Goal: Task Accomplishment & Management: Manage account settings

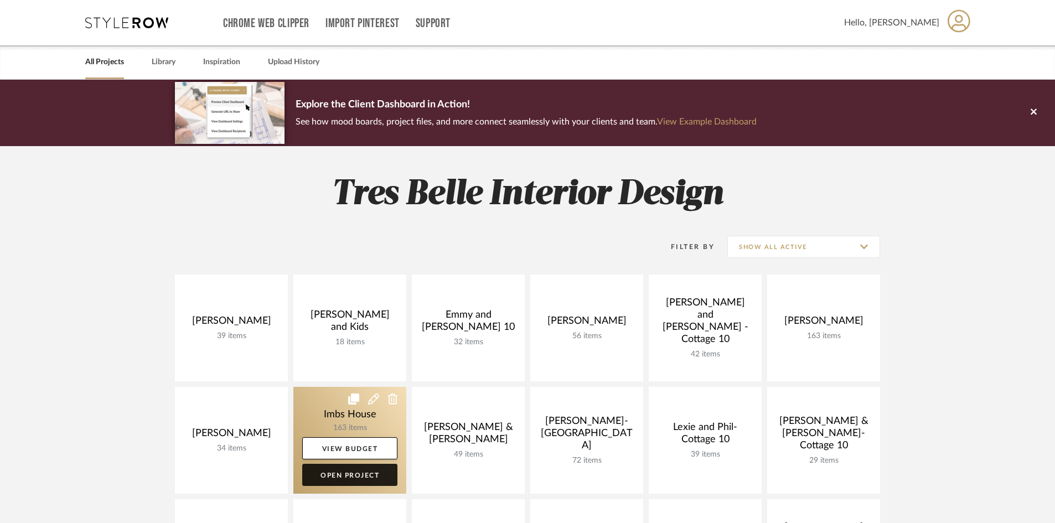
click at [359, 476] on link "Open Project" at bounding box center [349, 475] width 95 height 22
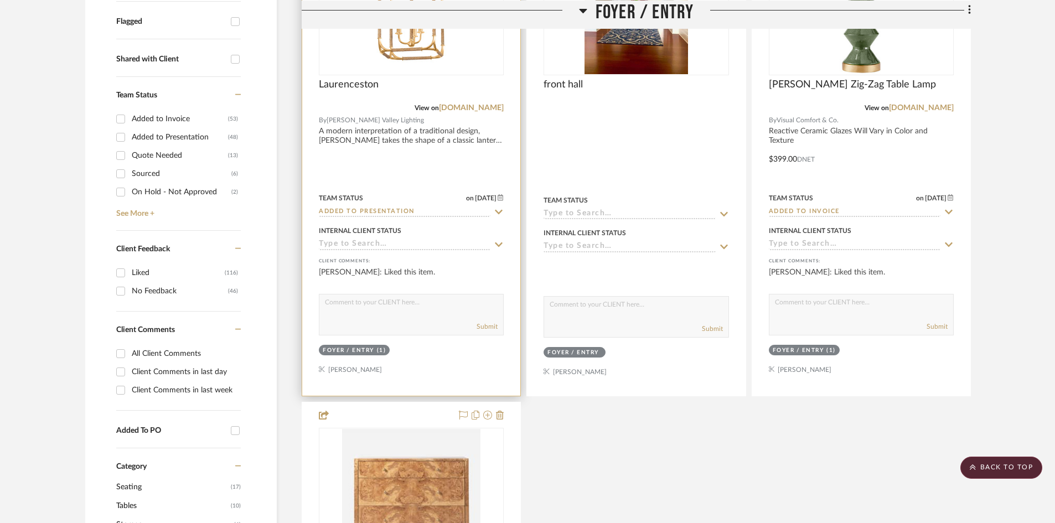
scroll to position [443, 0]
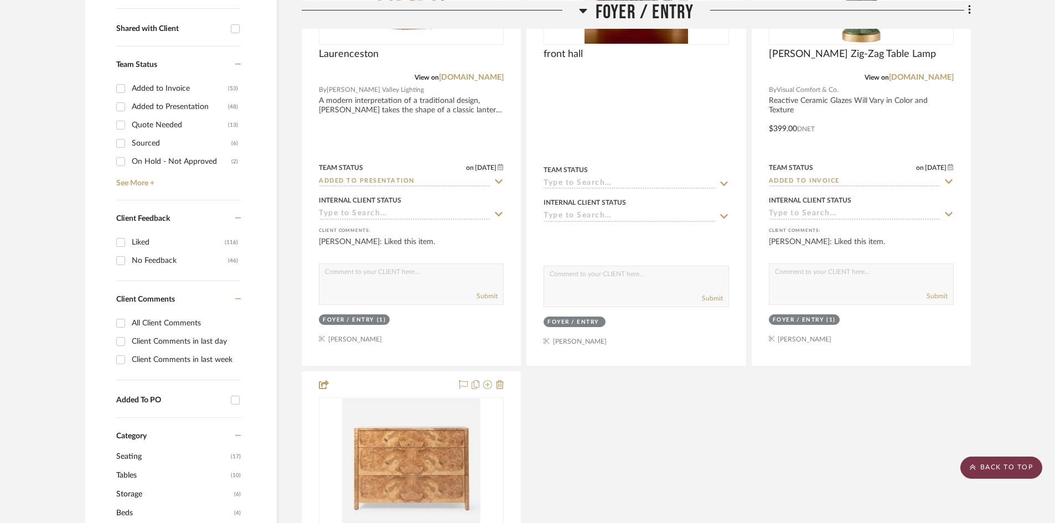
click at [993, 467] on scroll-to-top-button "BACK TO TOP" at bounding box center [1001, 468] width 82 height 22
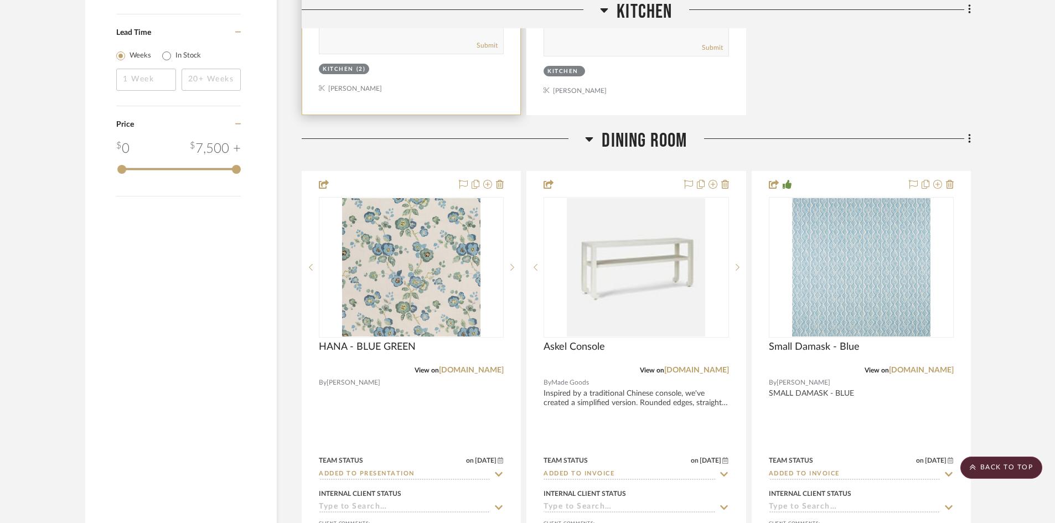
scroll to position [1827, 0]
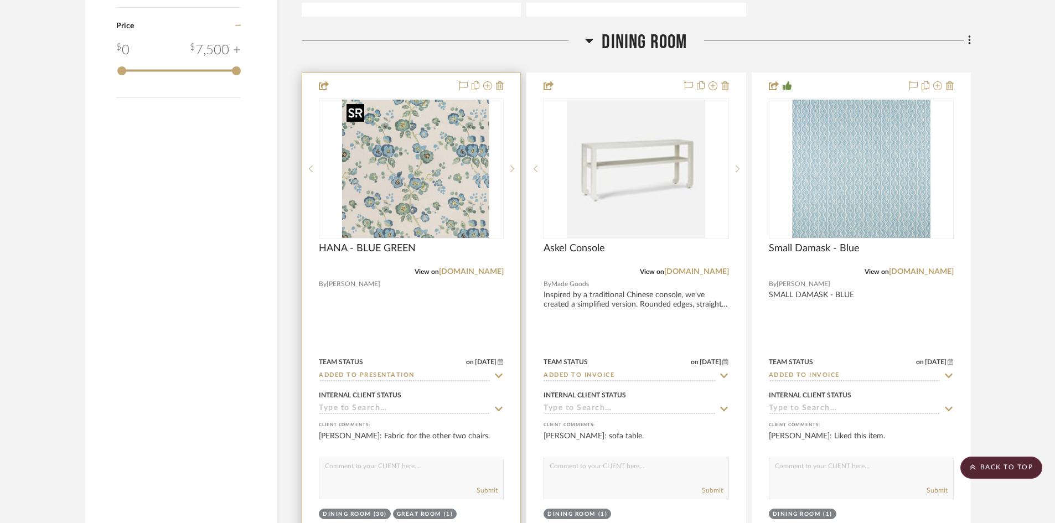
click at [436, 193] on img "0" at bounding box center [420, 169] width 138 height 138
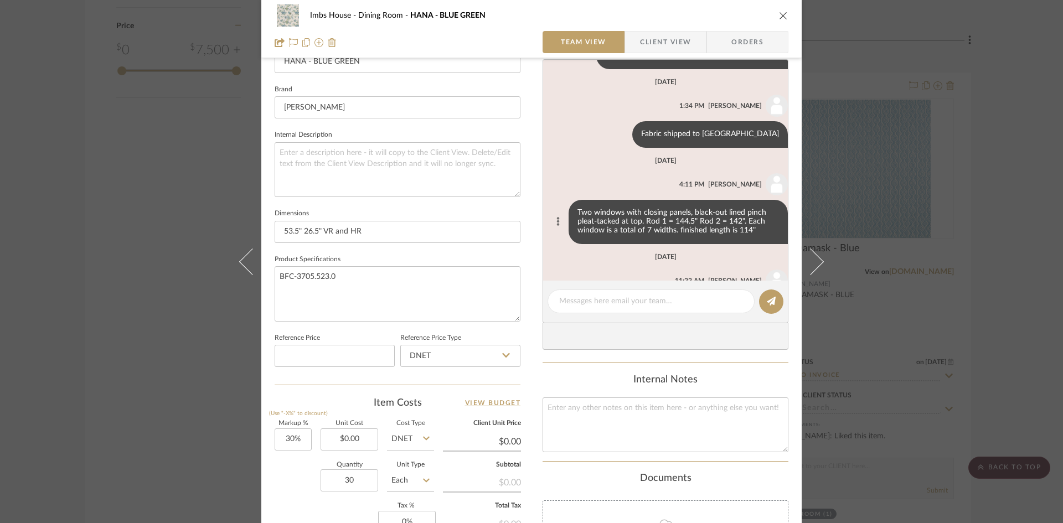
scroll to position [261, 0]
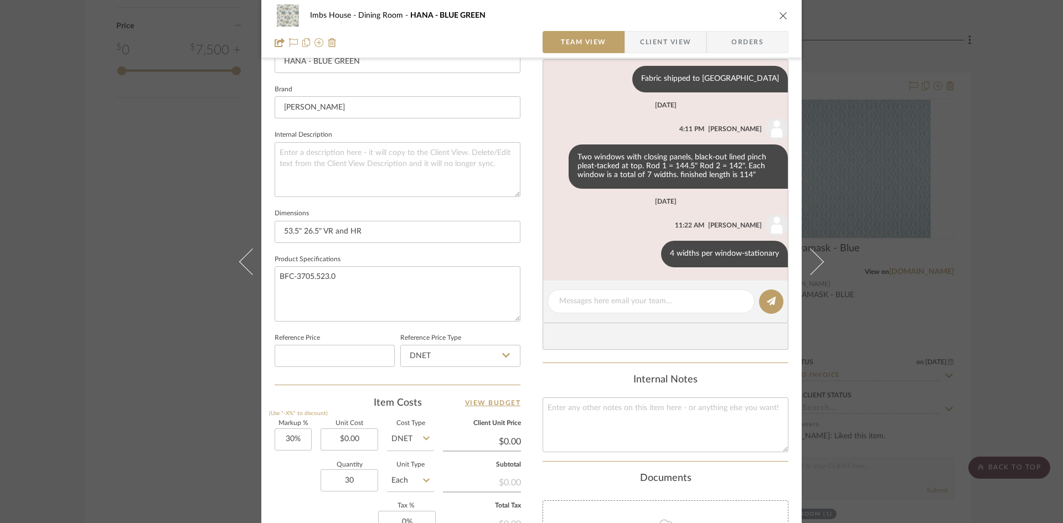
click at [781, 13] on icon "close" at bounding box center [783, 15] width 9 height 9
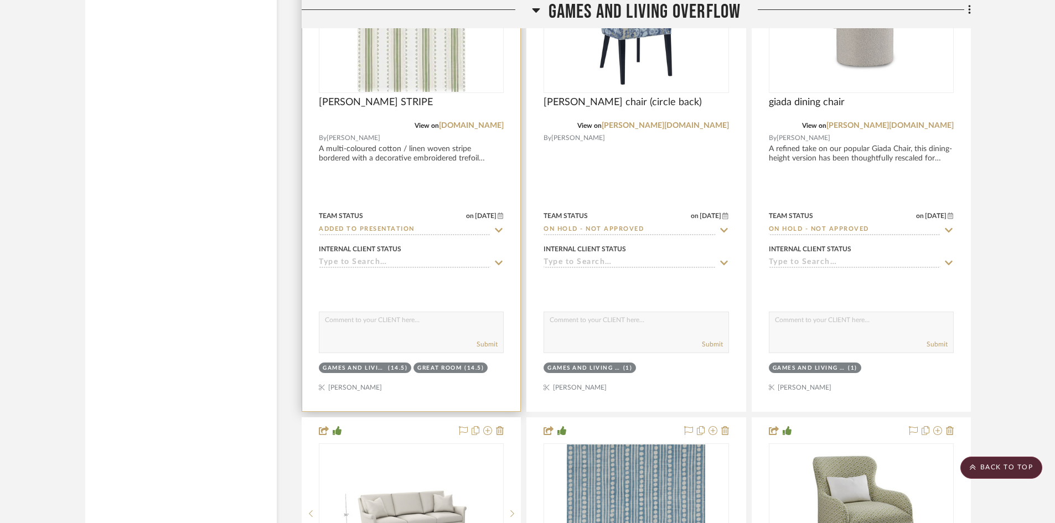
scroll to position [3488, 0]
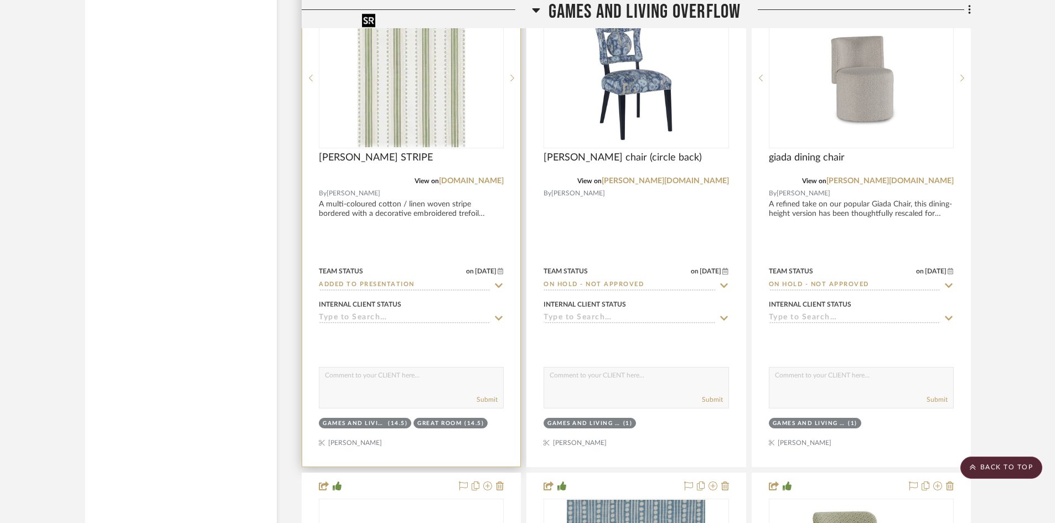
click at [419, 100] on img "0" at bounding box center [411, 78] width 107 height 138
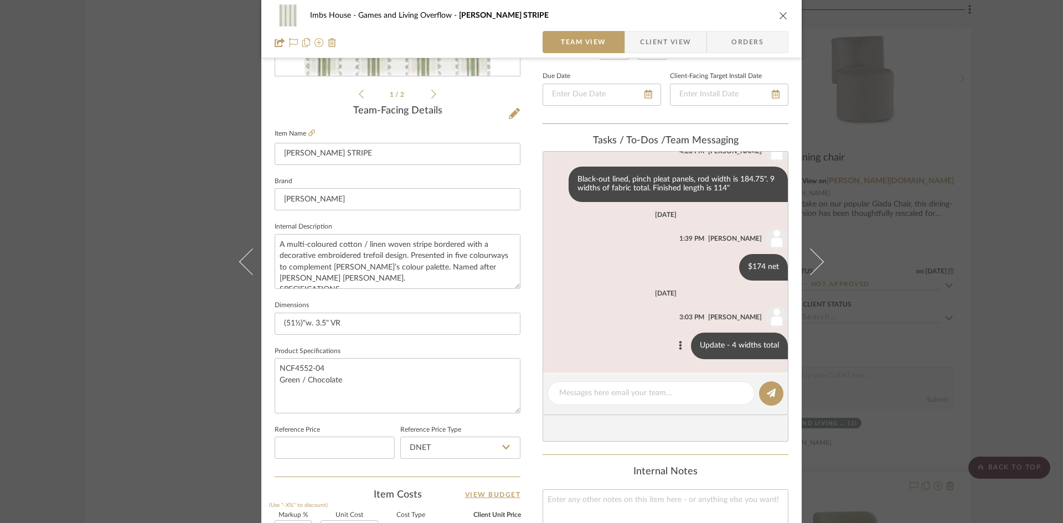
scroll to position [277, 0]
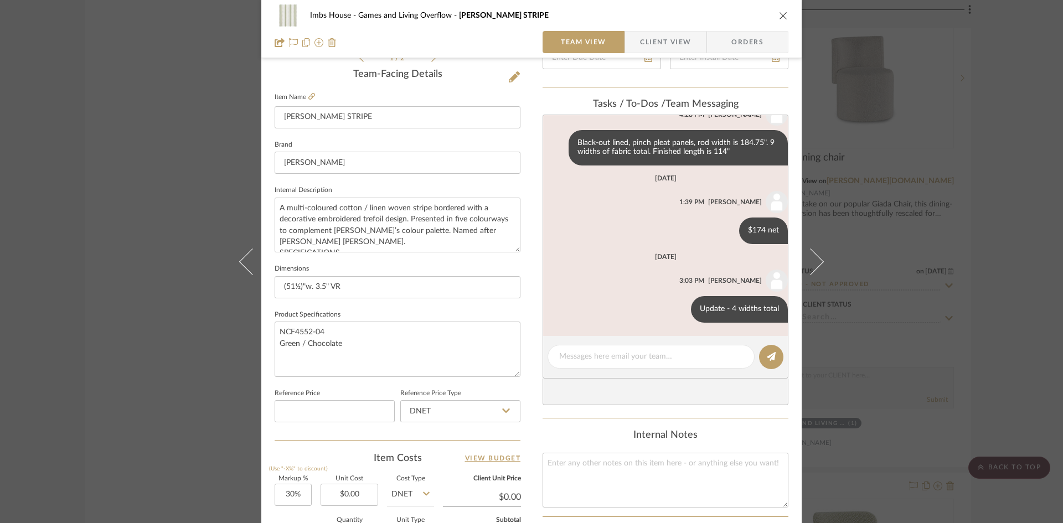
click at [779, 12] on icon "close" at bounding box center [783, 15] width 9 height 9
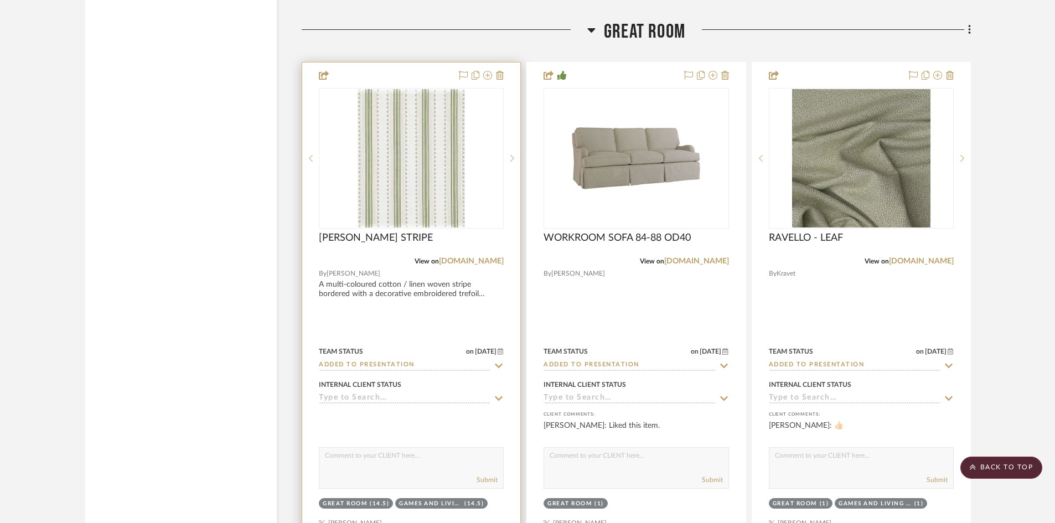
scroll to position [4982, 0]
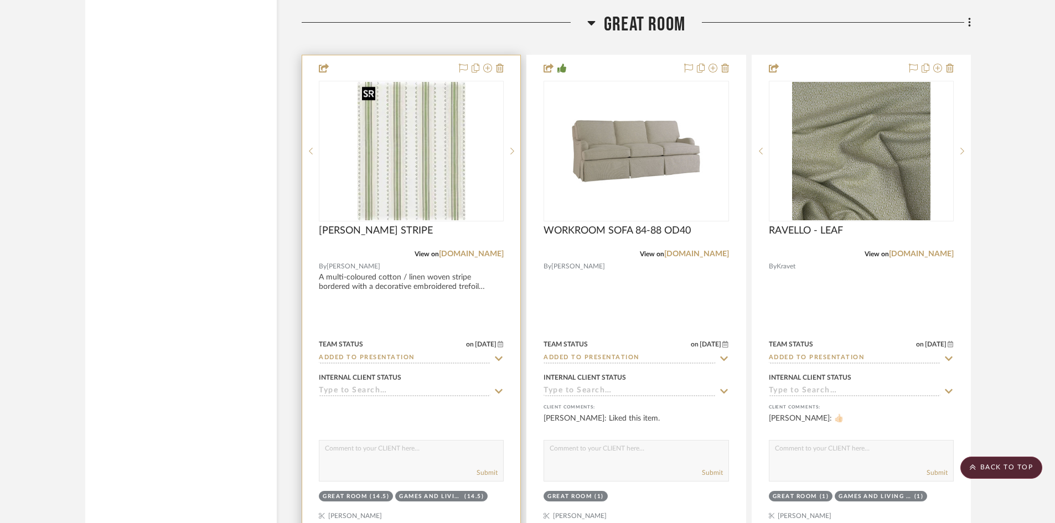
click at [0, 0] on img at bounding box center [0, 0] width 0 height 0
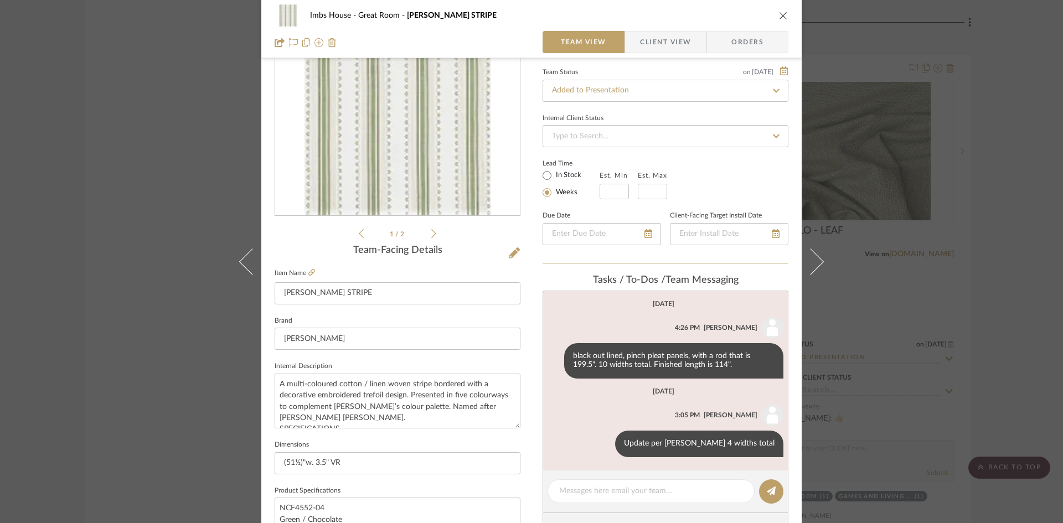
scroll to position [111, 0]
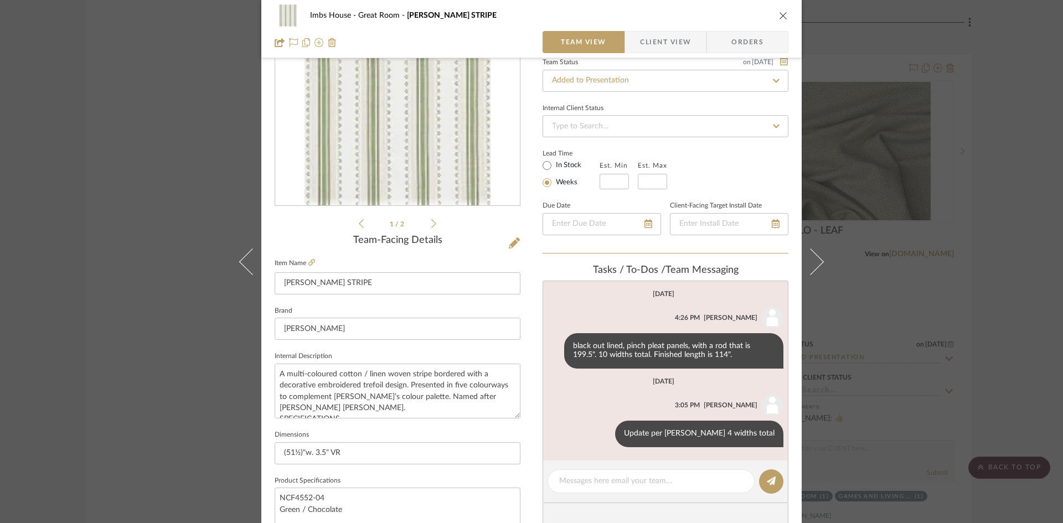
click at [779, 13] on icon "close" at bounding box center [783, 15] width 9 height 9
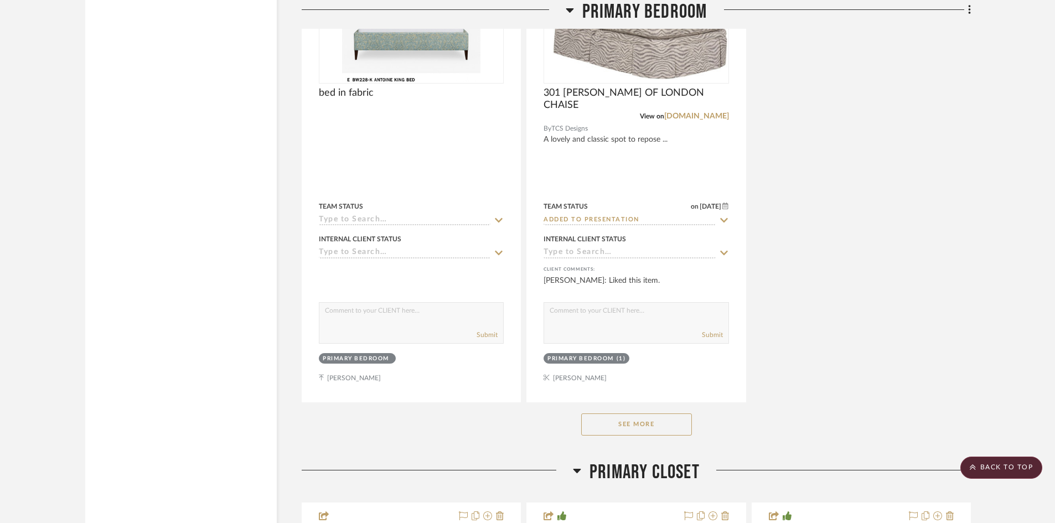
scroll to position [7695, 0]
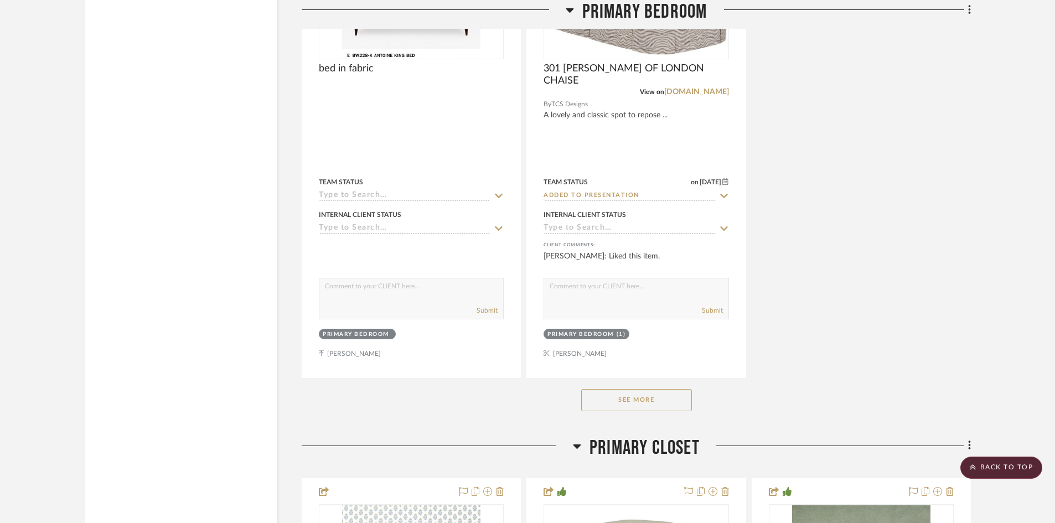
click at [631, 400] on button "See More" at bounding box center [636, 400] width 111 height 22
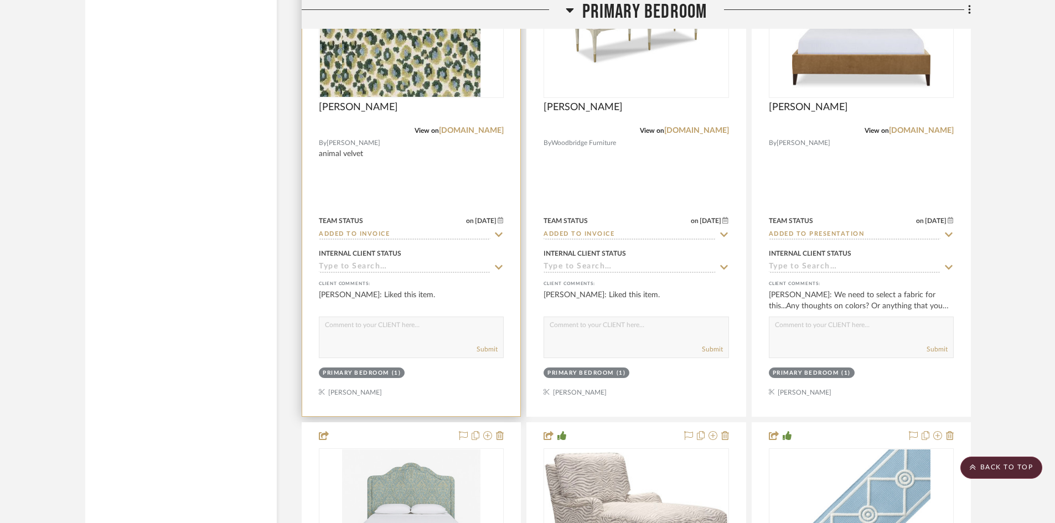
scroll to position [7197, 0]
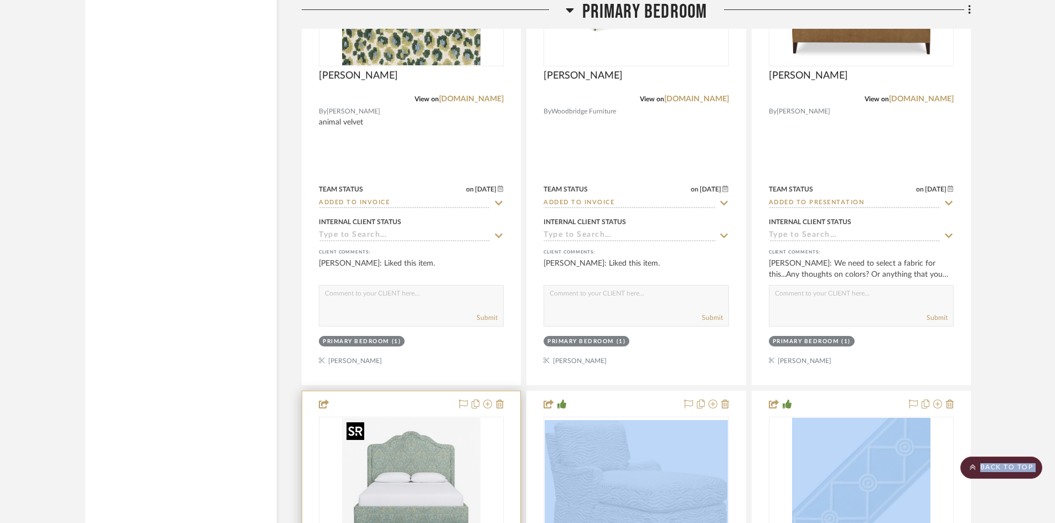
drag, startPoint x: 447, startPoint y: 131, endPoint x: 431, endPoint y: 495, distance: 364.0
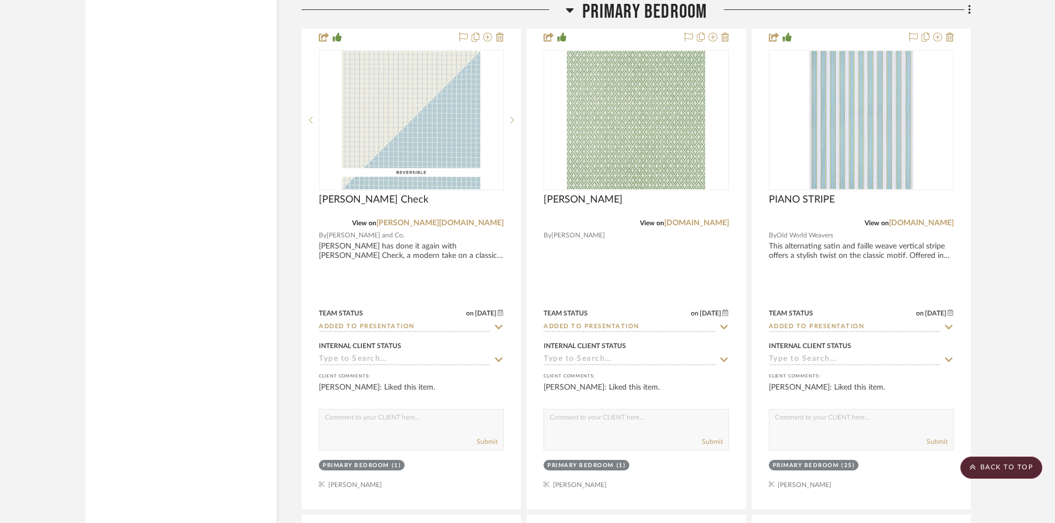
scroll to position [8124, 0]
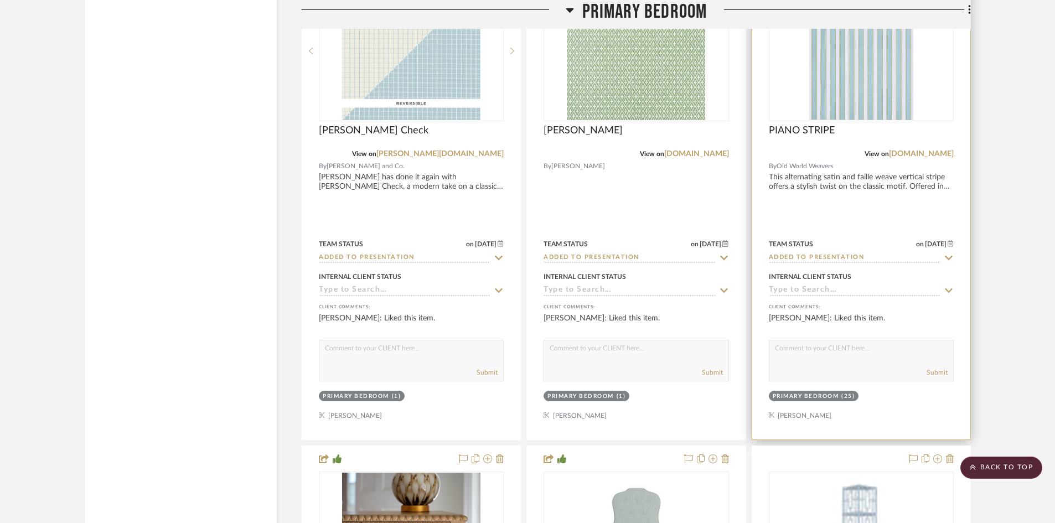
click at [0, 0] on img at bounding box center [0, 0] width 0 height 0
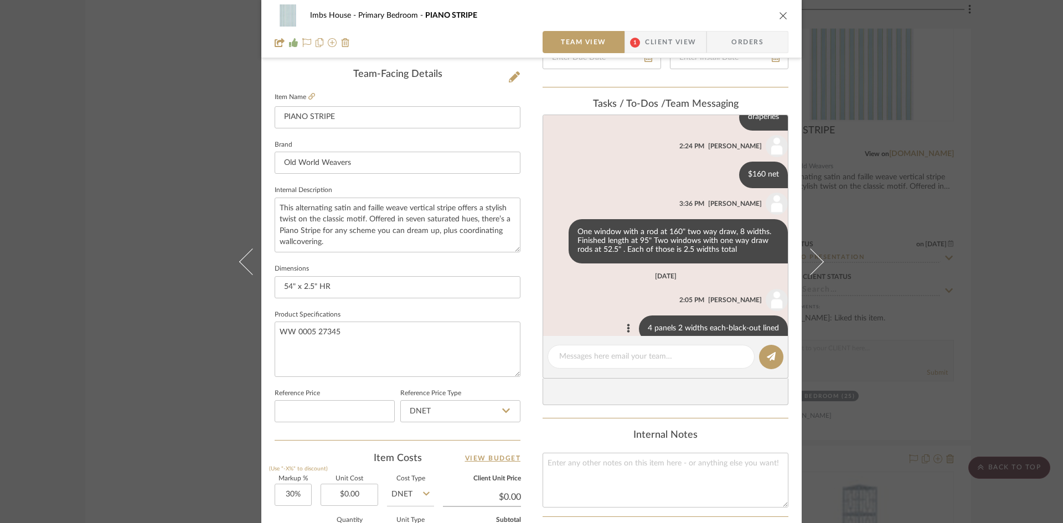
scroll to position [82, 0]
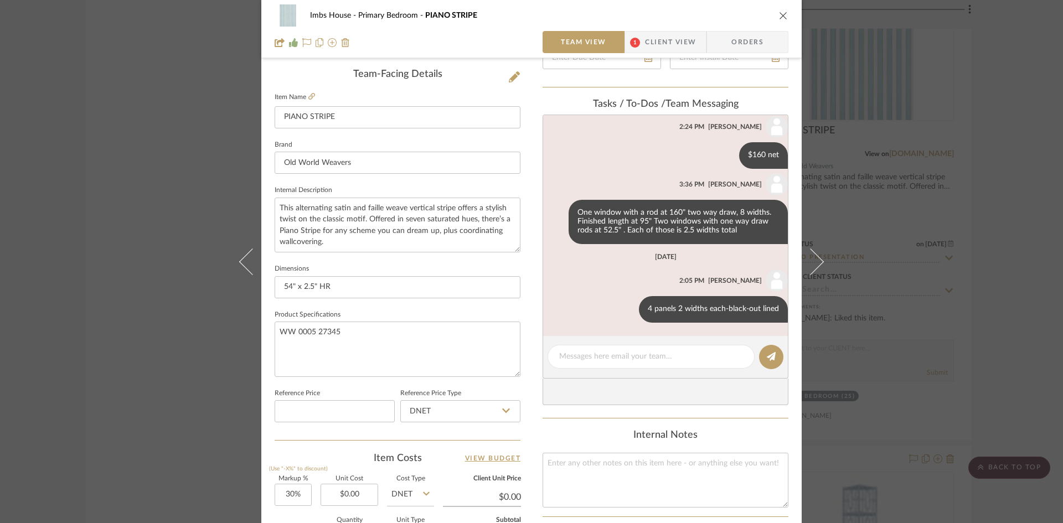
click at [783, 13] on icon "close" at bounding box center [783, 15] width 9 height 9
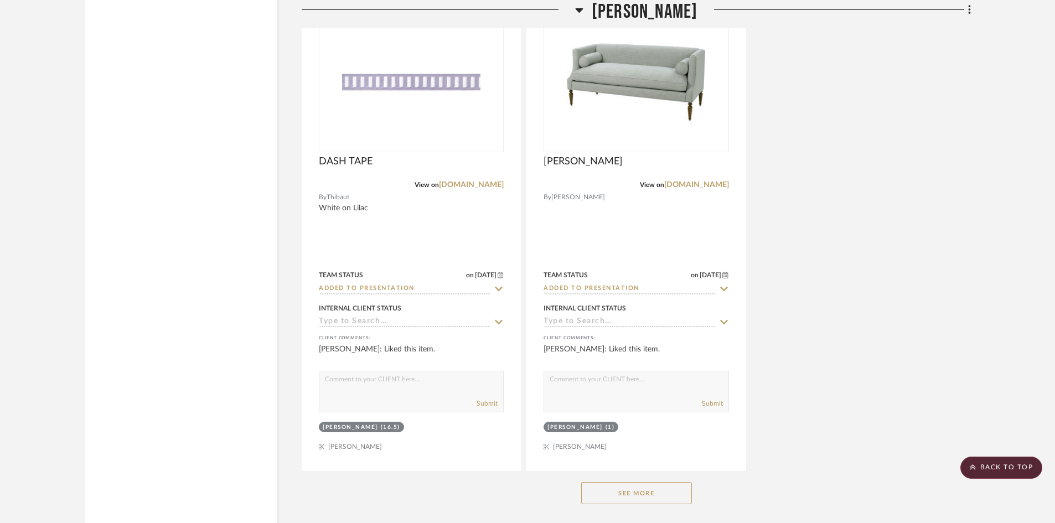
scroll to position [12774, 0]
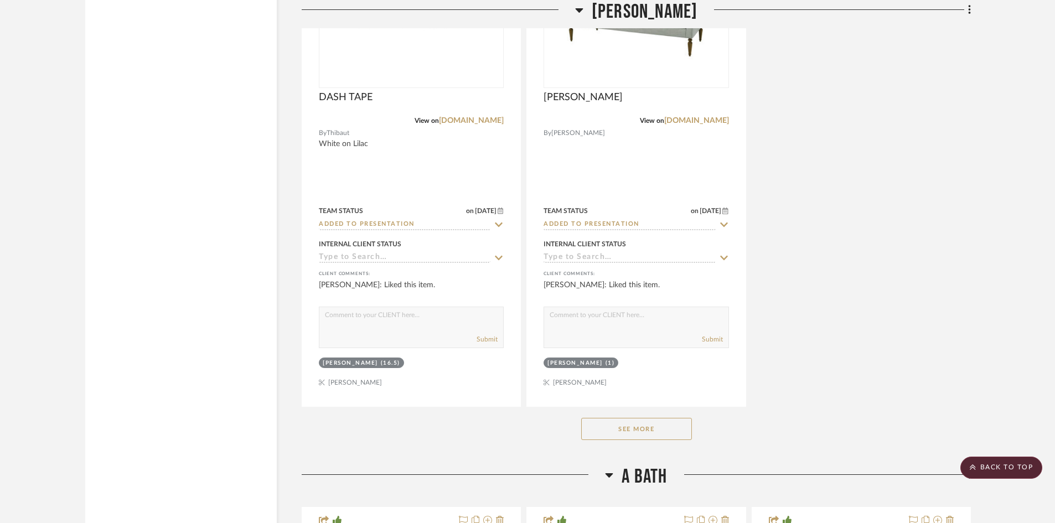
click at [651, 424] on button "See More" at bounding box center [636, 429] width 111 height 22
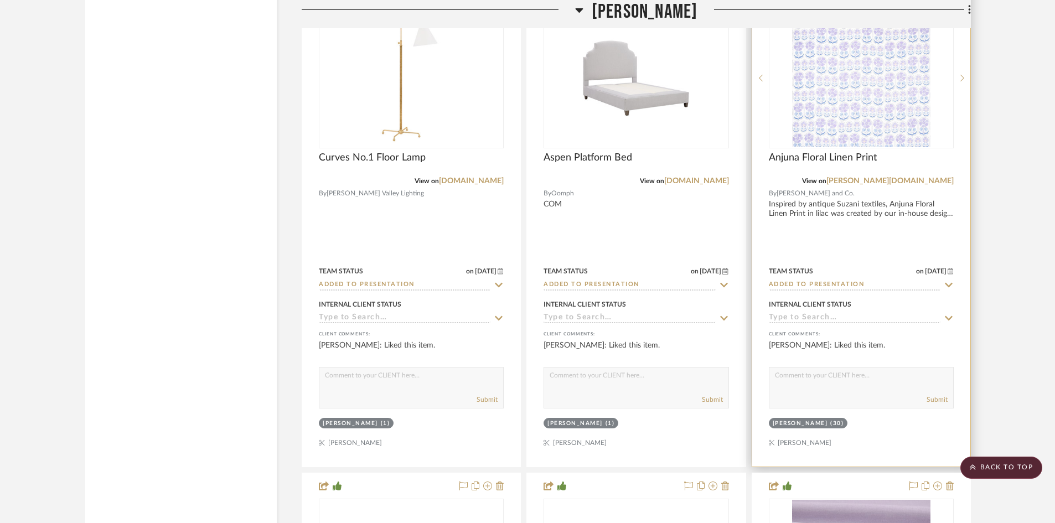
scroll to position [12220, 0]
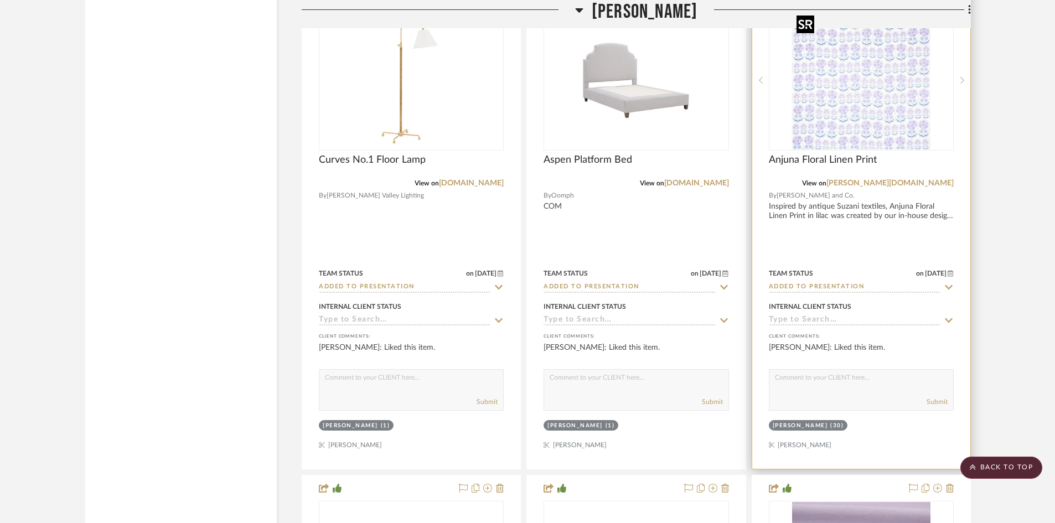
click at [841, 118] on img "0" at bounding box center [861, 80] width 138 height 138
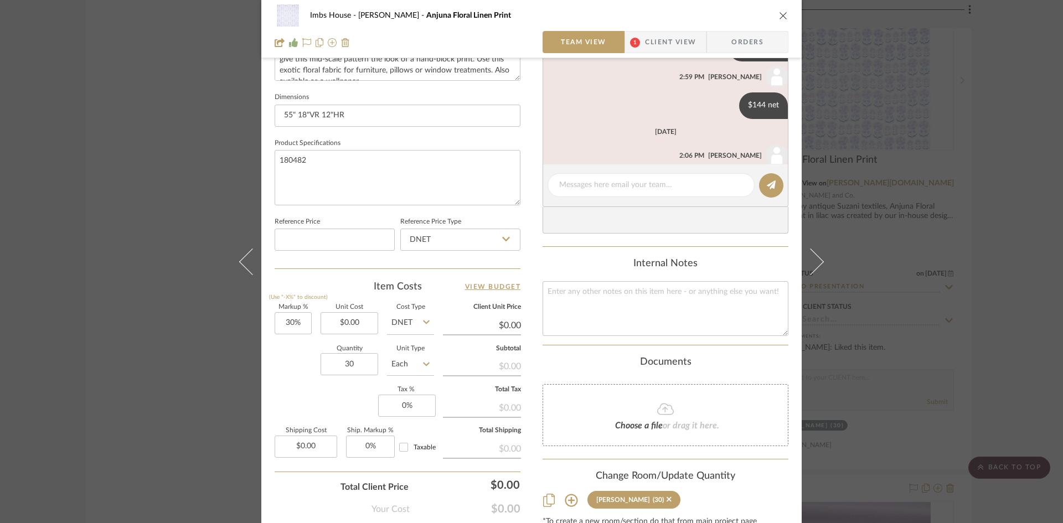
scroll to position [286, 0]
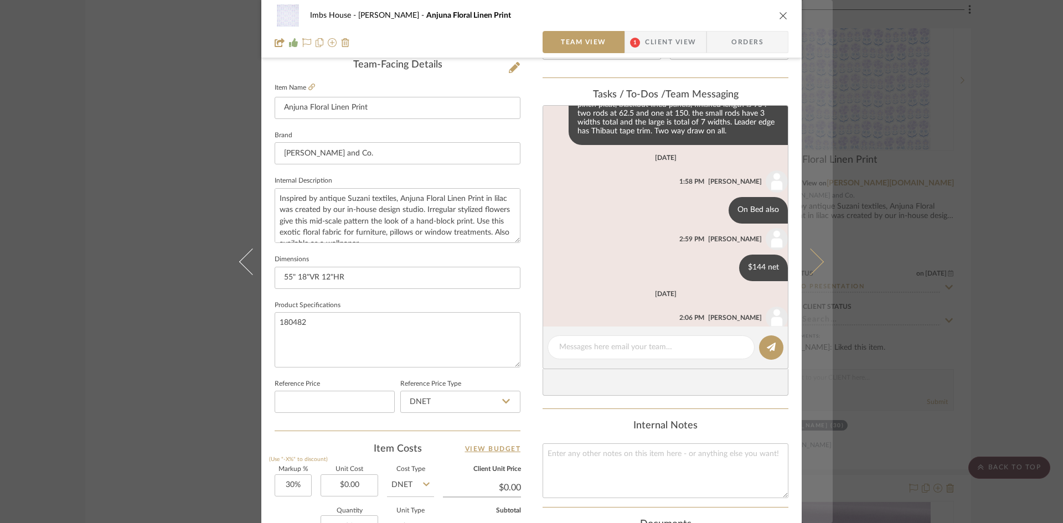
click at [818, 262] on icon at bounding box center [810, 261] width 27 height 27
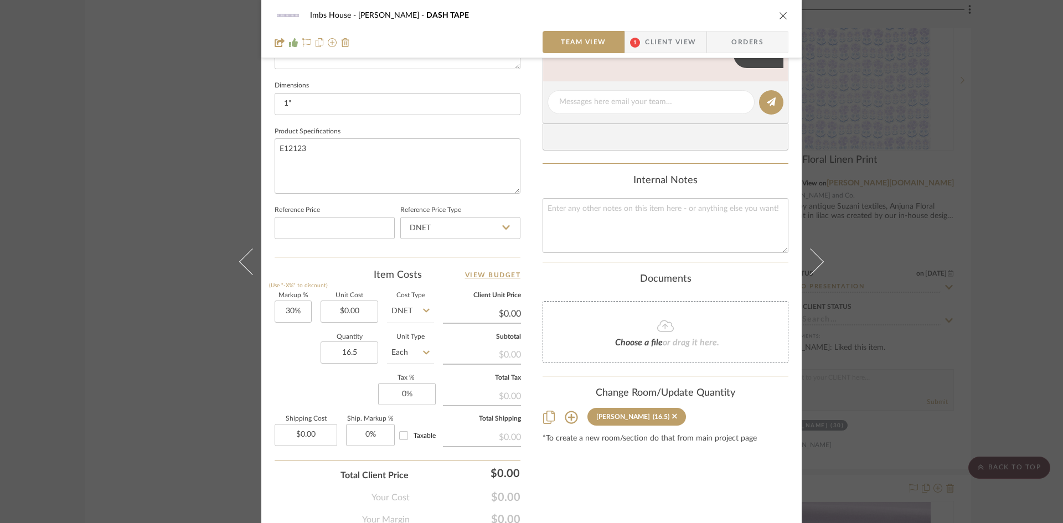
scroll to position [397, 0]
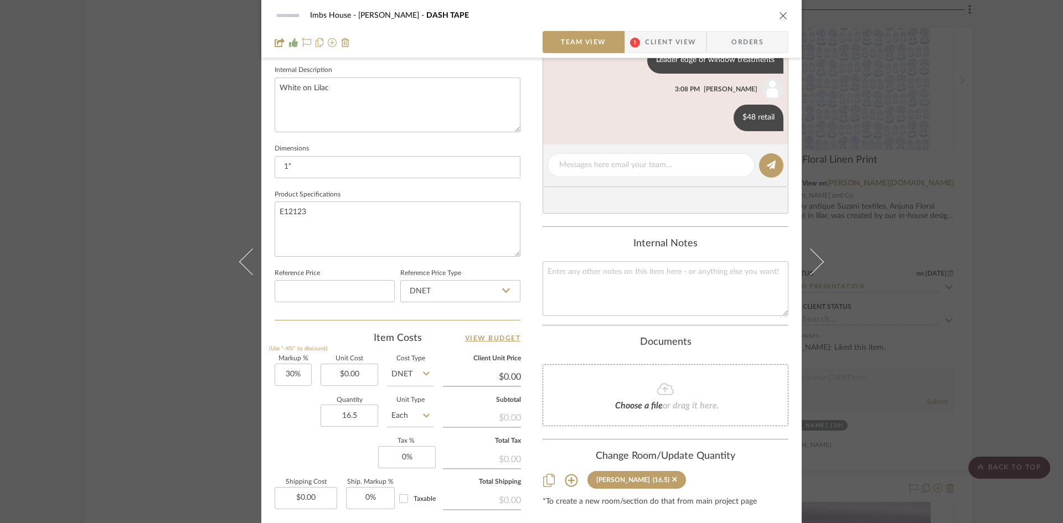
click at [781, 12] on icon "close" at bounding box center [783, 15] width 9 height 9
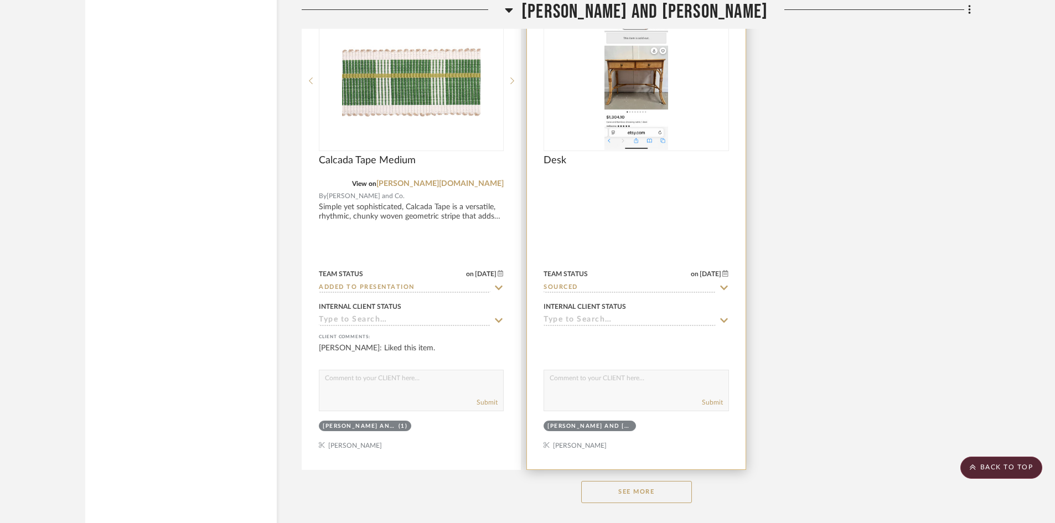
scroll to position [17424, 0]
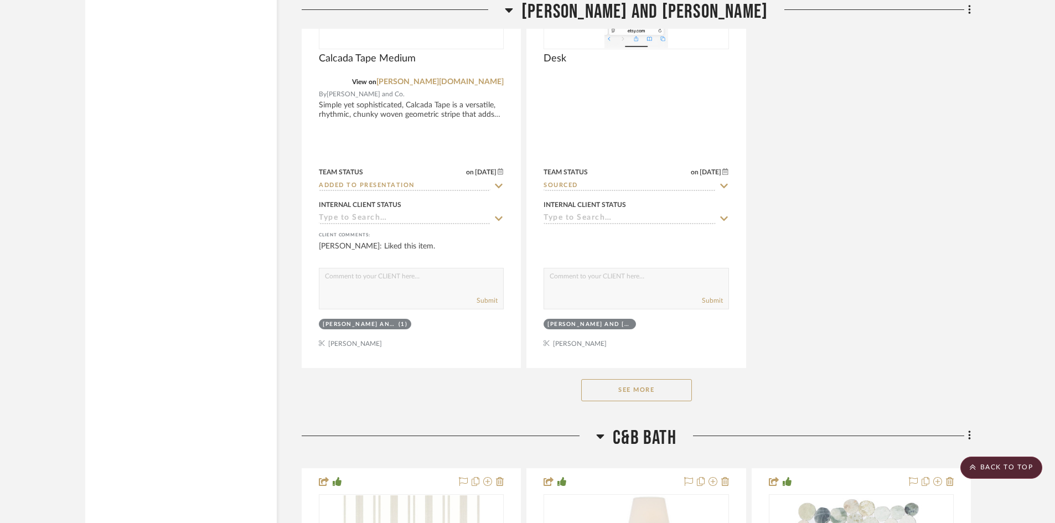
click at [653, 390] on button "See More" at bounding box center [636, 390] width 111 height 22
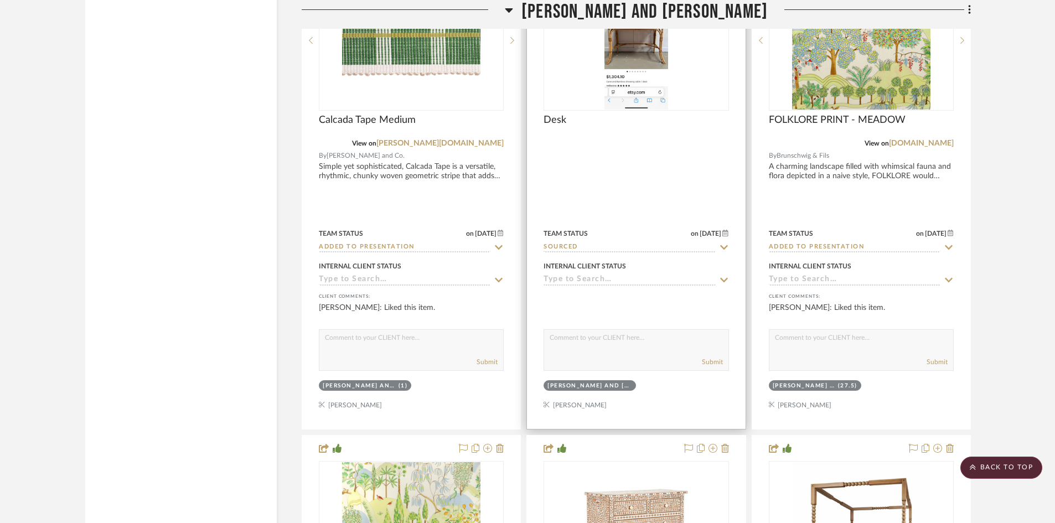
scroll to position [17313, 0]
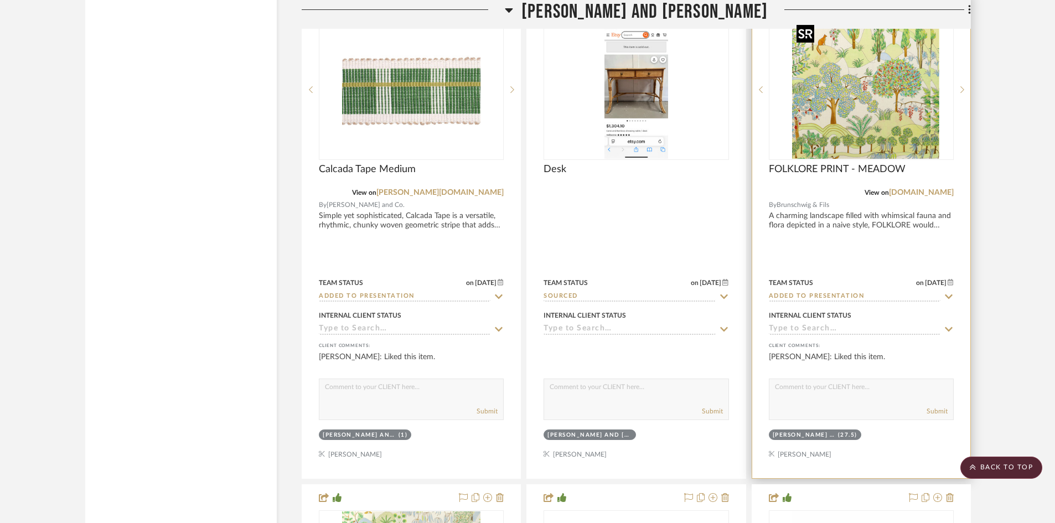
click at [891, 70] on div at bounding box center [861, 89] width 185 height 141
click at [856, 108] on img "0" at bounding box center [861, 89] width 138 height 138
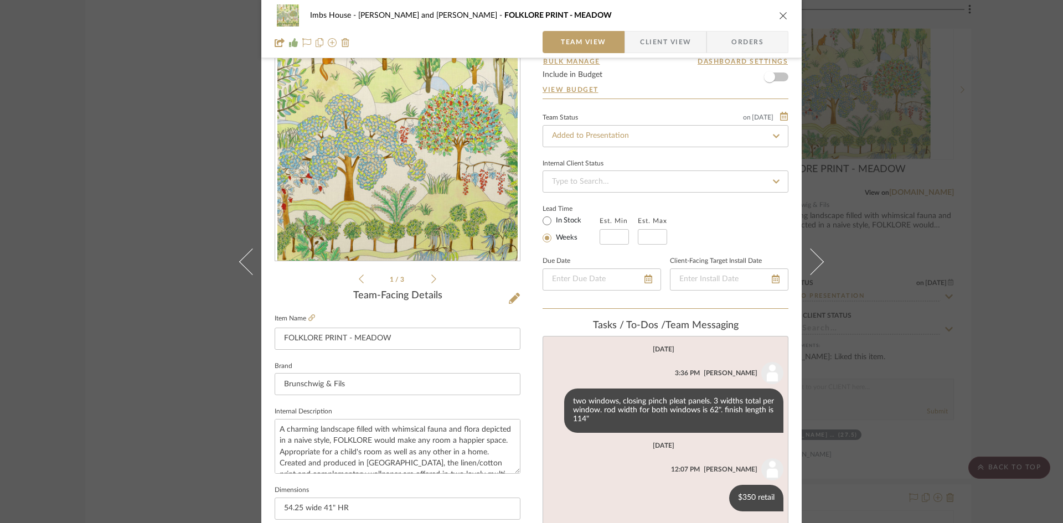
scroll to position [111, 0]
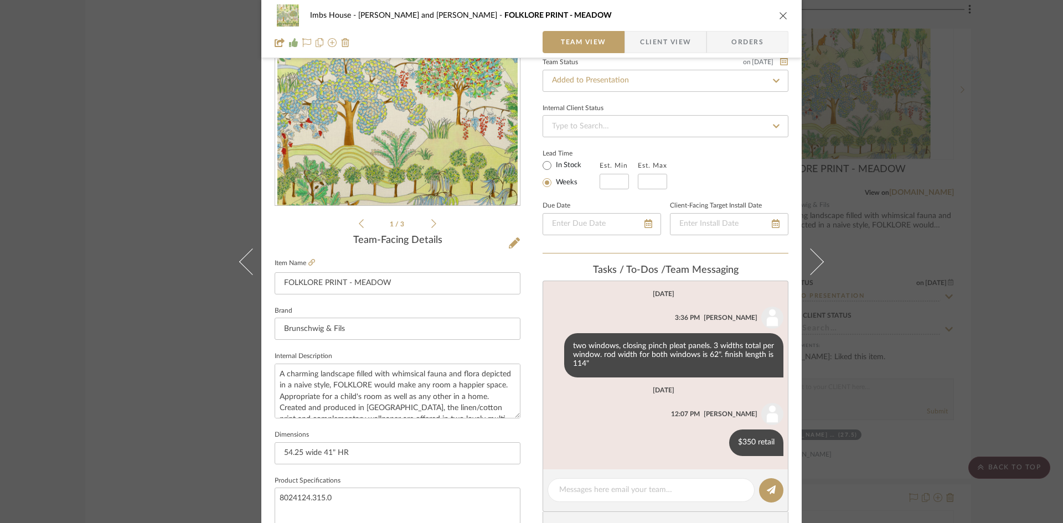
drag, startPoint x: 777, startPoint y: 13, endPoint x: 770, endPoint y: 24, distance: 12.9
click at [779, 13] on icon "close" at bounding box center [783, 15] width 9 height 9
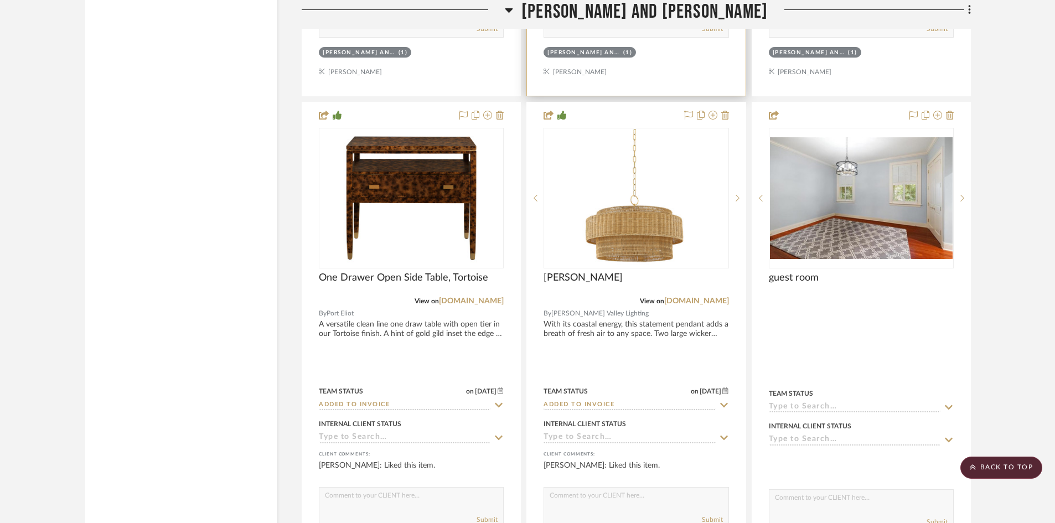
scroll to position [18199, 0]
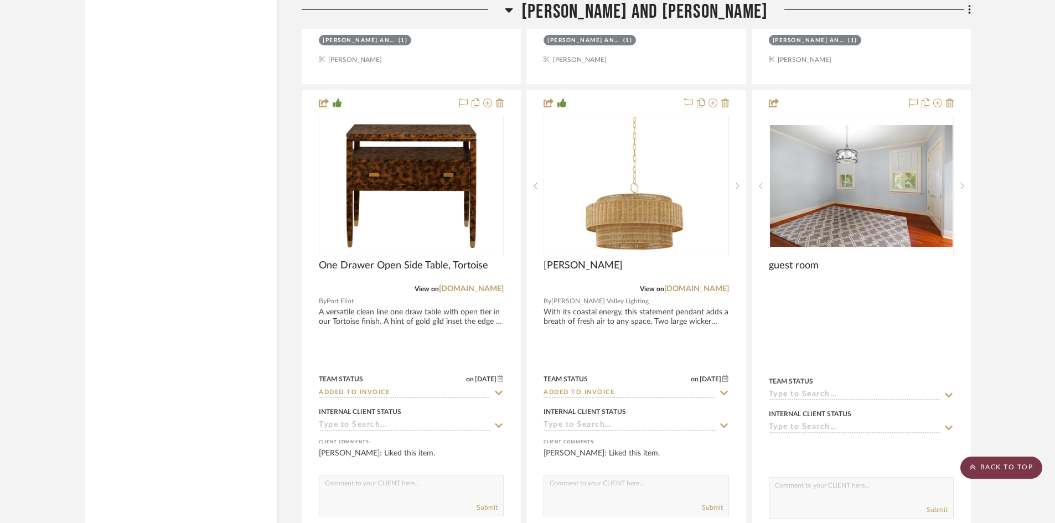
click at [1003, 466] on scroll-to-top-button "BACK TO TOP" at bounding box center [1001, 468] width 82 height 22
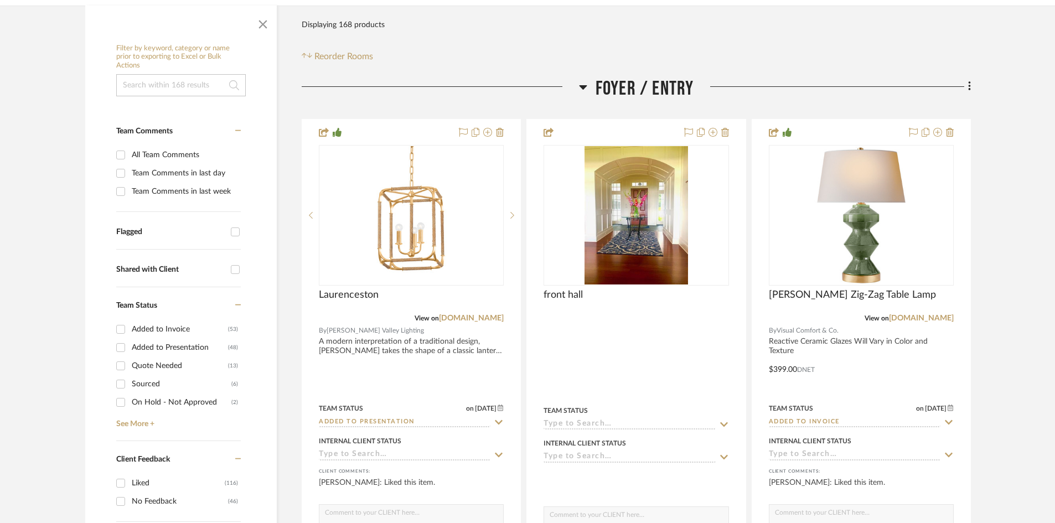
scroll to position [221, 0]
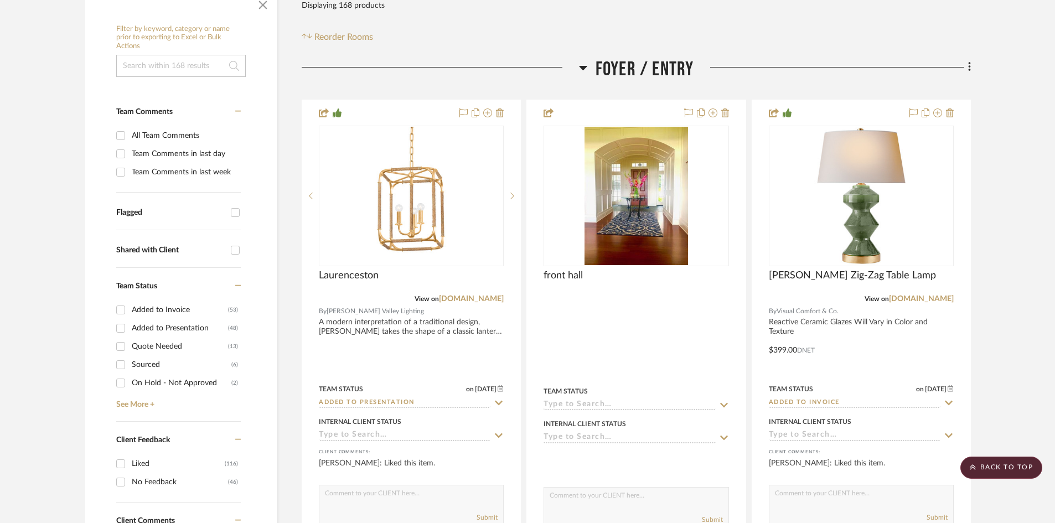
click at [121, 348] on input "Quote Needed (13)" at bounding box center [121, 347] width 18 height 18
checkbox input "true"
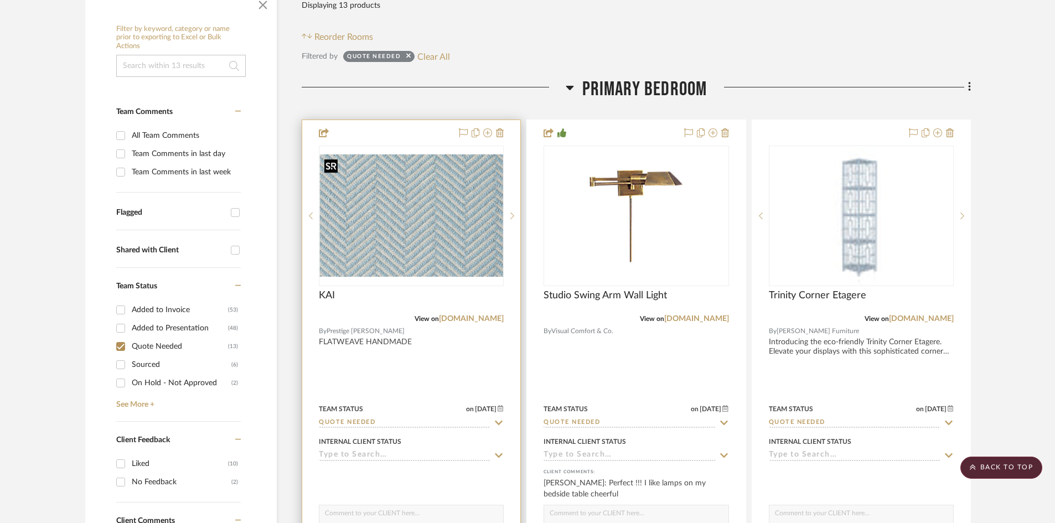
click at [403, 233] on img "0" at bounding box center [411, 215] width 183 height 122
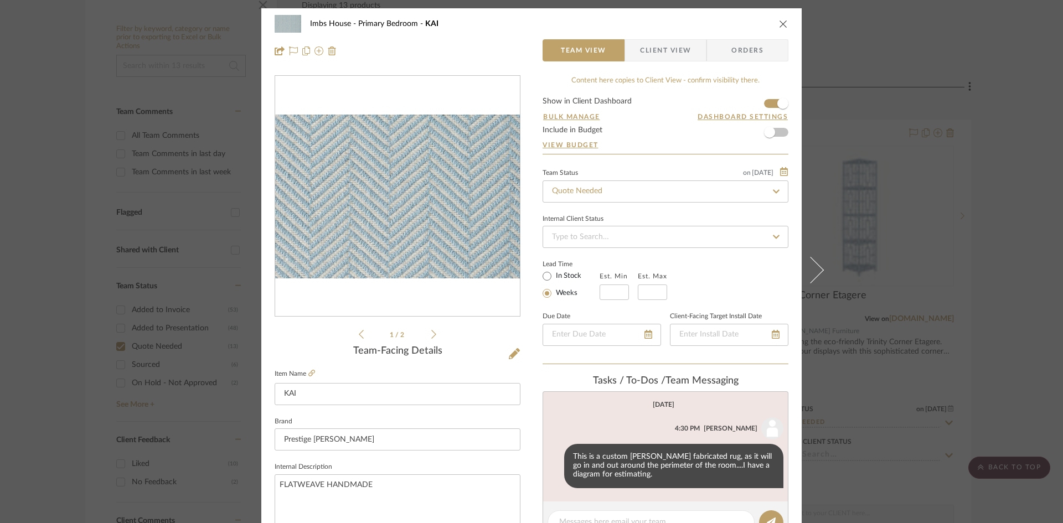
click at [779, 19] on icon "close" at bounding box center [783, 23] width 9 height 9
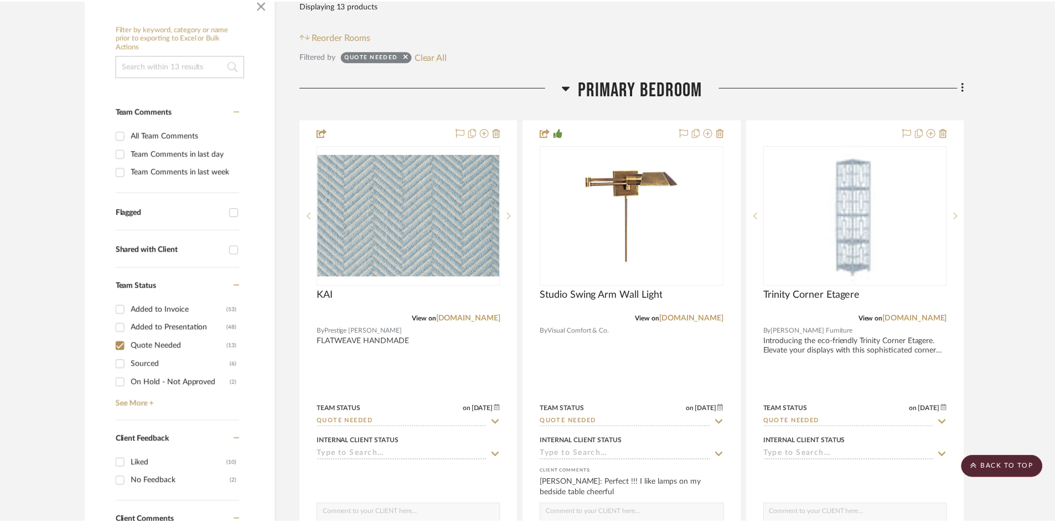
scroll to position [221, 0]
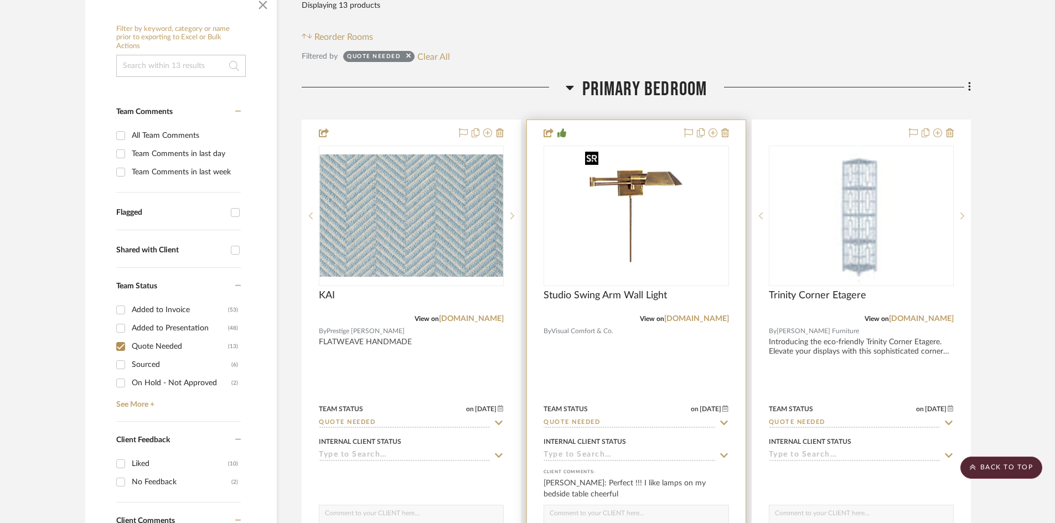
click at [633, 254] on img "0" at bounding box center [636, 216] width 111 height 138
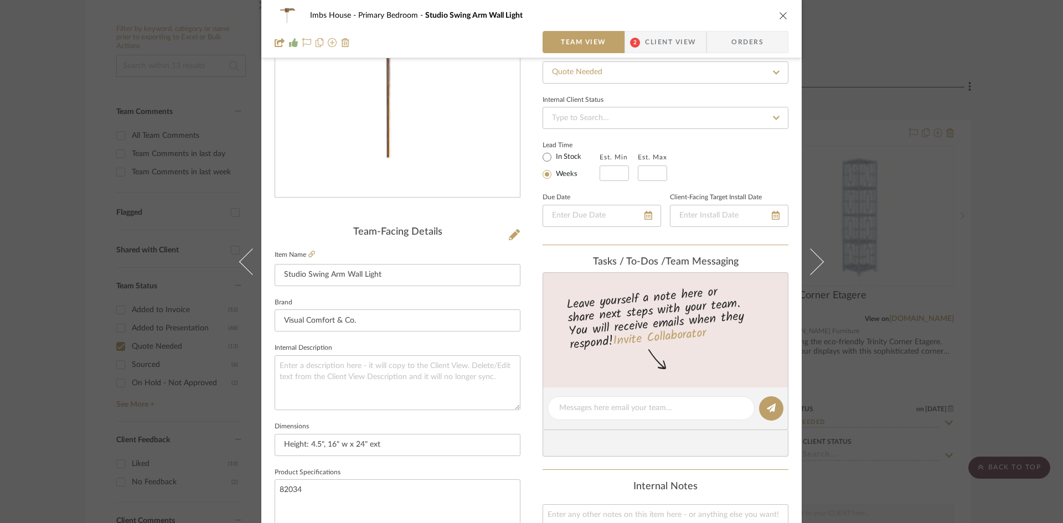
scroll to position [0, 0]
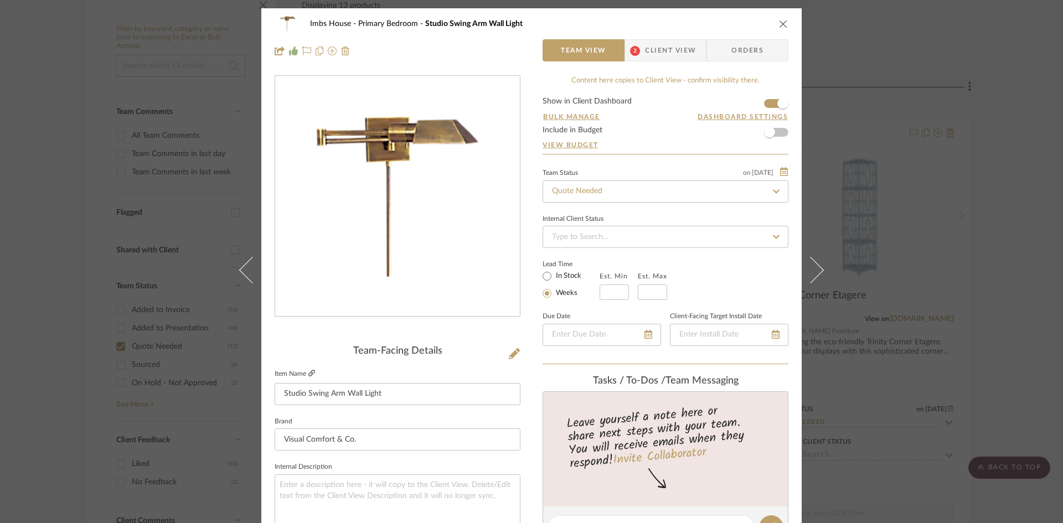
click at [311, 370] on icon at bounding box center [311, 373] width 7 height 7
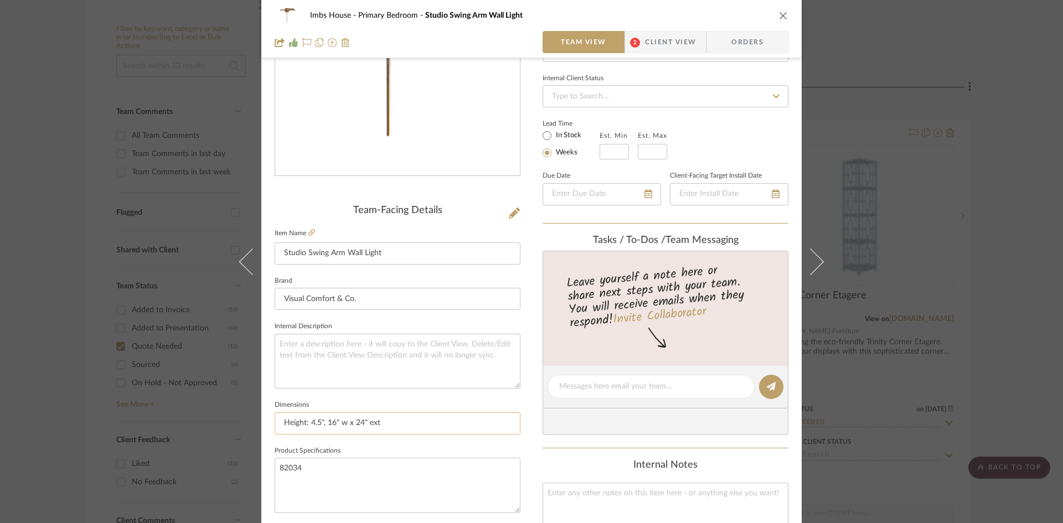
scroll to position [166, 0]
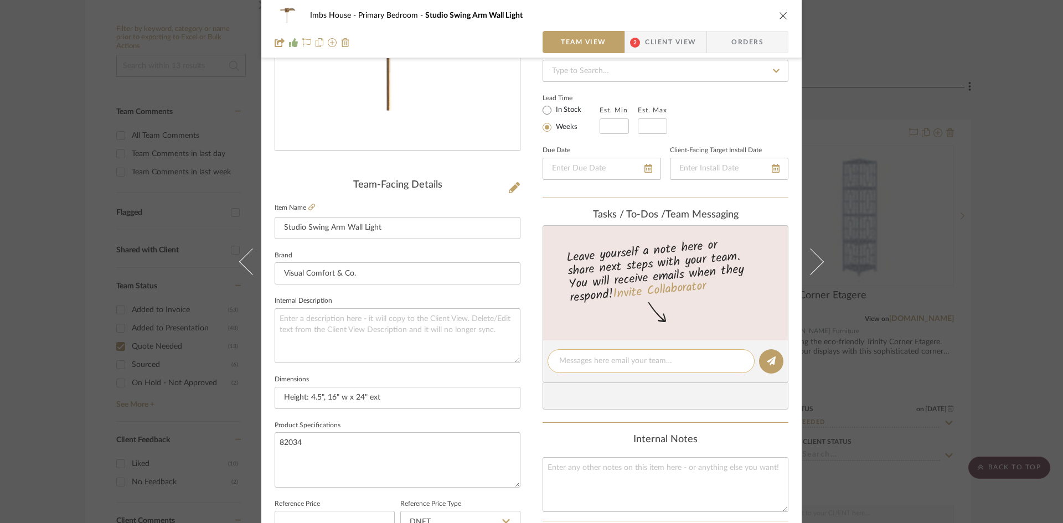
click at [571, 363] on textarea at bounding box center [651, 361] width 184 height 12
type textarea "$529 retail"
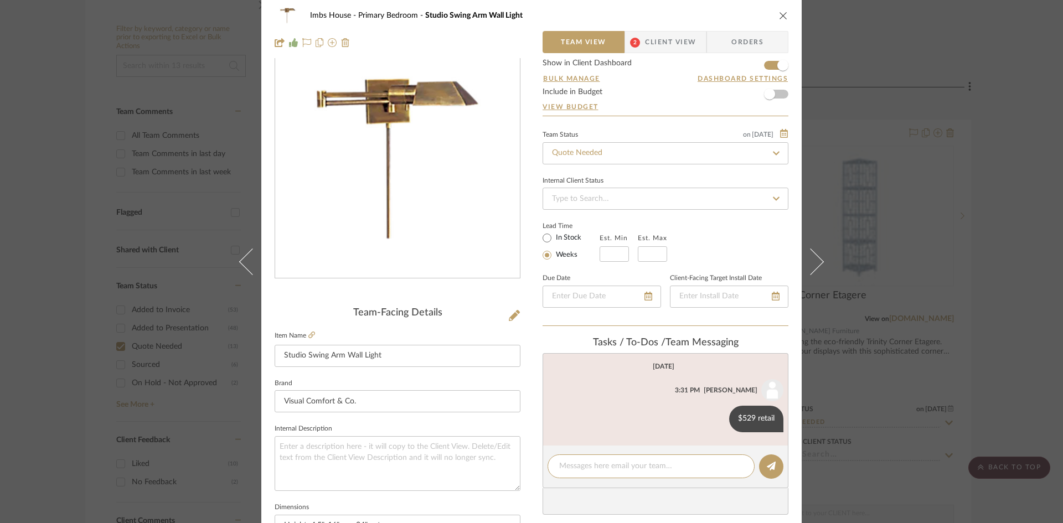
scroll to position [0, 0]
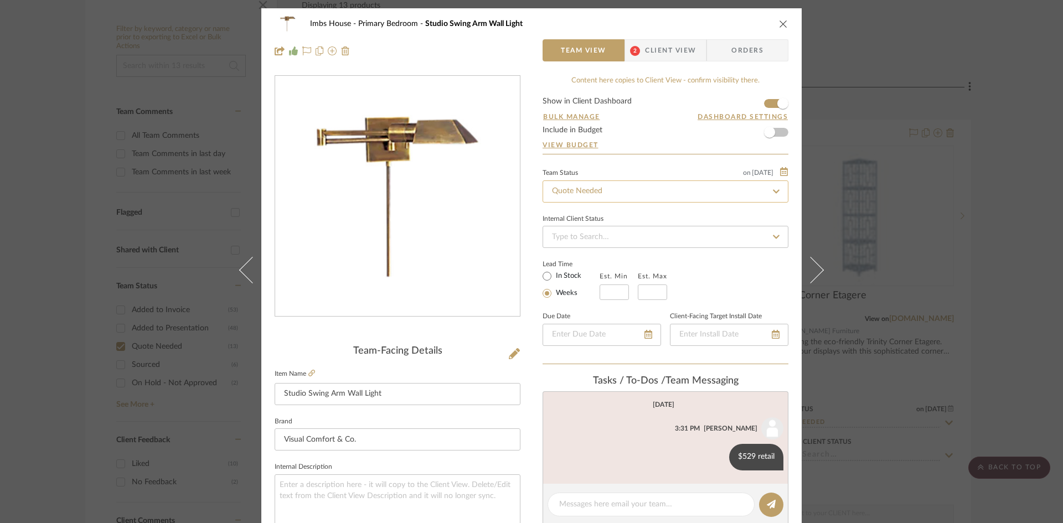
click at [683, 188] on input "Quote Needed" at bounding box center [666, 191] width 246 height 22
click at [664, 222] on div "Added to Presentation" at bounding box center [661, 221] width 245 height 28
type input "Added to Presentation"
click at [779, 20] on icon "close" at bounding box center [783, 23] width 9 height 9
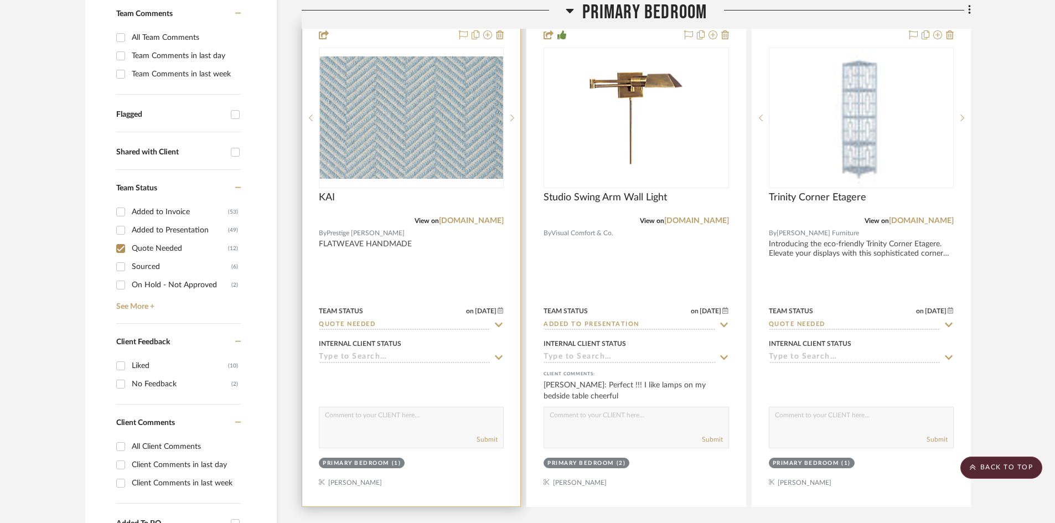
scroll to position [332, 0]
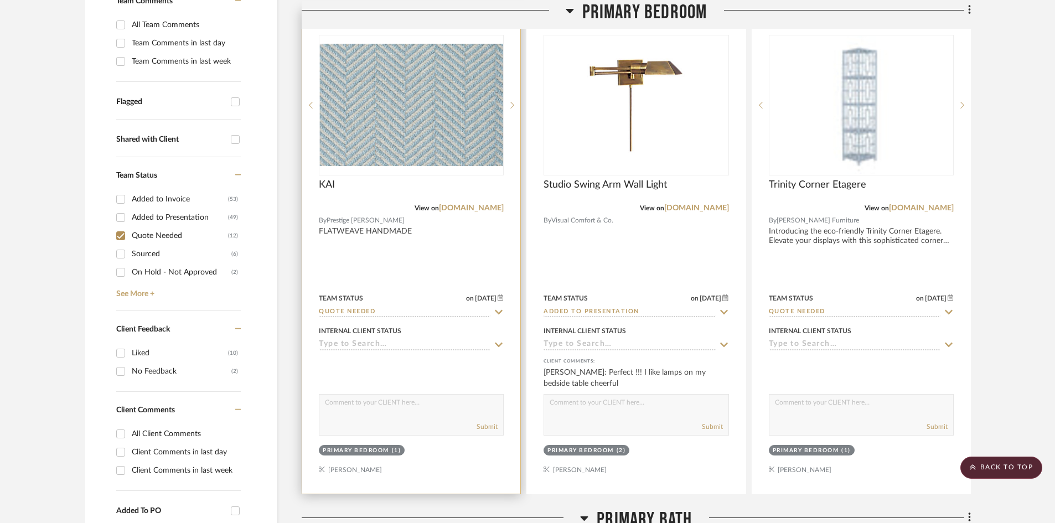
click at [376, 312] on input "Quote Needed" at bounding box center [405, 312] width 172 height 11
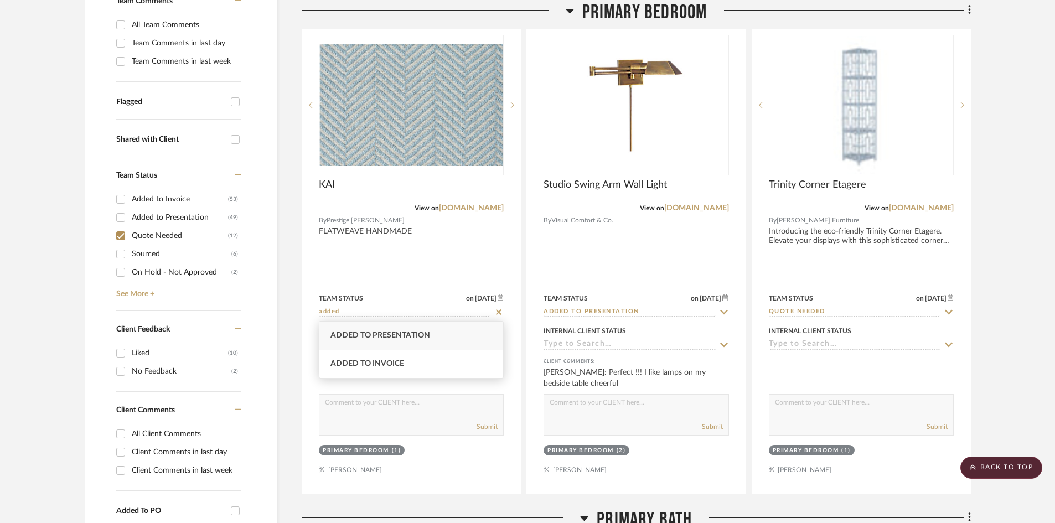
type input "added"
click at [374, 337] on span "Added to Presentation" at bounding box center [380, 336] width 100 height 8
type input "[DATE]"
type input "Added to Presentation"
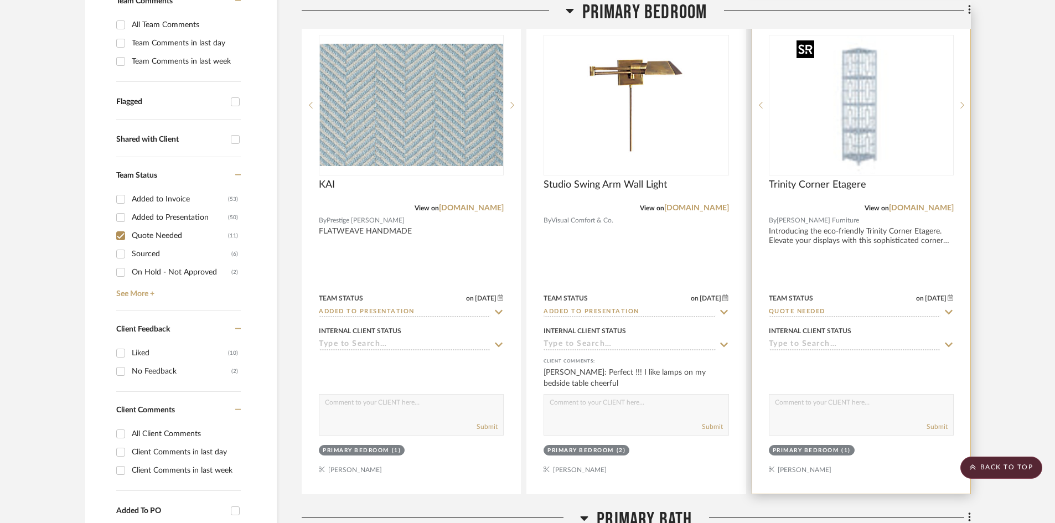
click at [846, 158] on img "0" at bounding box center [861, 105] width 138 height 138
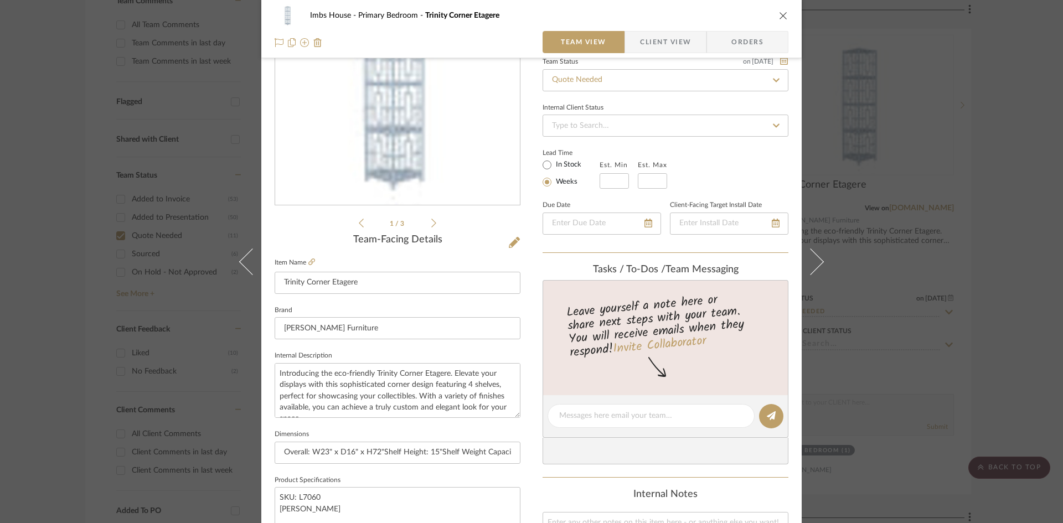
scroll to position [111, 0]
click at [308, 262] on icon at bounding box center [311, 262] width 7 height 7
click at [604, 417] on textarea at bounding box center [651, 417] width 184 height 12
type textarea "4020 retail, custom color"
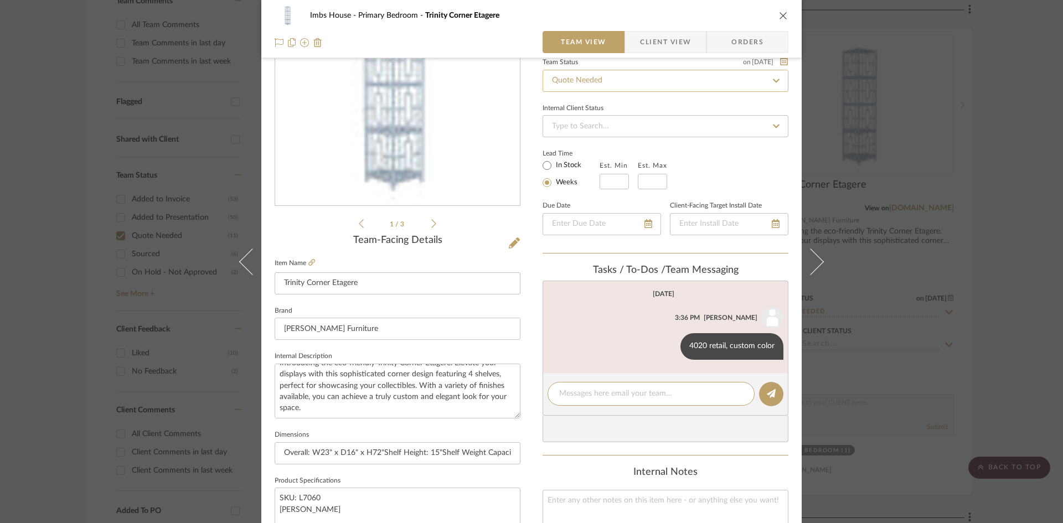
click at [677, 85] on input "Quote Needed" at bounding box center [666, 81] width 246 height 22
click at [659, 112] on div "Added to Presentation" at bounding box center [661, 110] width 245 height 28
type input "Added to Presentation"
click at [777, 10] on div "[GEOGRAPHIC_DATA] Primary Bedroom [GEOGRAPHIC_DATA]" at bounding box center [532, 15] width 514 height 22
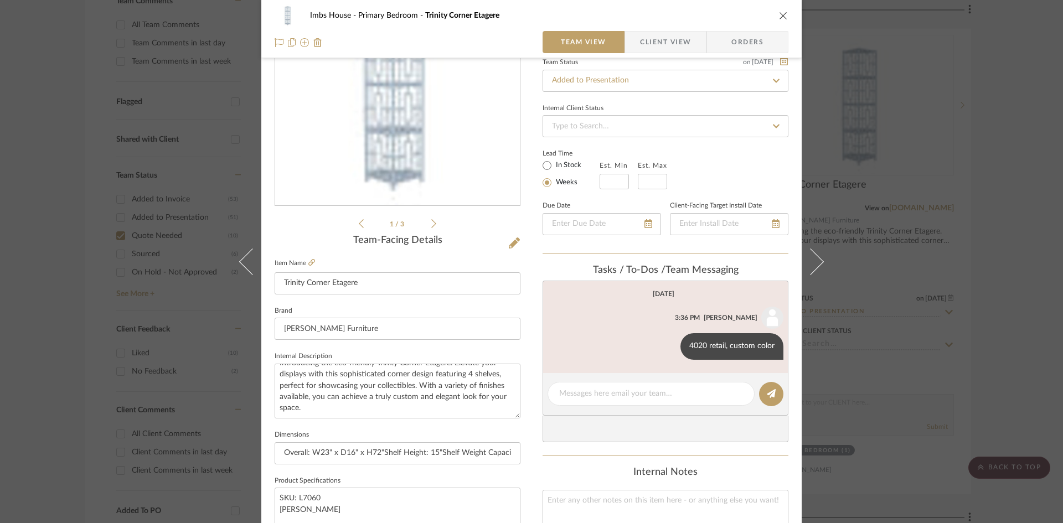
click at [781, 16] on icon "close" at bounding box center [783, 15] width 9 height 9
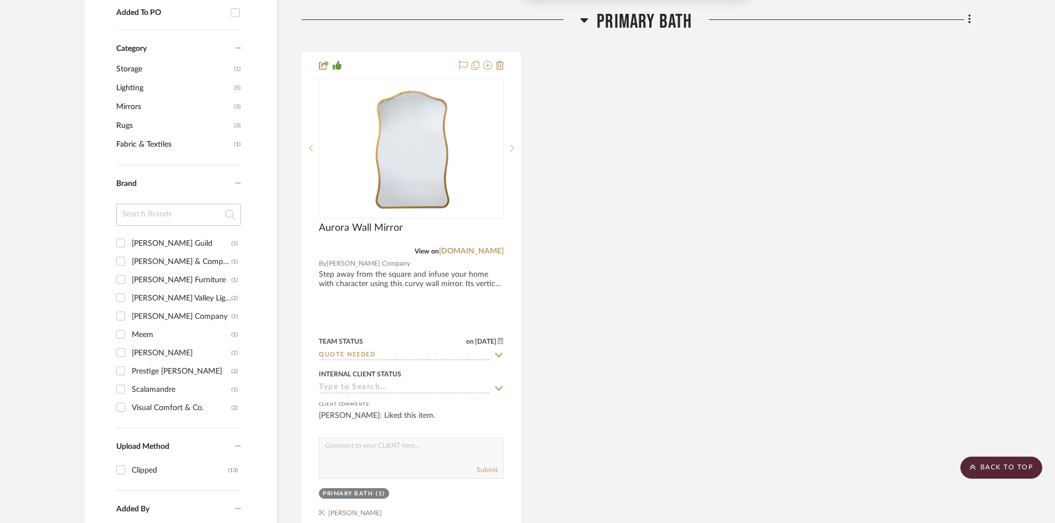
scroll to position [886, 0]
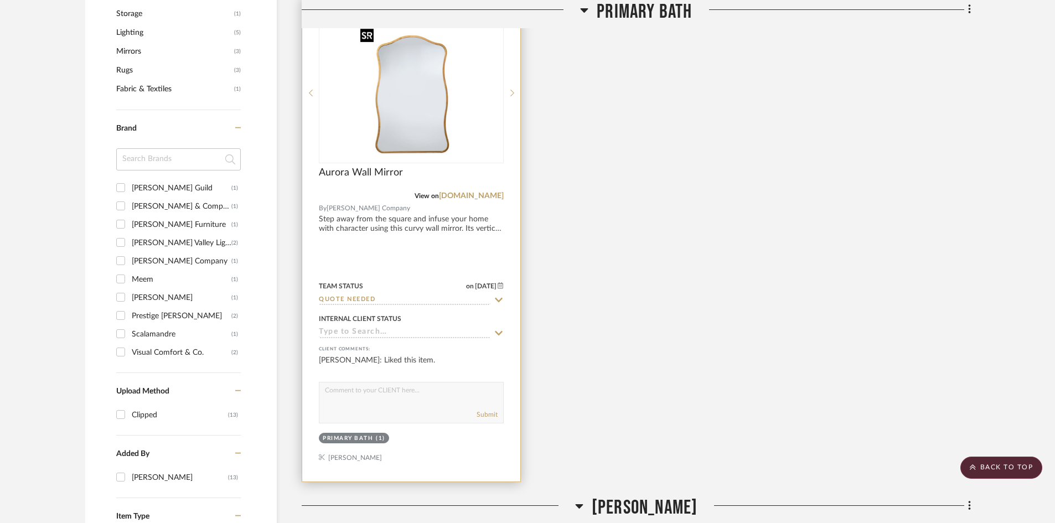
click at [0, 0] on img at bounding box center [0, 0] width 0 height 0
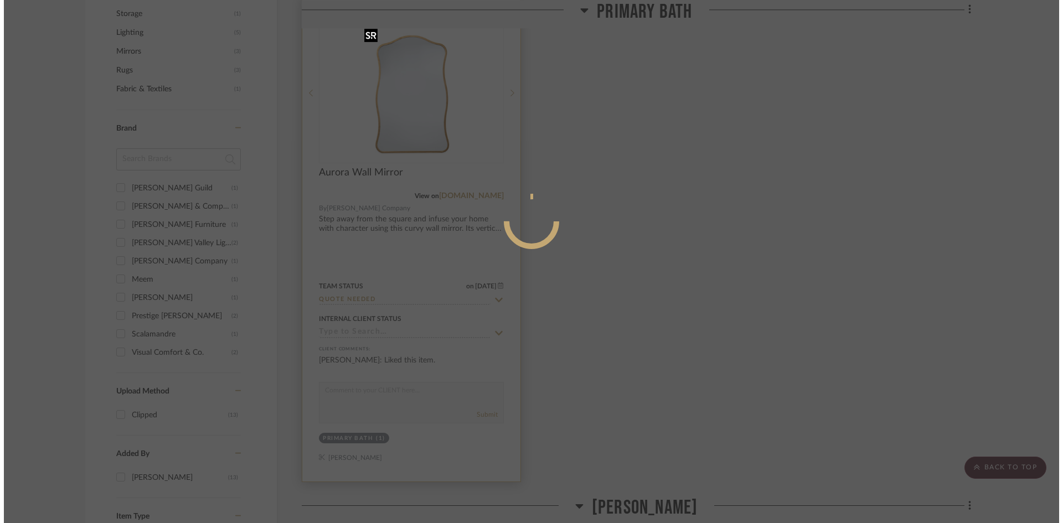
scroll to position [0, 0]
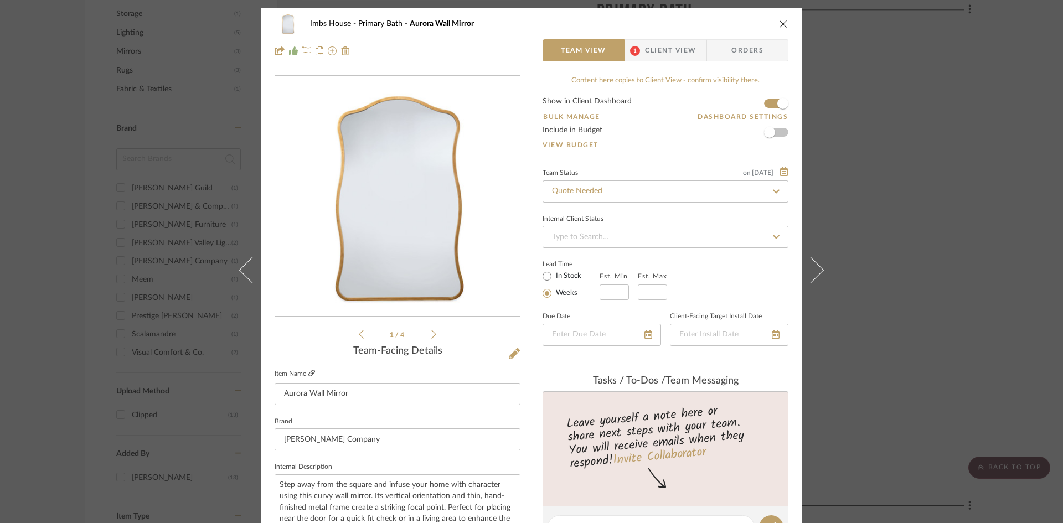
click at [308, 371] on icon at bounding box center [311, 373] width 7 height 7
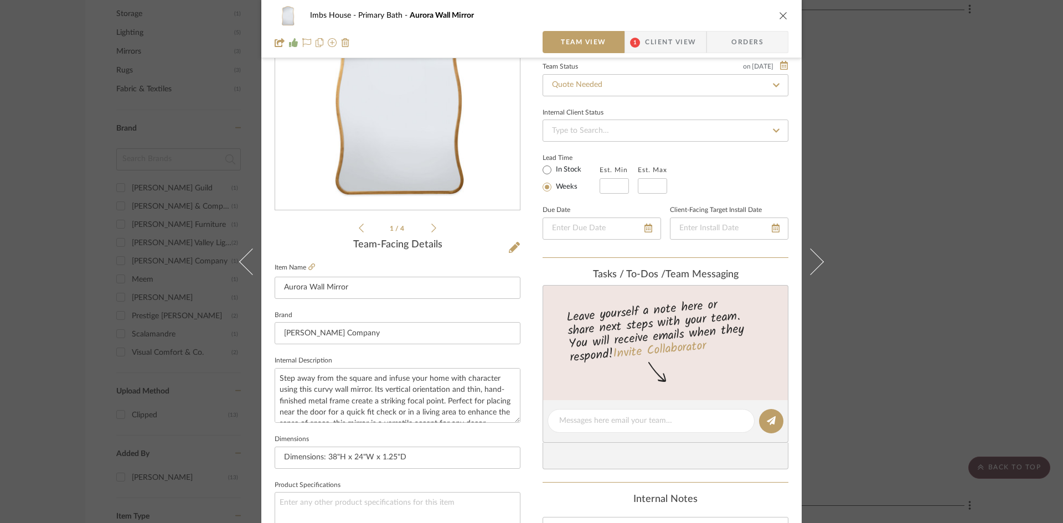
scroll to position [111, 0]
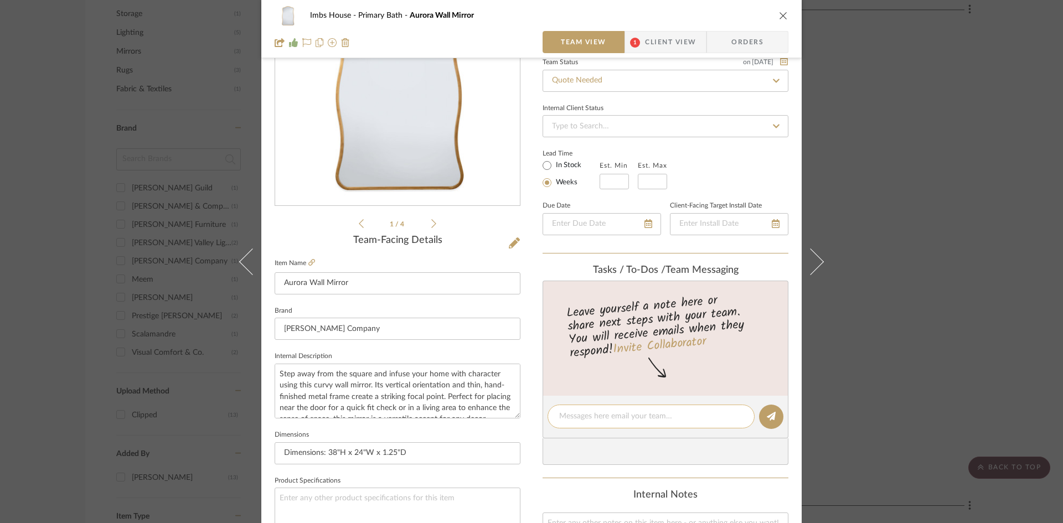
click at [587, 416] on textarea at bounding box center [651, 417] width 184 height 12
type textarea "163 net, 275 retail"
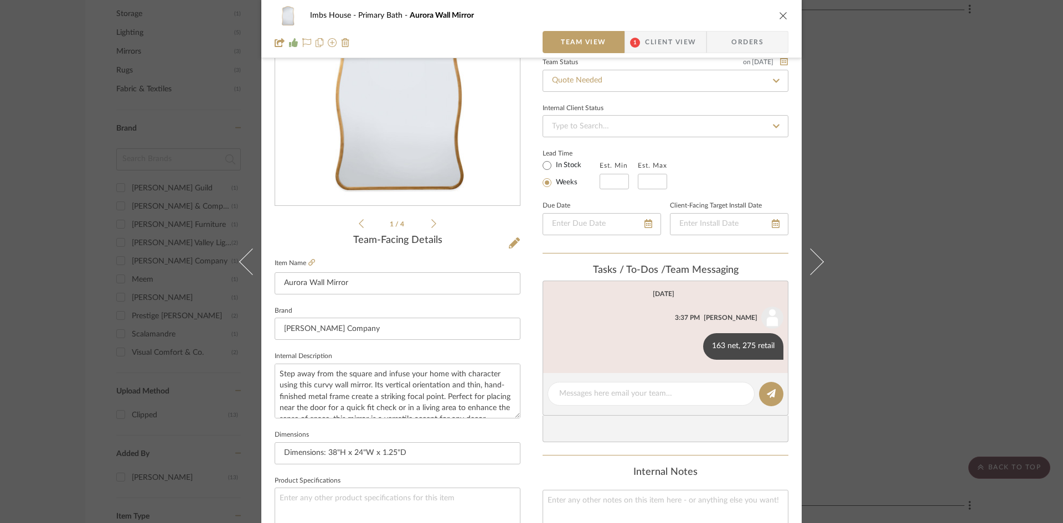
click at [779, 17] on icon "close" at bounding box center [783, 15] width 9 height 9
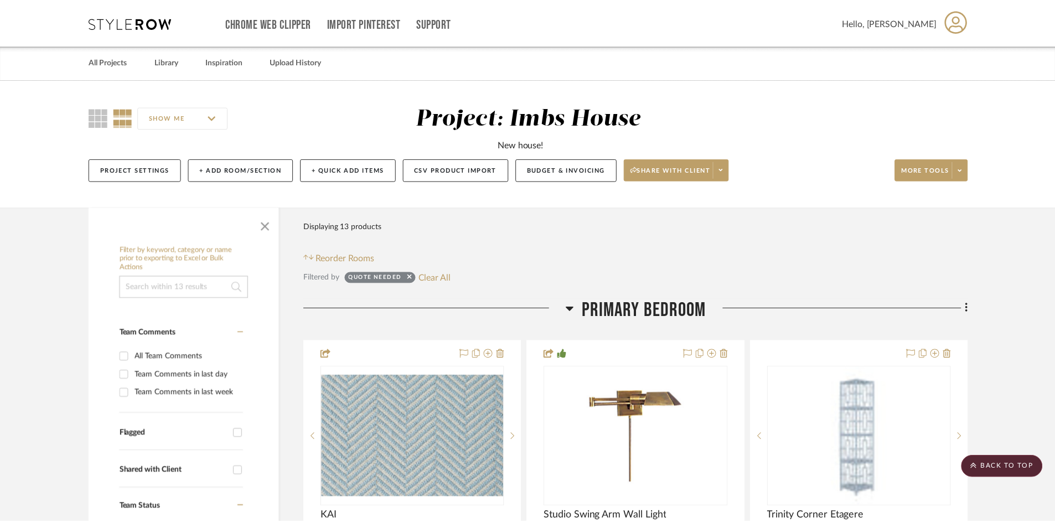
scroll to position [886, 0]
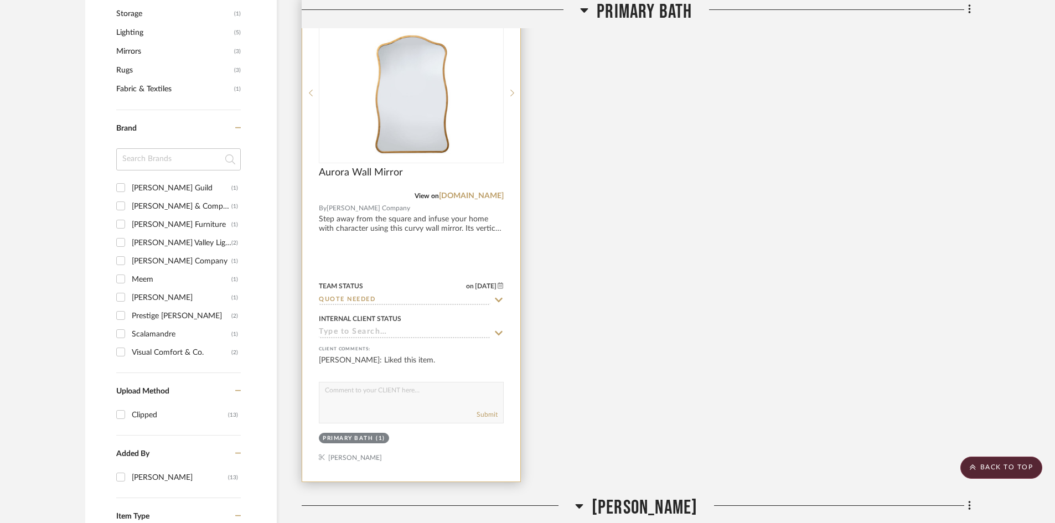
click at [368, 296] on input "Quote Needed" at bounding box center [405, 300] width 172 height 11
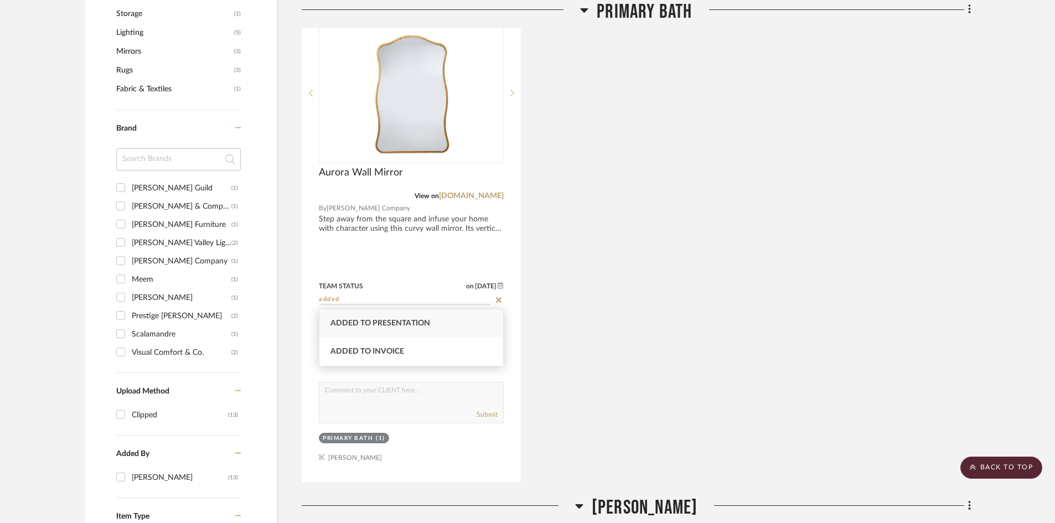
type input "added"
click at [365, 317] on div "Added to Presentation" at bounding box center [411, 323] width 184 height 28
type input "[DATE]"
type input "Added to Presentation"
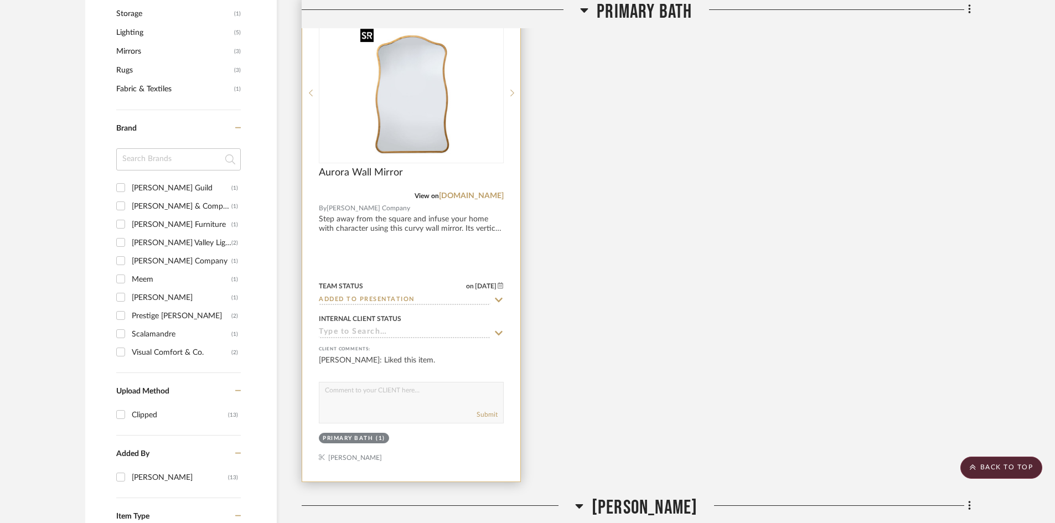
click at [422, 100] on img "0" at bounding box center [411, 93] width 111 height 138
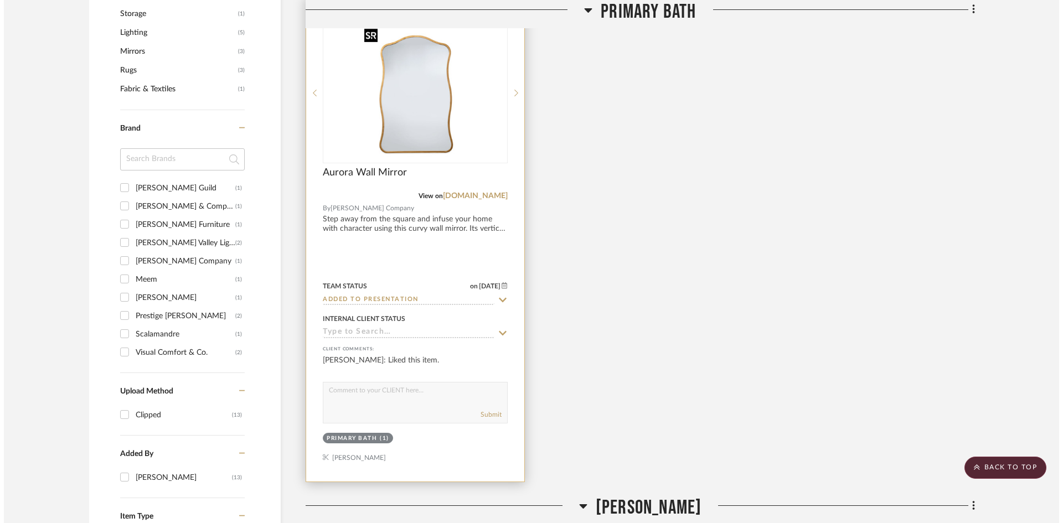
scroll to position [0, 0]
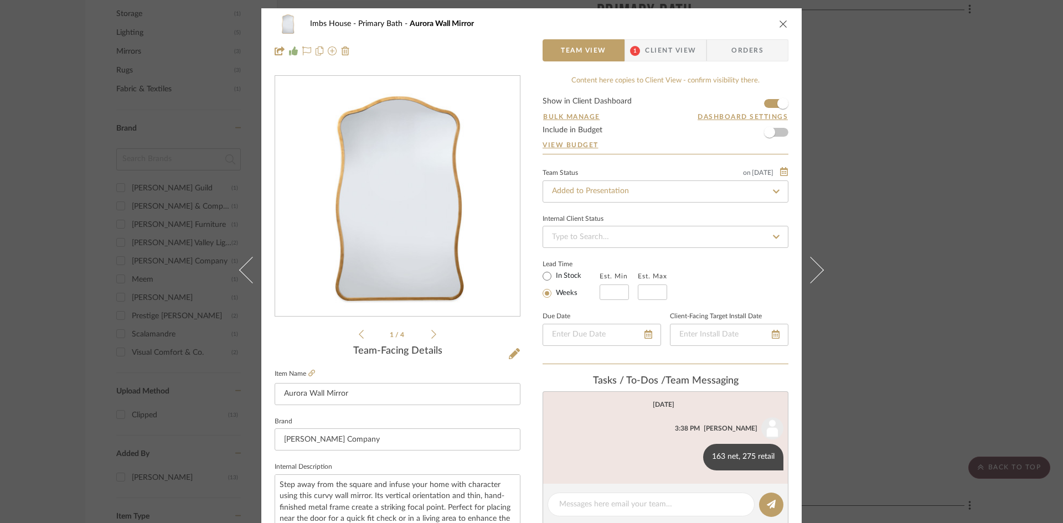
click at [780, 22] on icon "close" at bounding box center [783, 23] width 9 height 9
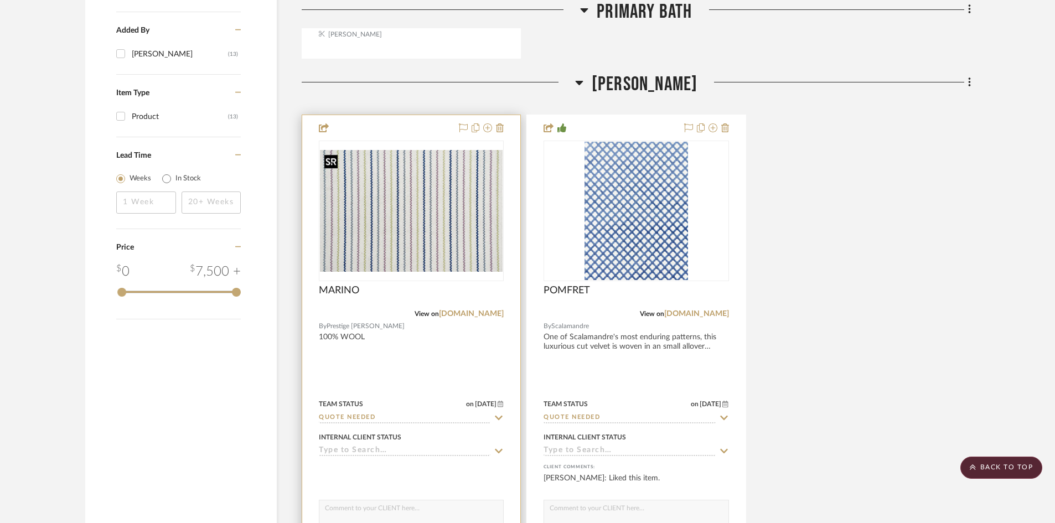
scroll to position [1329, 0]
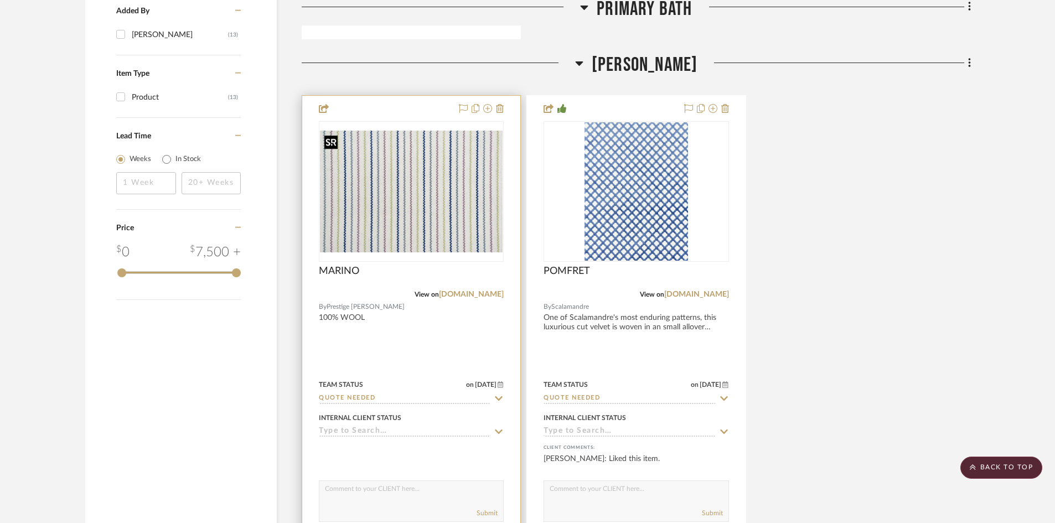
click at [399, 228] on img "0" at bounding box center [411, 192] width 183 height 122
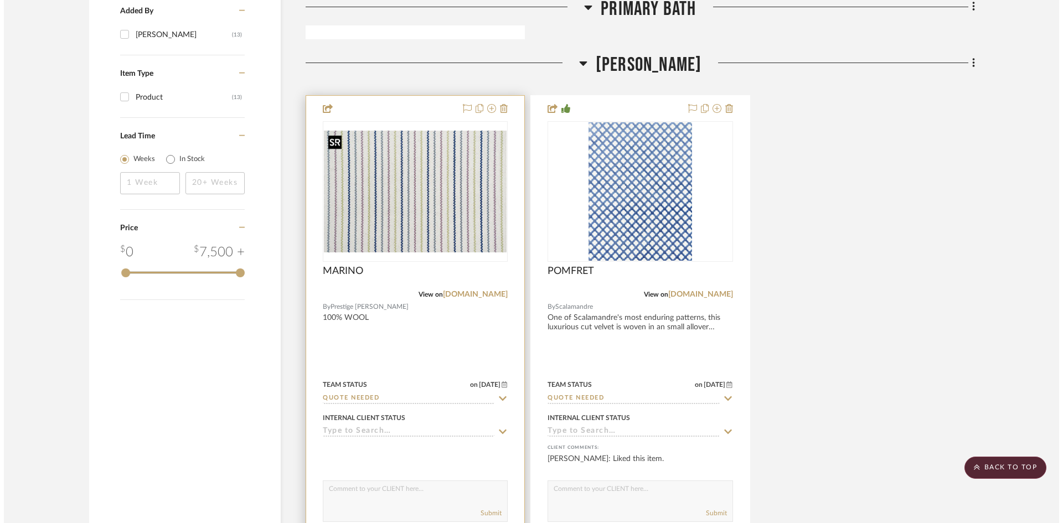
scroll to position [0, 0]
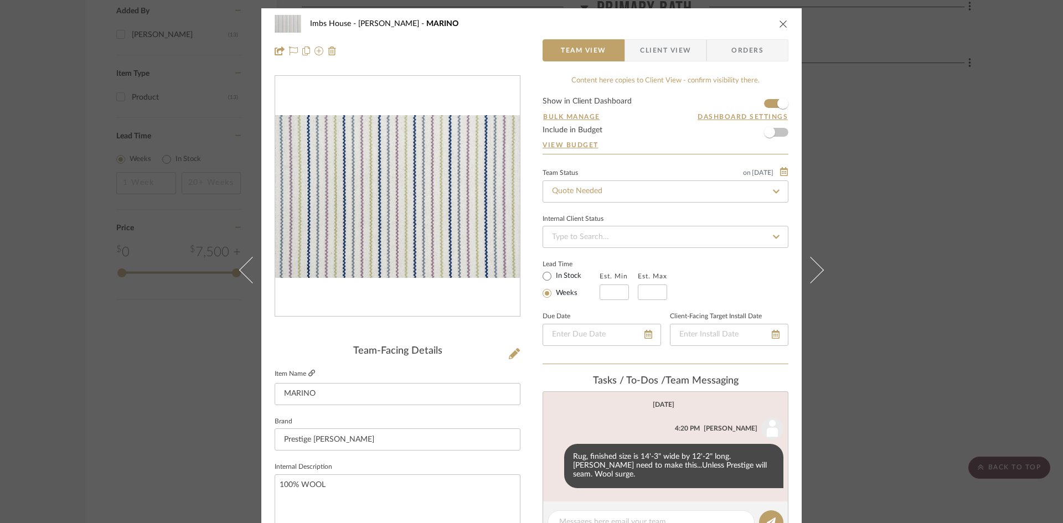
click at [308, 370] on icon at bounding box center [311, 373] width 7 height 7
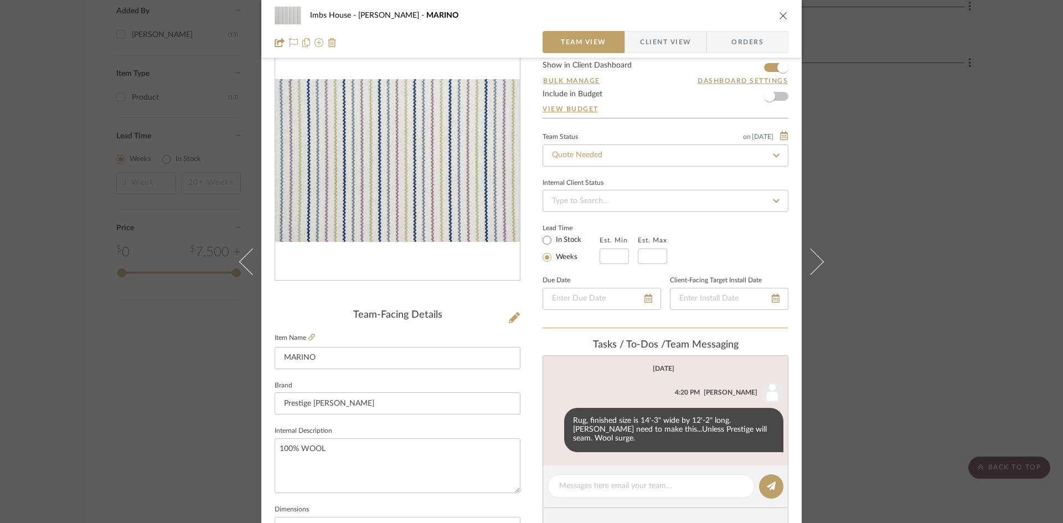
scroll to position [111, 0]
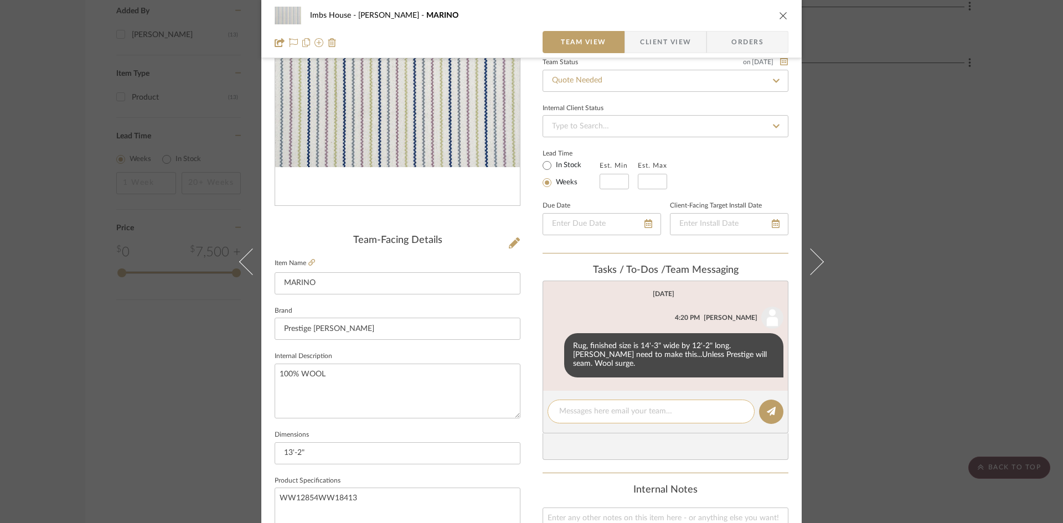
click at [630, 406] on textarea at bounding box center [651, 412] width 184 height 12
type textarea "4975 net, with pristine protect. Pad is $385 net"
click at [769, 407] on icon at bounding box center [771, 411] width 9 height 9
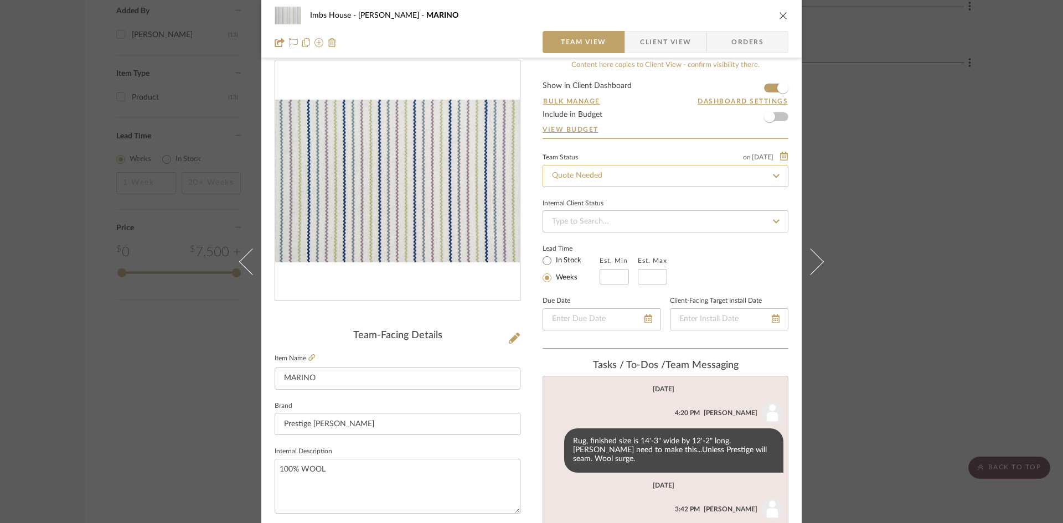
scroll to position [0, 0]
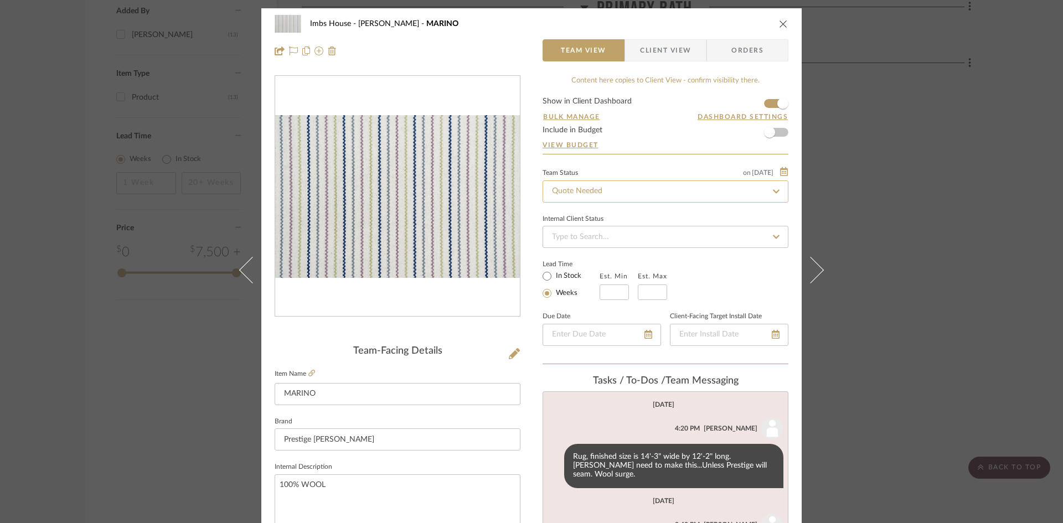
click at [678, 189] on input "Quote Needed" at bounding box center [666, 191] width 246 height 22
type input "added"
click at [668, 223] on div "Added to Presentation" at bounding box center [661, 221] width 245 height 28
type input "[DATE]"
type input "Added to Presentation"
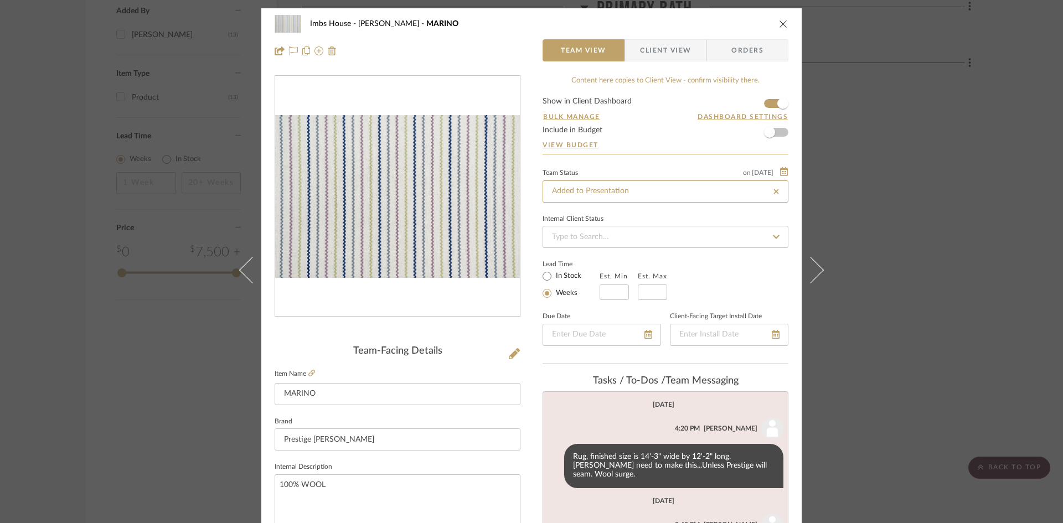
type input "[DATE]"
type input "Added to Presentation"
click at [779, 20] on icon "close" at bounding box center [783, 23] width 9 height 9
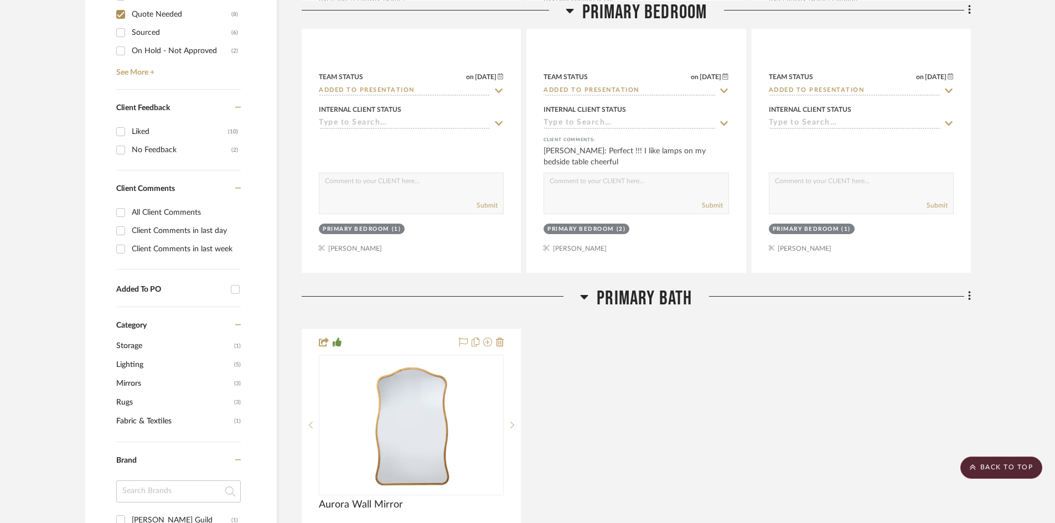
scroll to position [498, 0]
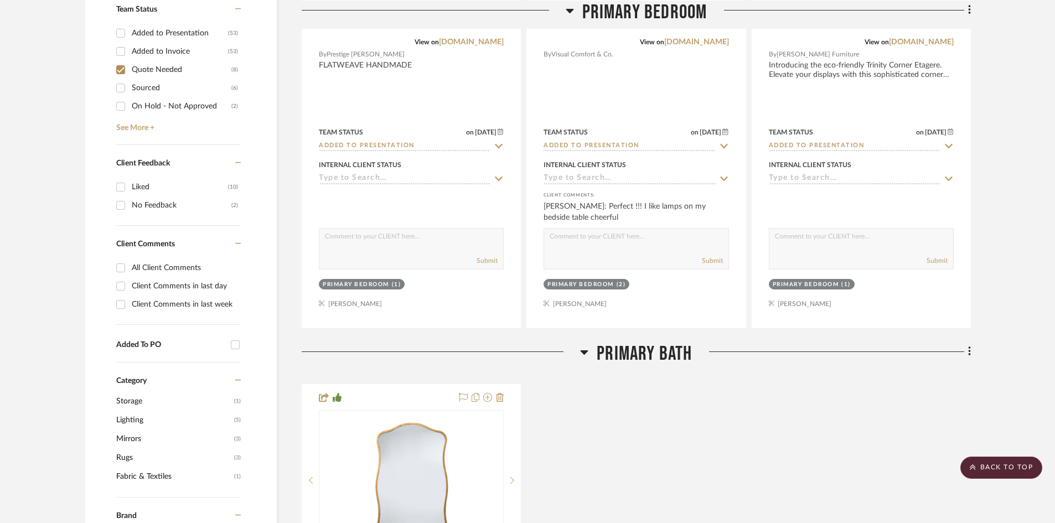
click at [119, 68] on input "Quote Needed (8)" at bounding box center [121, 70] width 18 height 18
checkbox input "false"
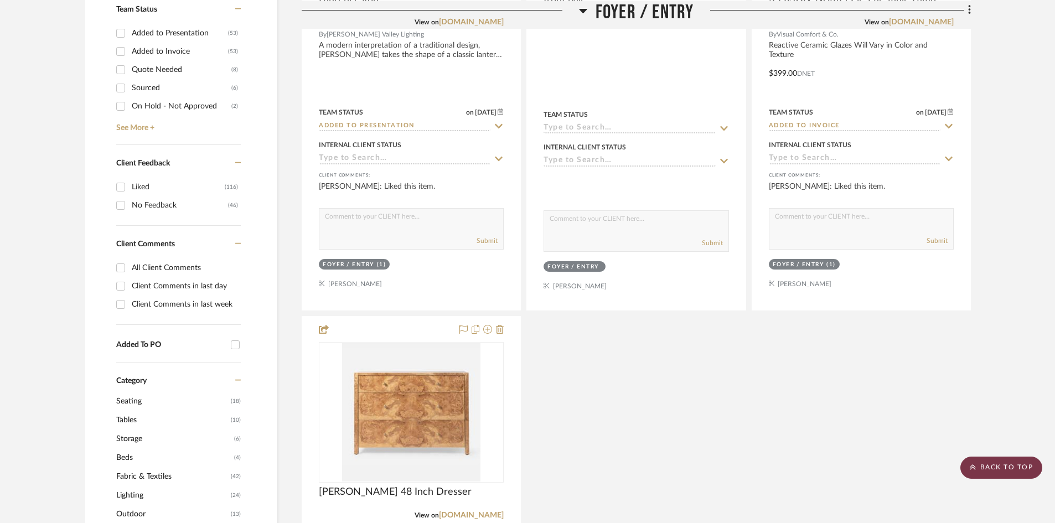
click at [1006, 466] on scroll-to-top-button "BACK TO TOP" at bounding box center [1001, 468] width 82 height 22
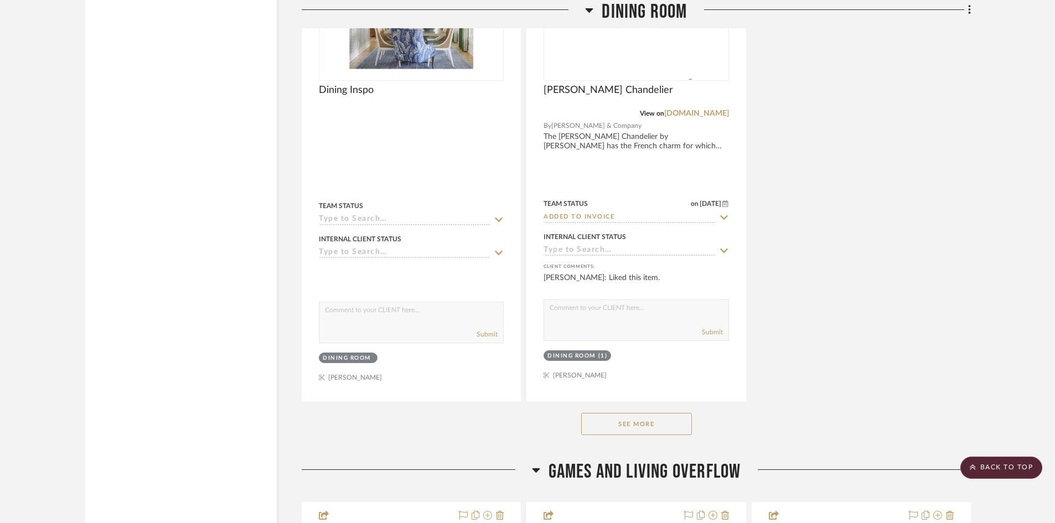
scroll to position [2989, 0]
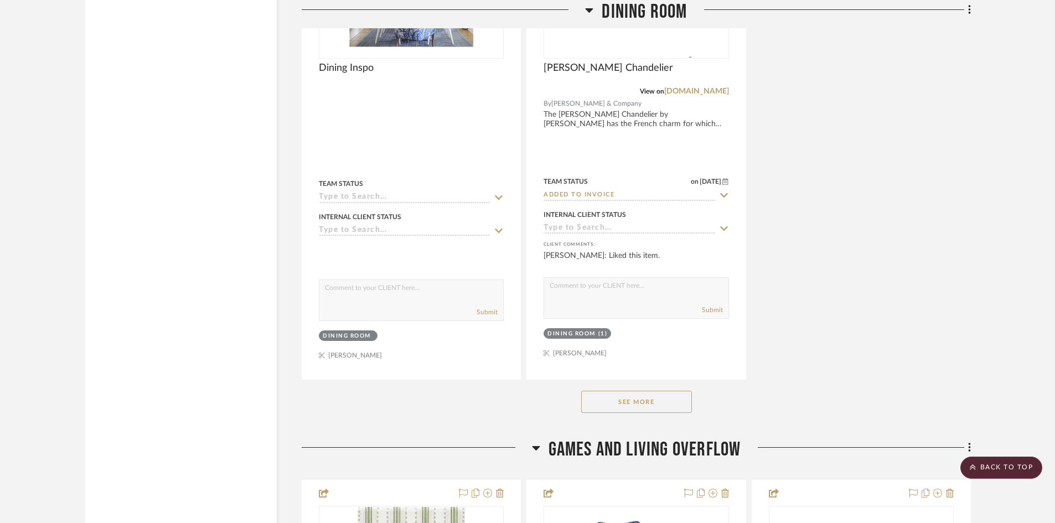
click at [628, 405] on button "See More" at bounding box center [636, 402] width 111 height 22
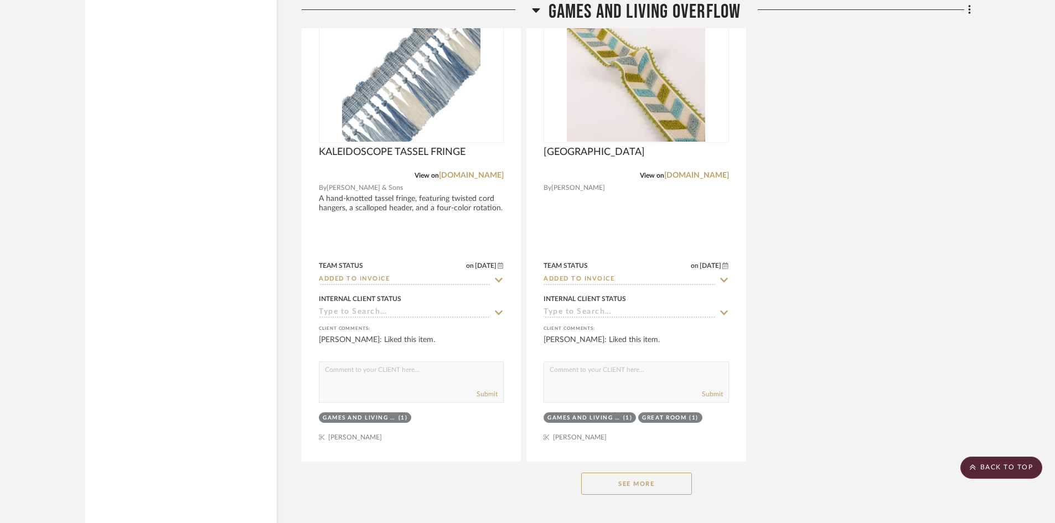
scroll to position [4982, 0]
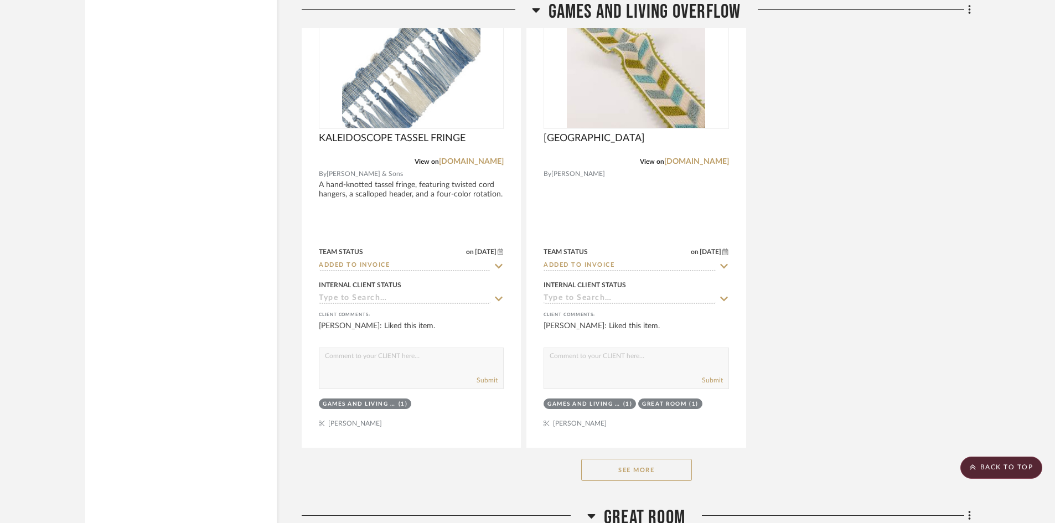
click at [633, 468] on button "See More" at bounding box center [636, 470] width 111 height 22
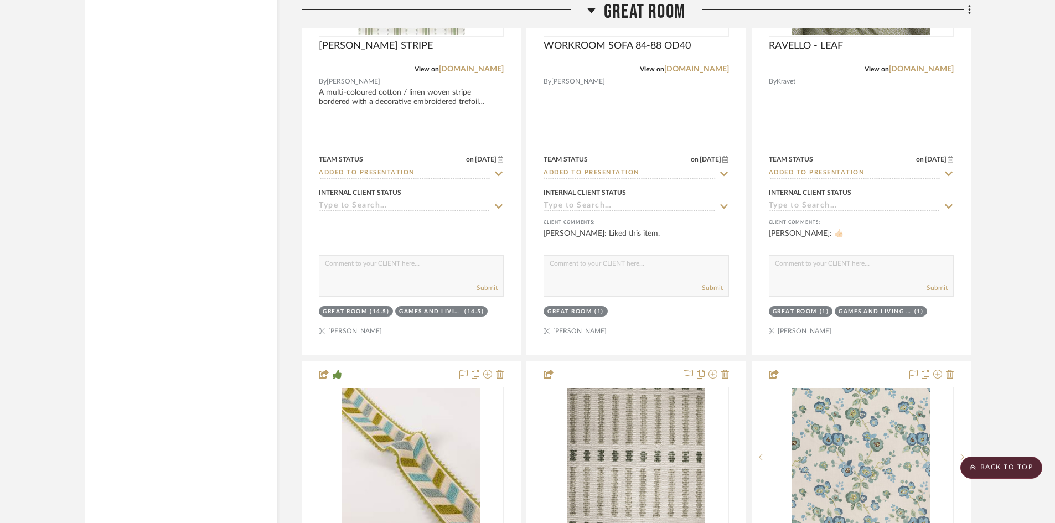
scroll to position [6256, 0]
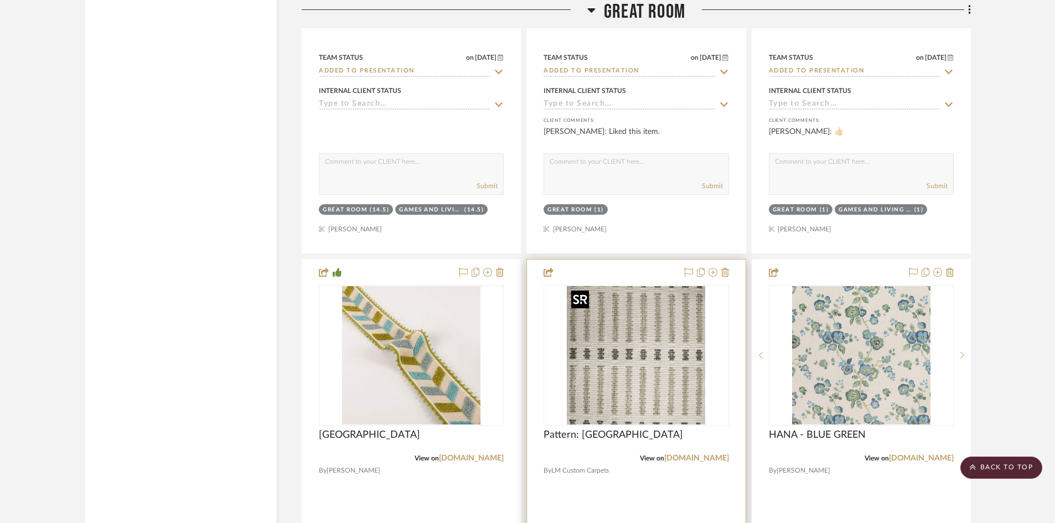
click at [649, 377] on img "0" at bounding box center [636, 355] width 138 height 138
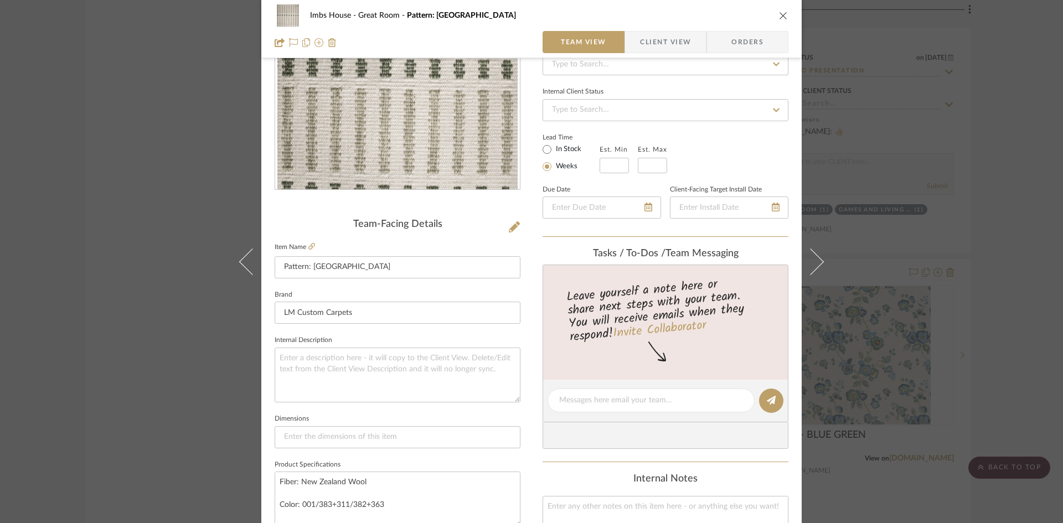
scroll to position [166, 0]
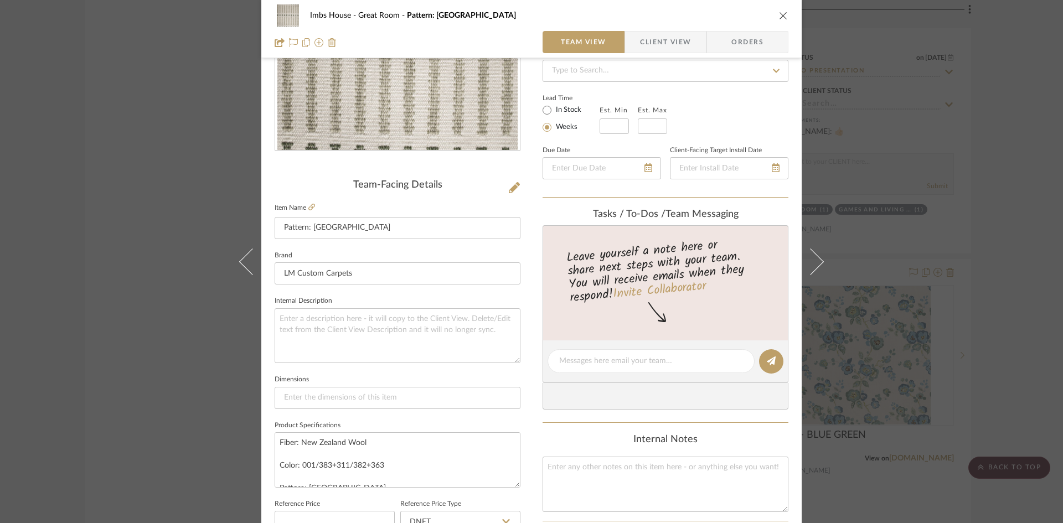
click at [779, 14] on icon "close" at bounding box center [783, 15] width 9 height 9
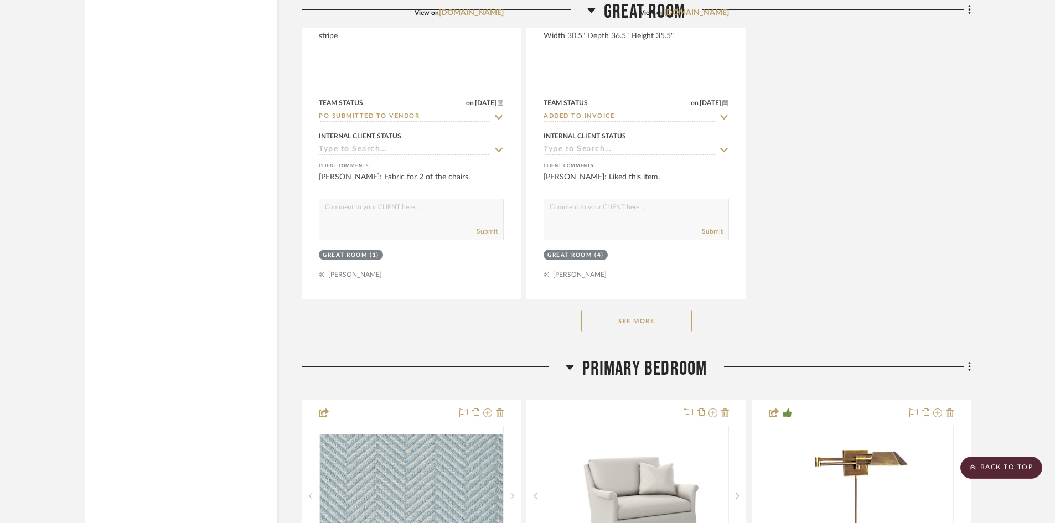
scroll to position [7197, 0]
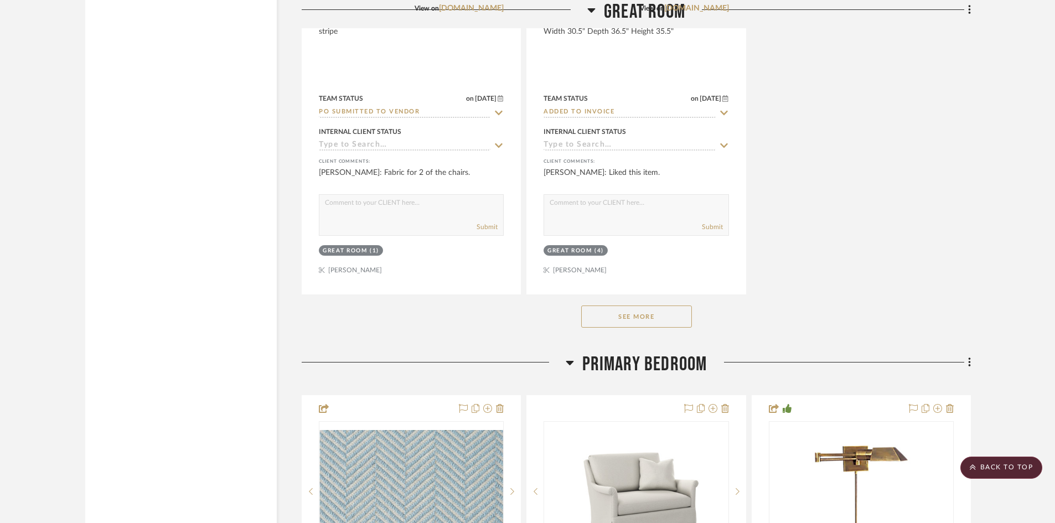
click at [644, 314] on button "See More" at bounding box center [636, 317] width 111 height 22
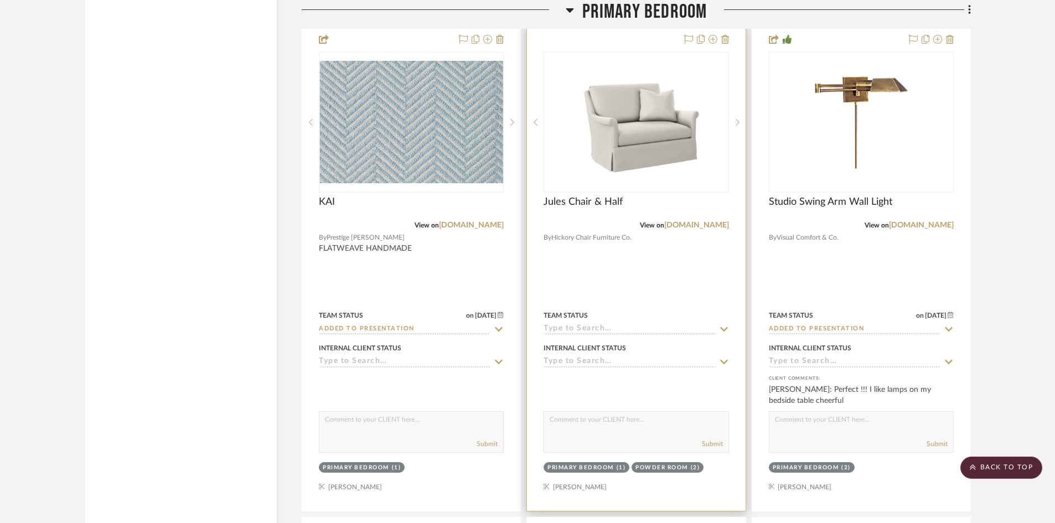
scroll to position [8968, 0]
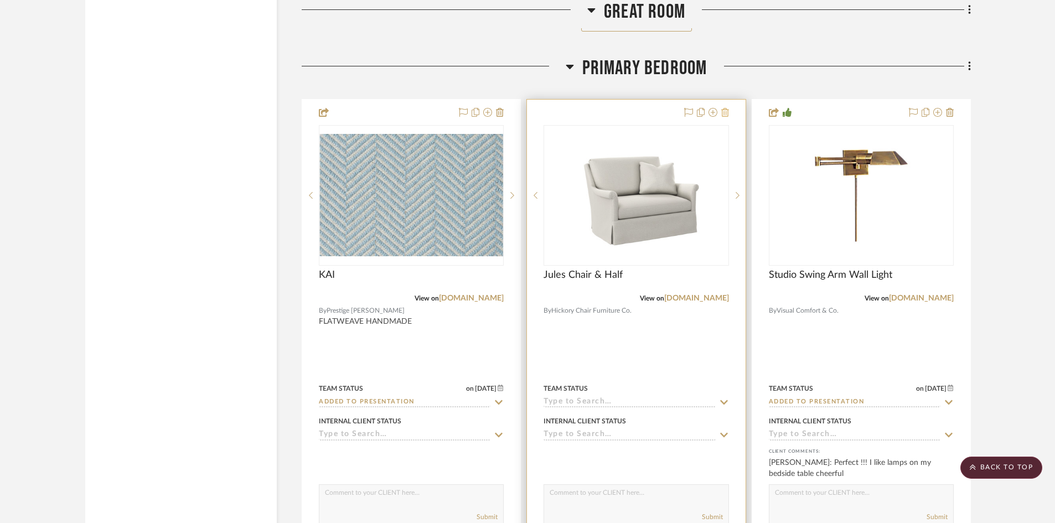
click at [725, 109] on icon at bounding box center [725, 112] width 8 height 9
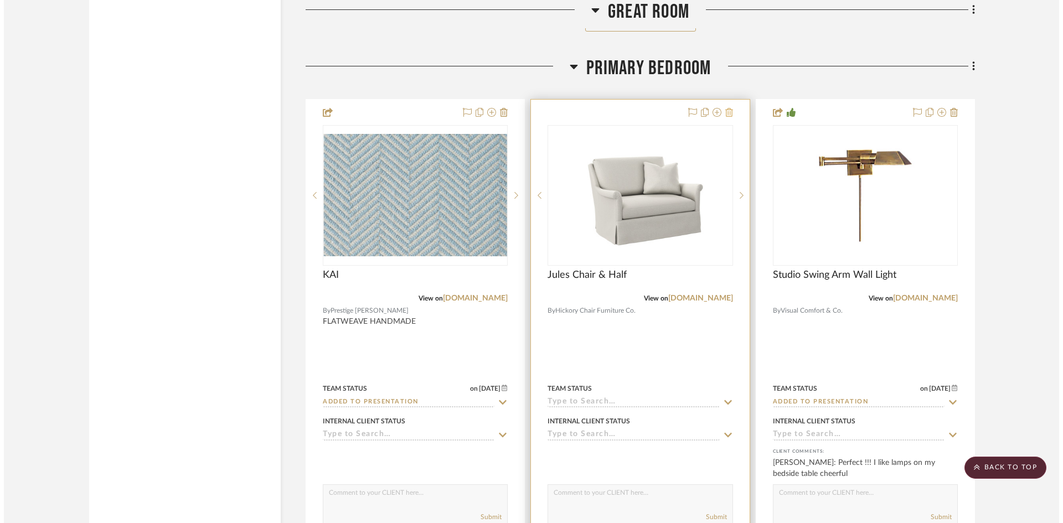
scroll to position [0, 0]
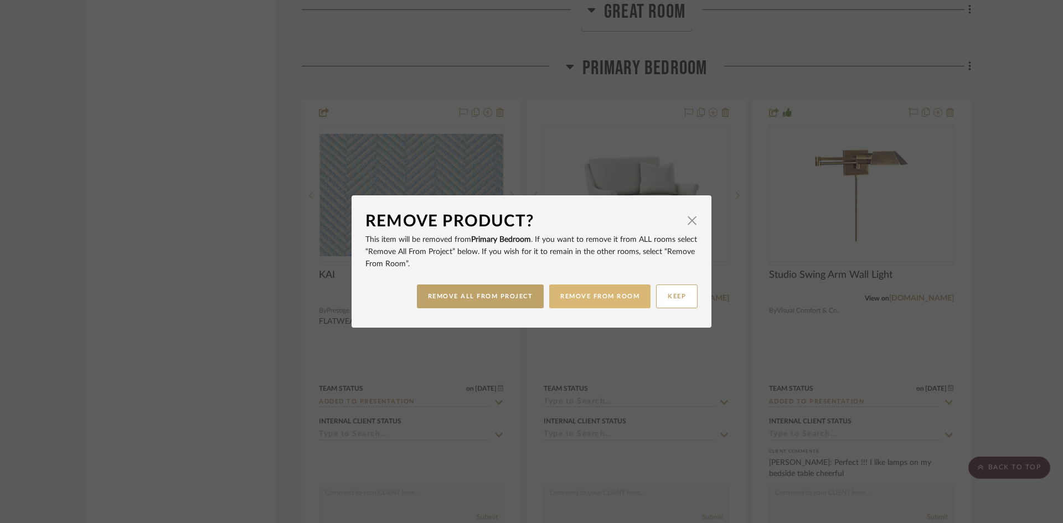
click at [593, 293] on button "REMOVE FROM ROOM" at bounding box center [599, 297] width 101 height 24
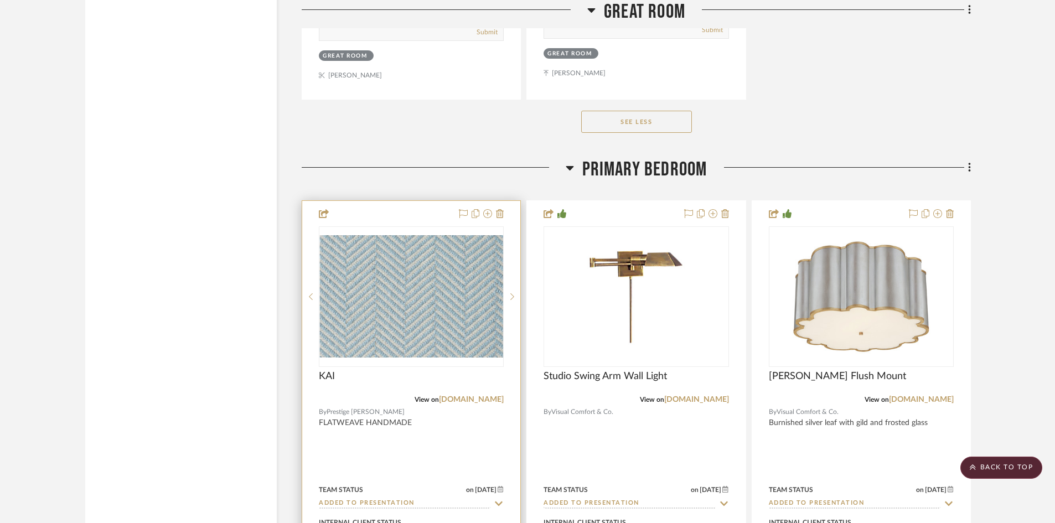
scroll to position [8857, 0]
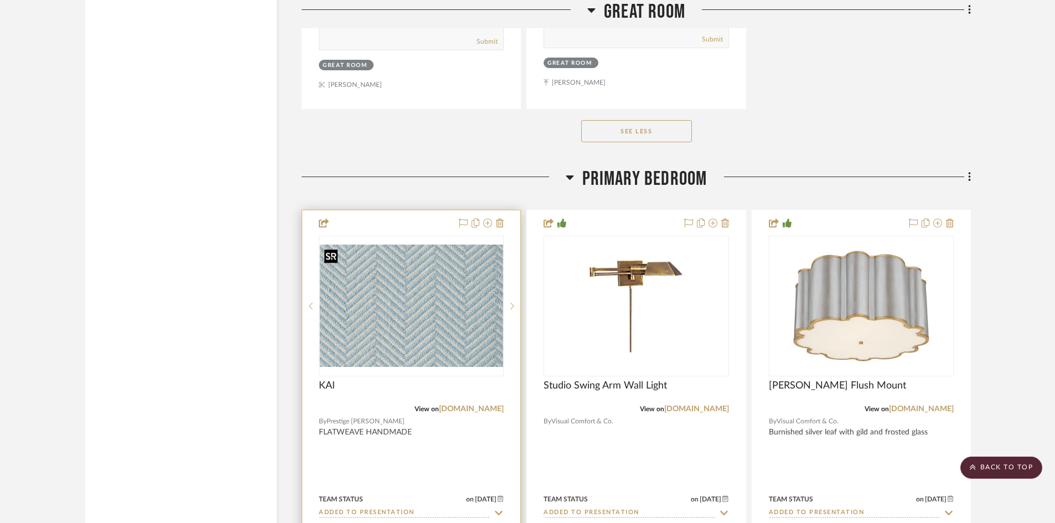
click at [387, 347] on img "0" at bounding box center [411, 306] width 183 height 122
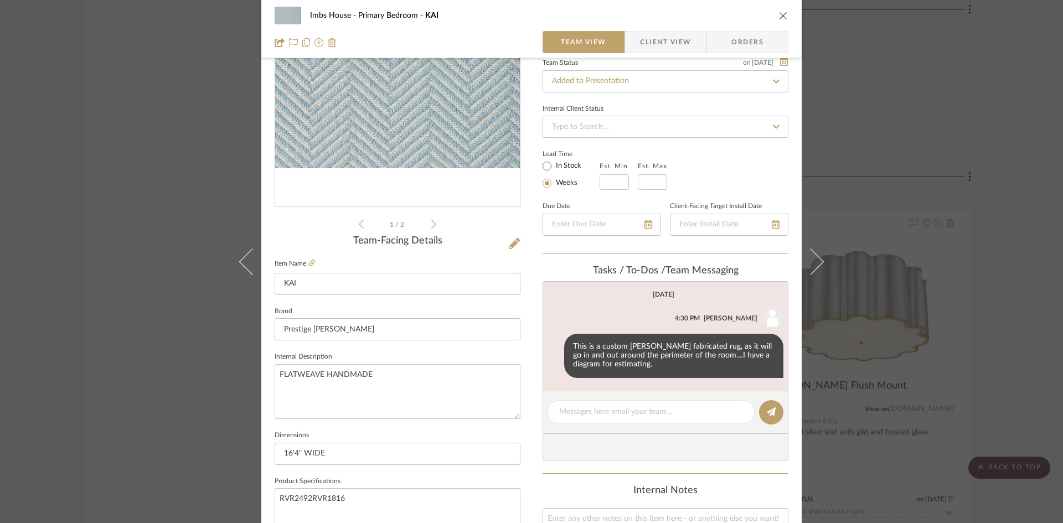
scroll to position [111, 0]
click at [780, 14] on icon "close" at bounding box center [783, 15] width 9 height 9
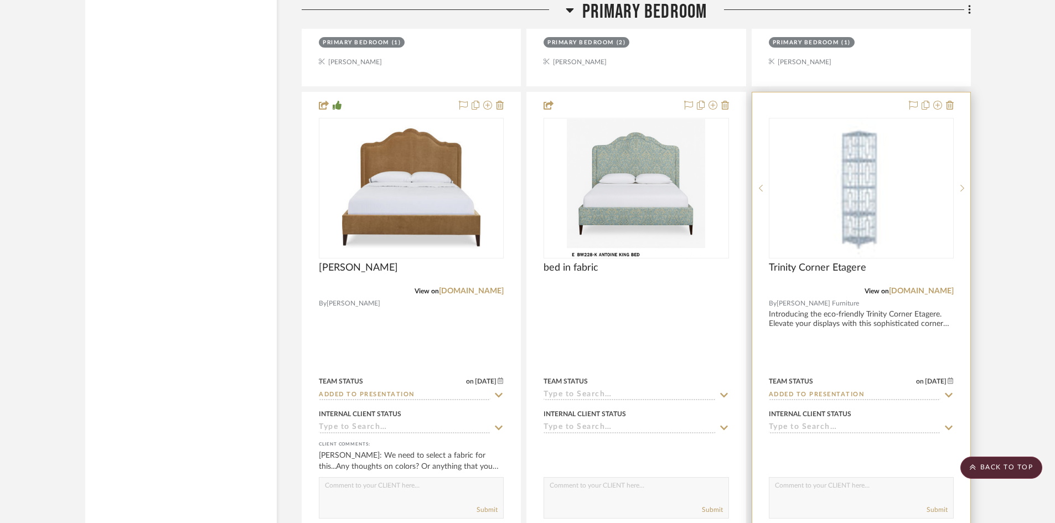
scroll to position [9411, 0]
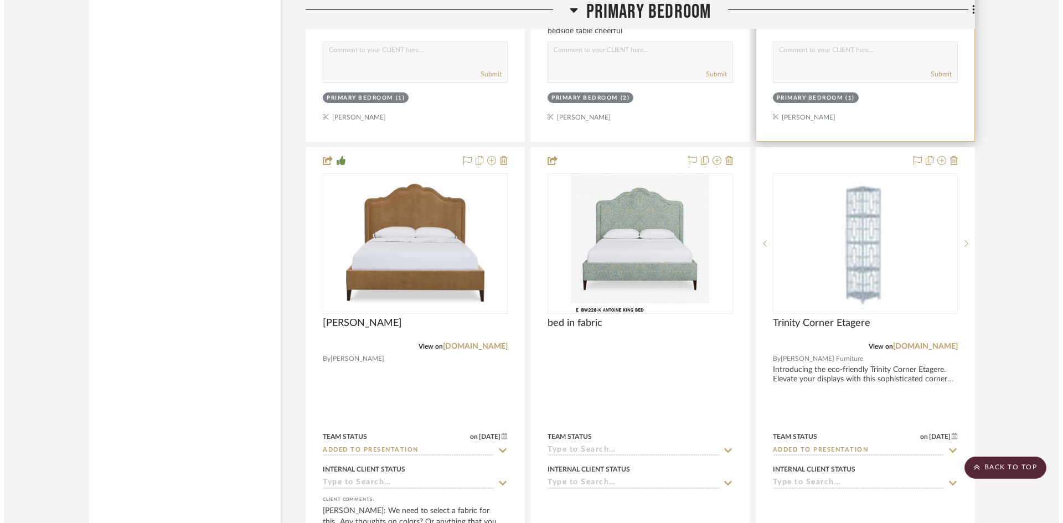
scroll to position [0, 0]
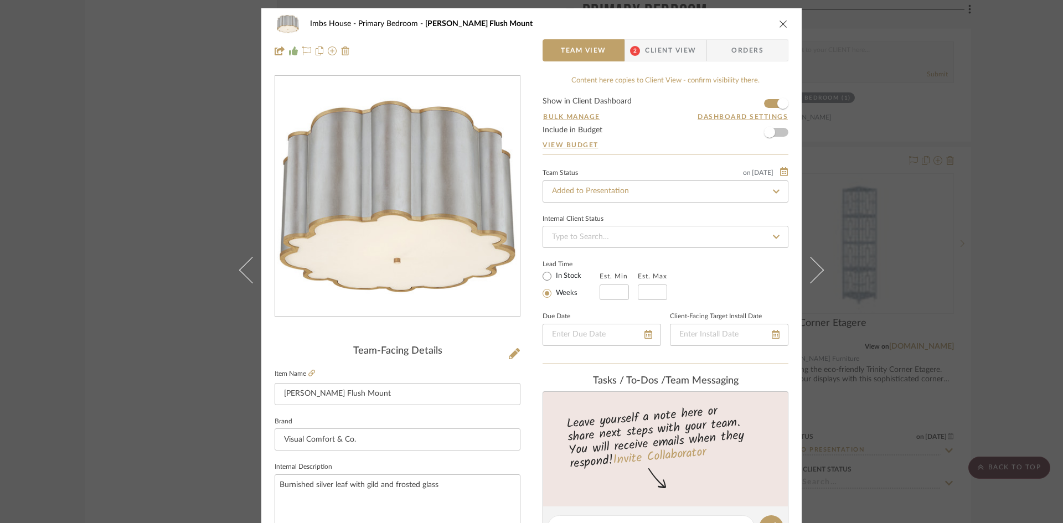
click at [779, 23] on icon "close" at bounding box center [783, 23] width 9 height 9
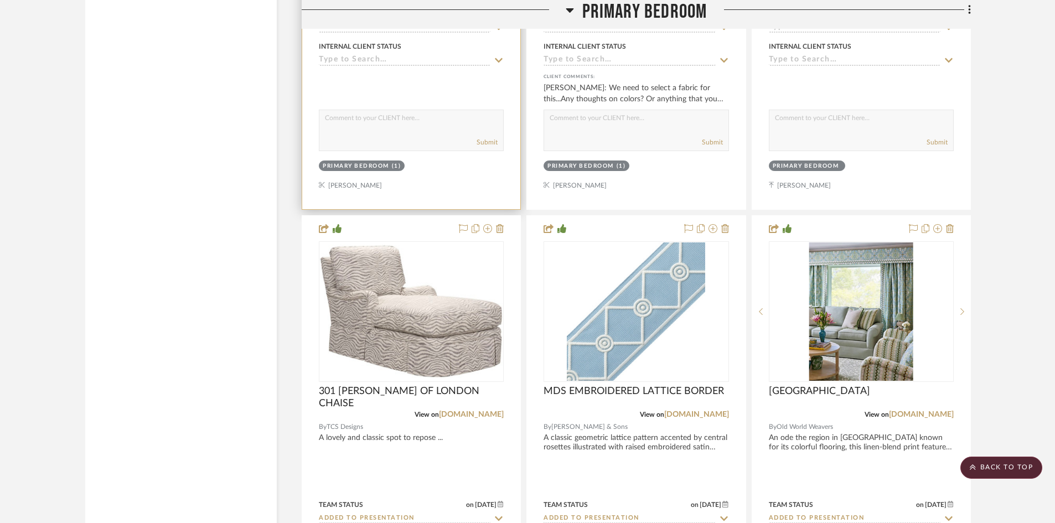
scroll to position [9854, 0]
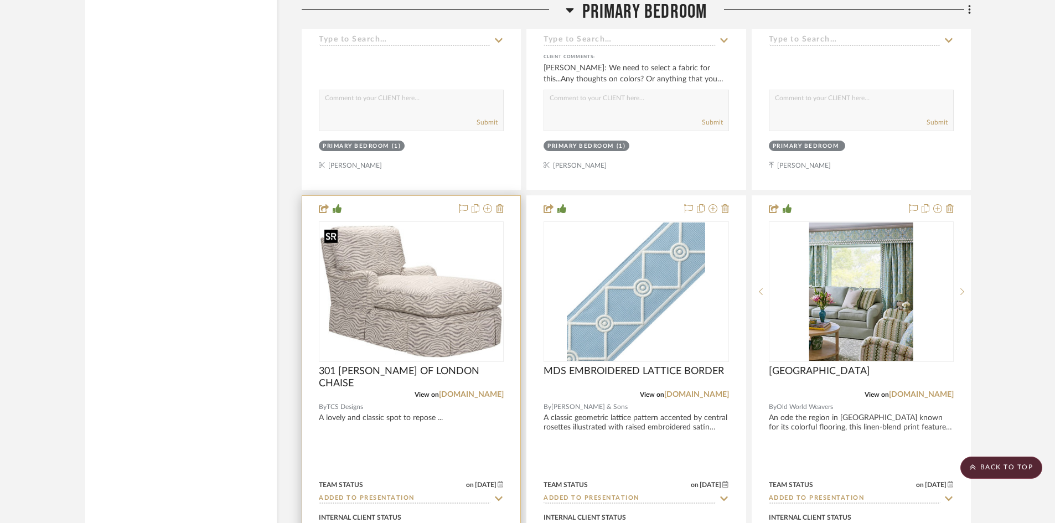
click at [0, 0] on img at bounding box center [0, 0] width 0 height 0
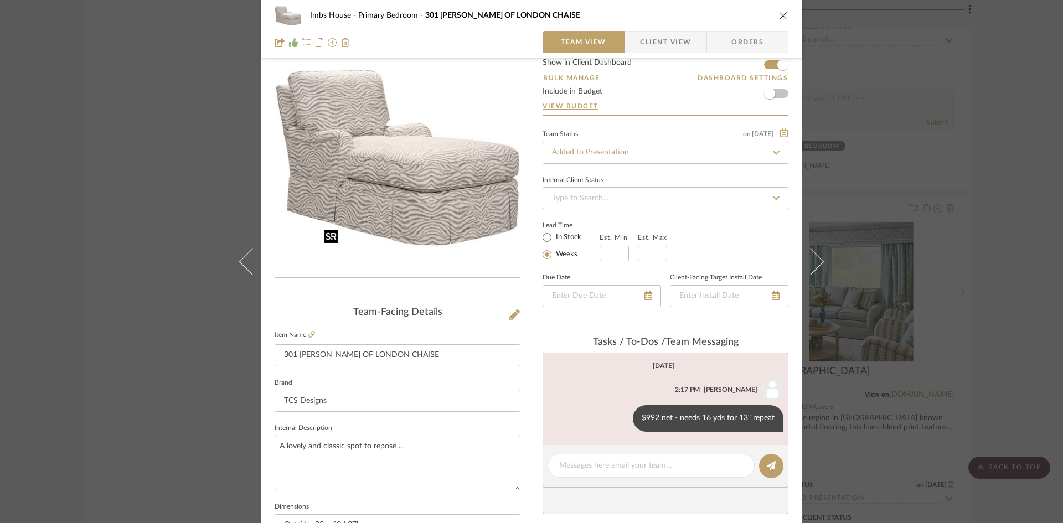
scroll to position [55, 0]
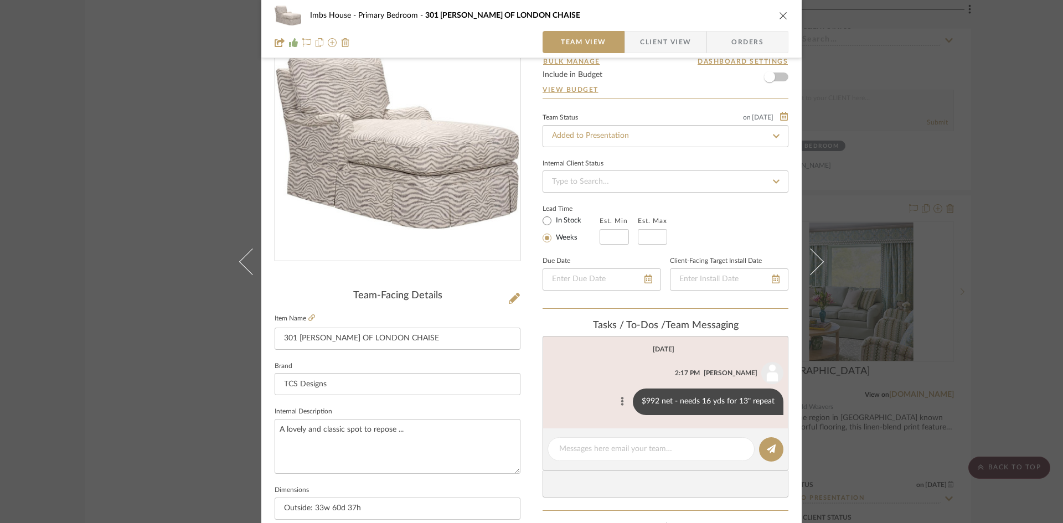
click at [621, 400] on icon at bounding box center [622, 401] width 3 height 9
click at [562, 388] on span "Edit Message" at bounding box center [567, 388] width 45 height 9
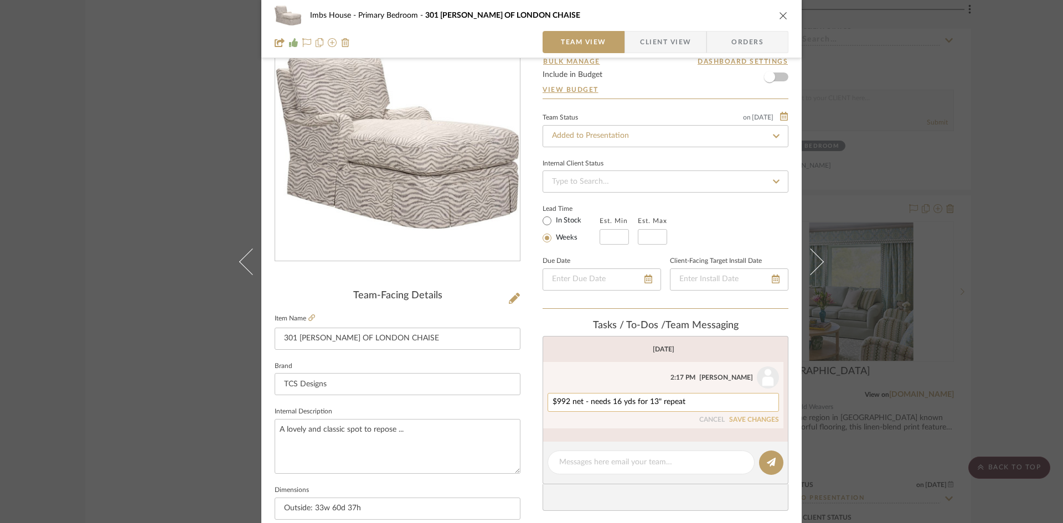
click at [580, 404] on textarea "$992 net - needs 16 yds for 13" repeat" at bounding box center [662, 402] width 221 height 9
type textarea "$992 net plus $125 to add tape trim - needs 16 yds for 13" repeat"
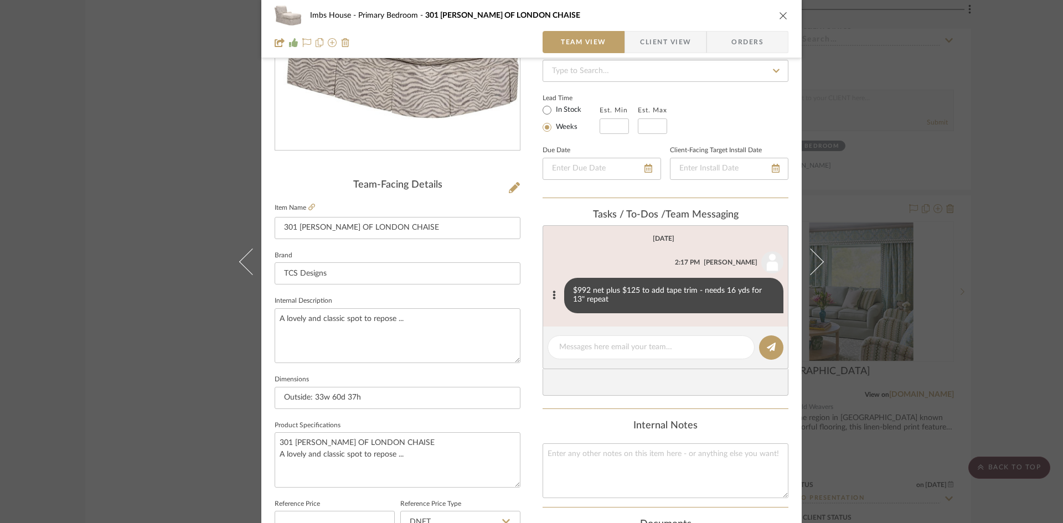
scroll to position [221, 0]
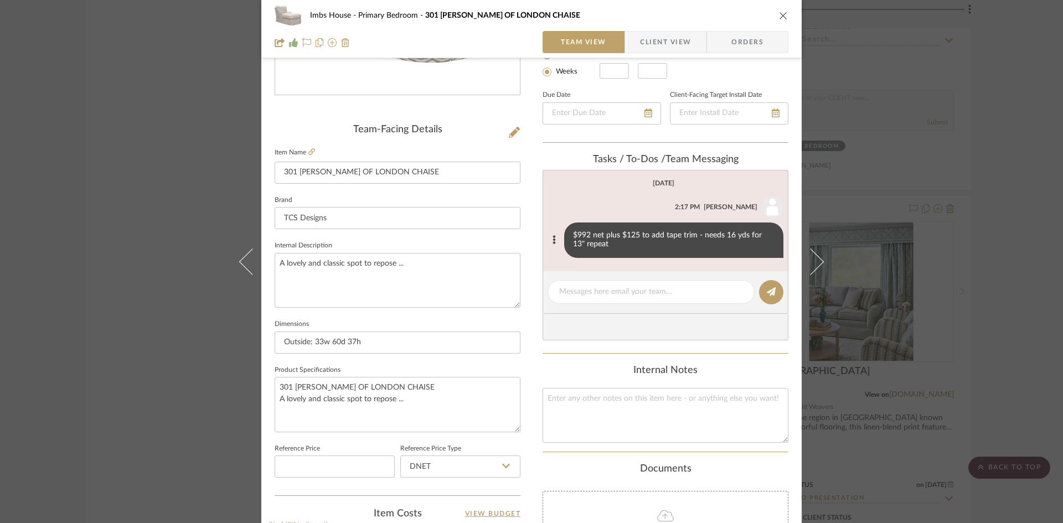
click at [779, 11] on icon "close" at bounding box center [783, 15] width 9 height 9
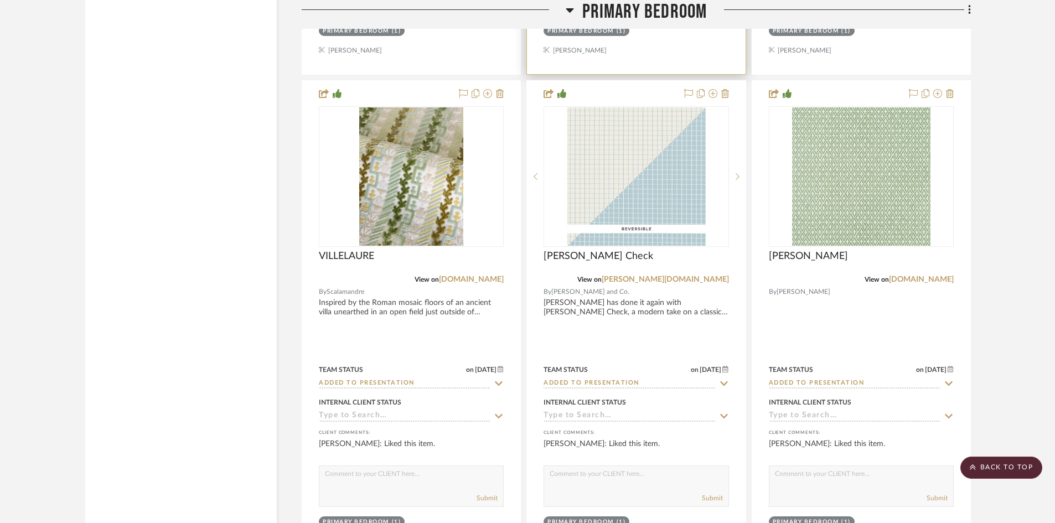
scroll to position [10463, 0]
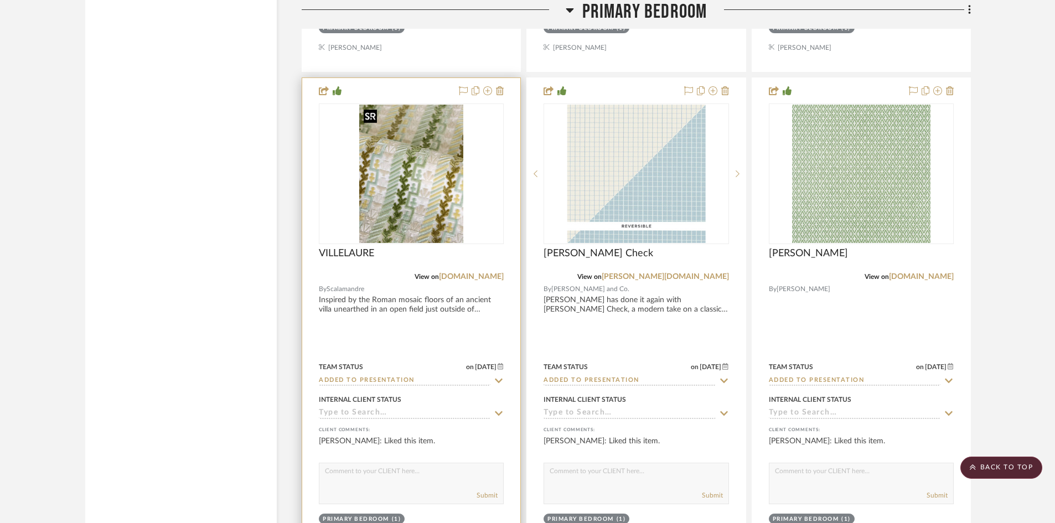
click at [413, 209] on img "0" at bounding box center [411, 174] width 104 height 138
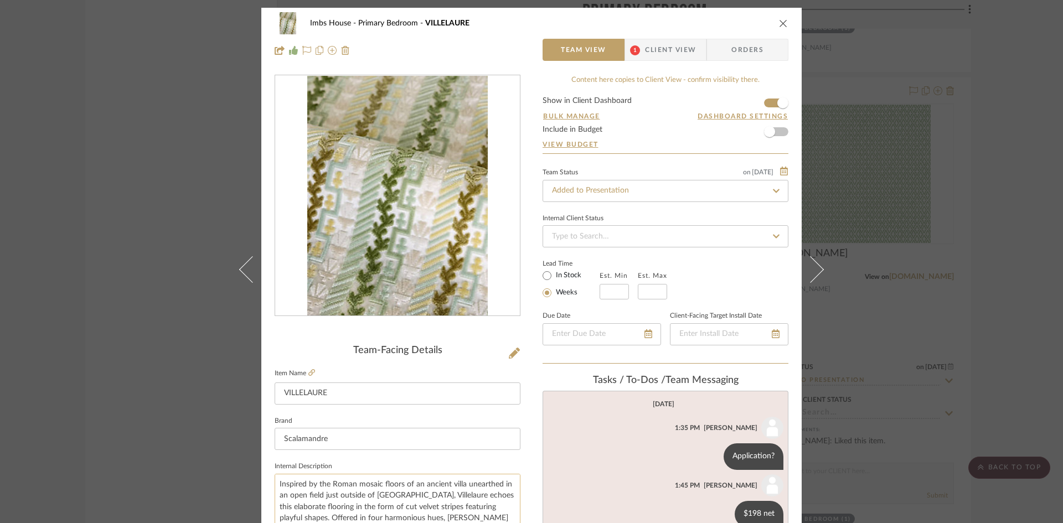
scroll to position [0, 0]
click at [779, 23] on icon "close" at bounding box center [783, 23] width 9 height 9
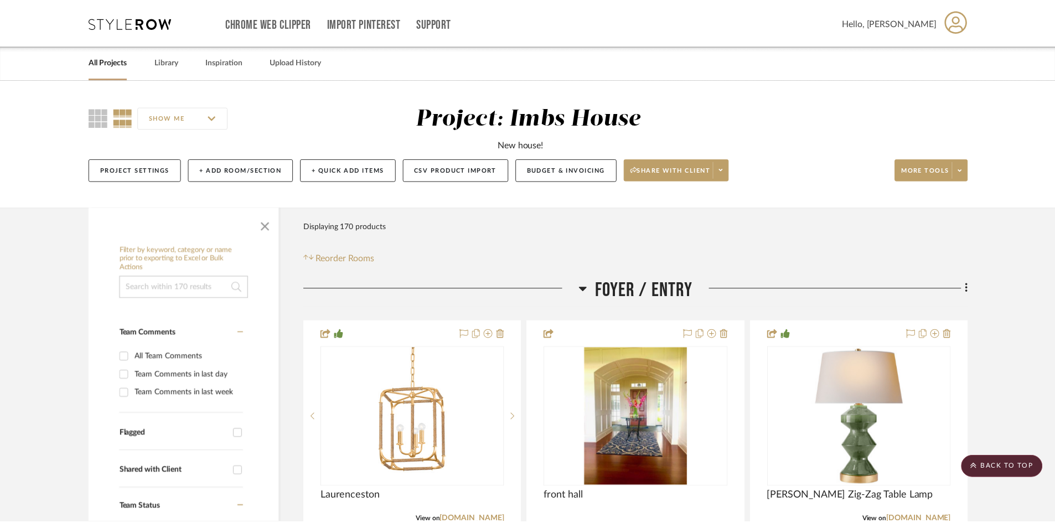
scroll to position [10463, 0]
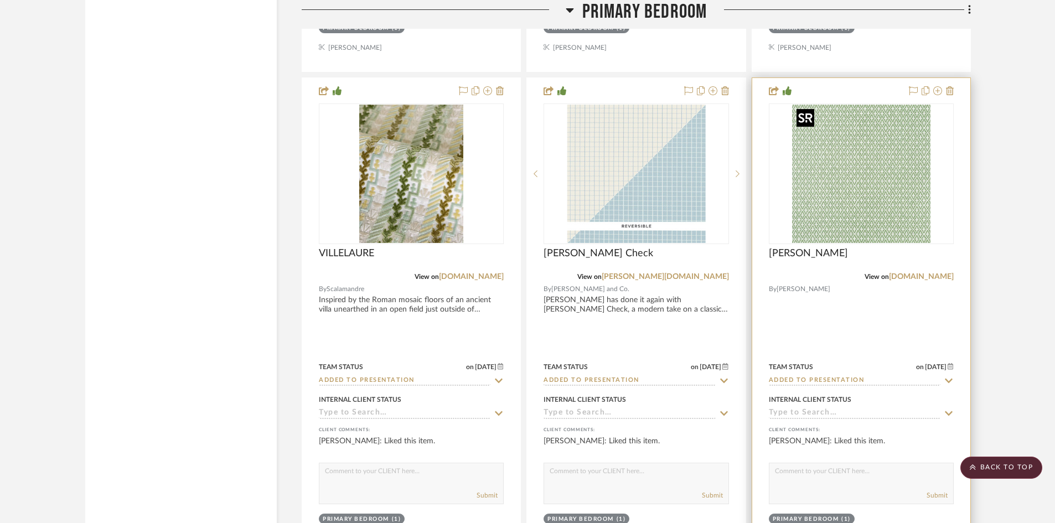
click at [855, 189] on img "0" at bounding box center [861, 174] width 138 height 138
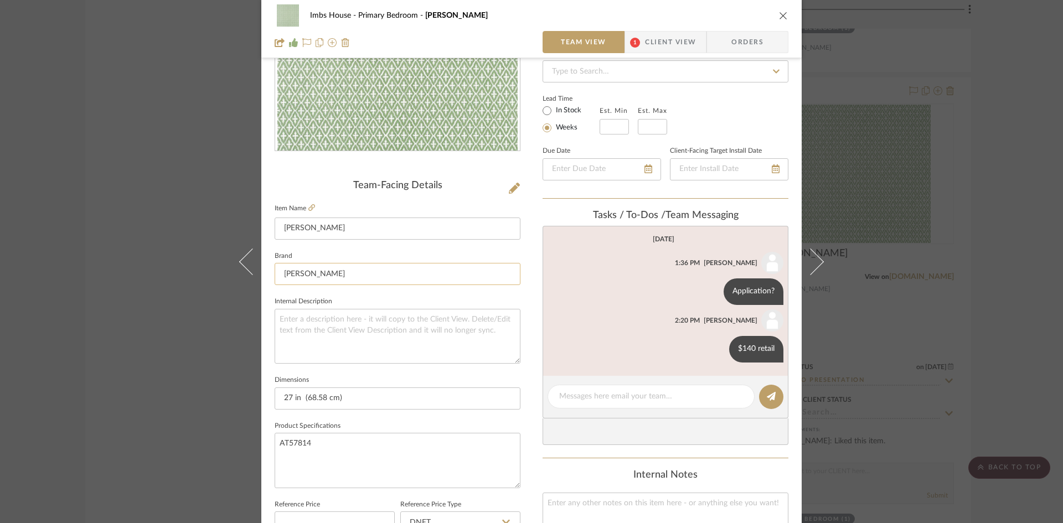
scroll to position [166, 0]
click at [308, 205] on icon at bounding box center [311, 207] width 7 height 7
click at [782, 13] on icon "close" at bounding box center [783, 15] width 9 height 9
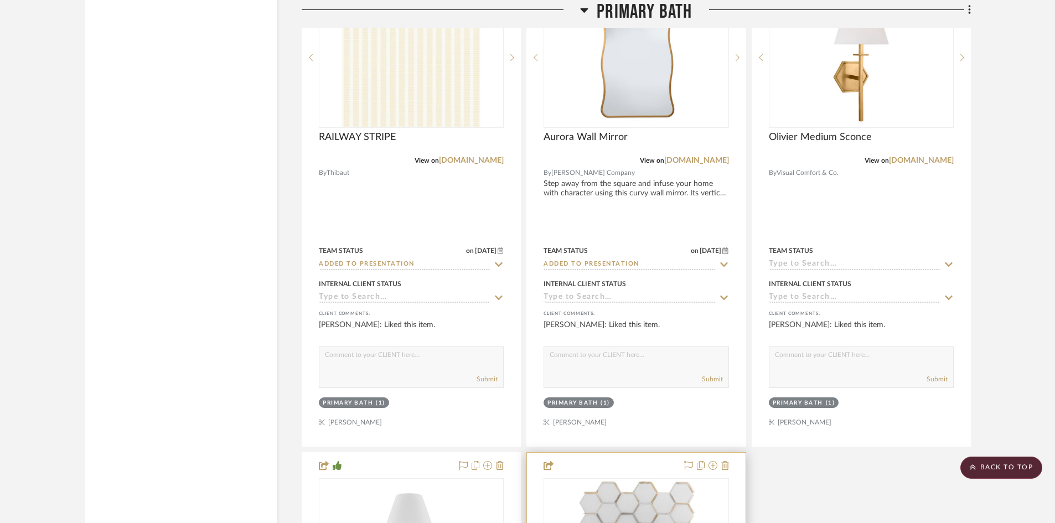
scroll to position [13182, 0]
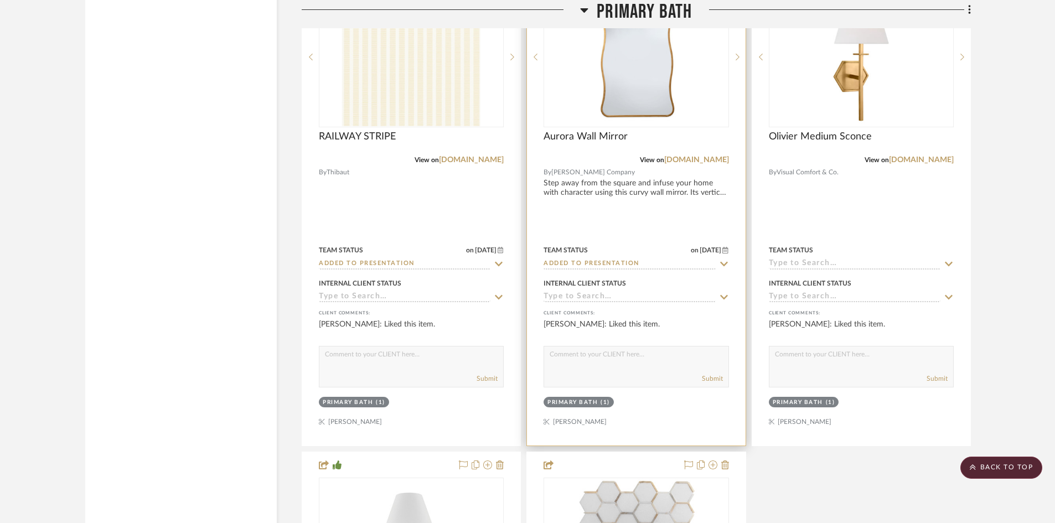
click at [597, 400] on div "Primary Bath" at bounding box center [572, 403] width 50 height 8
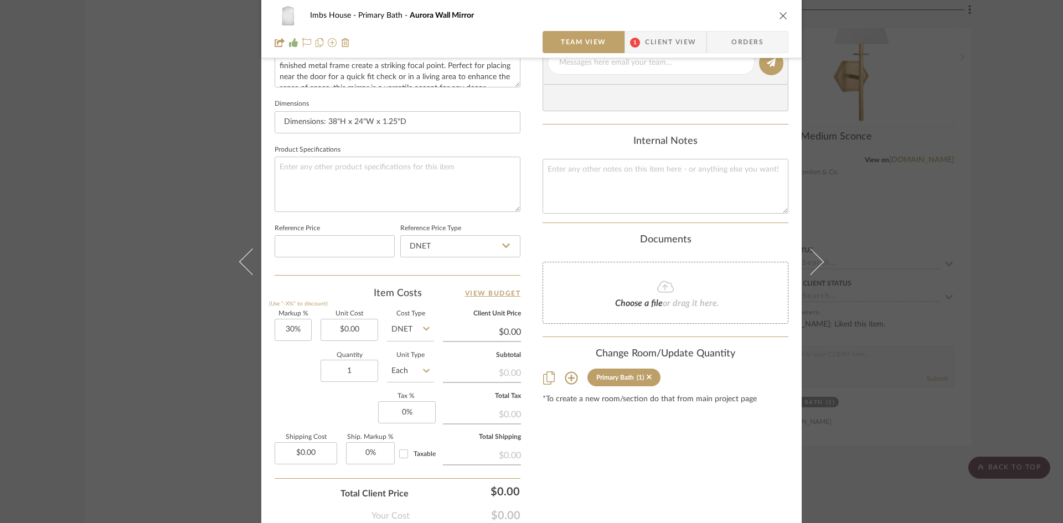
scroll to position [443, 0]
click at [613, 375] on div "Primary Bath" at bounding box center [615, 377] width 38 height 8
click at [565, 378] on icon at bounding box center [571, 376] width 13 height 13
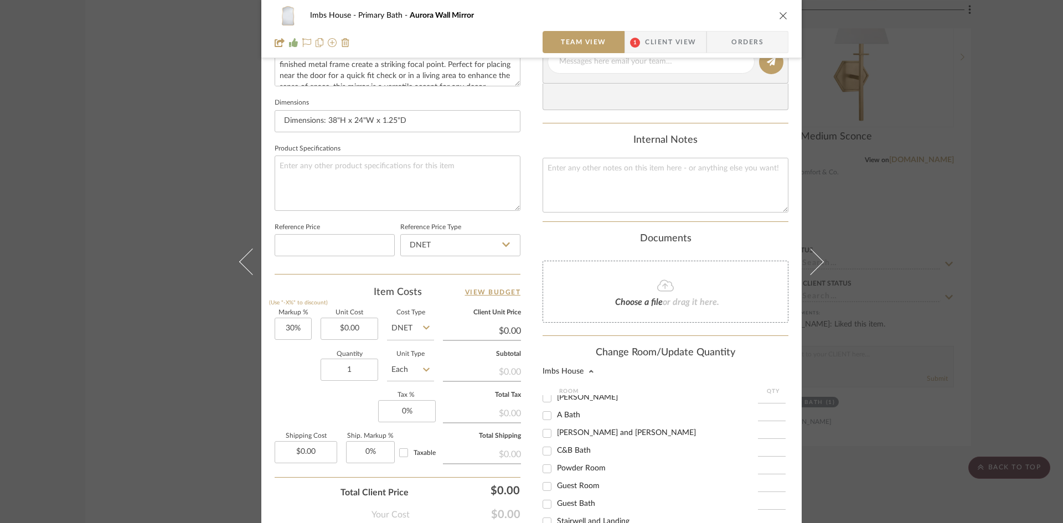
scroll to position [221, 0]
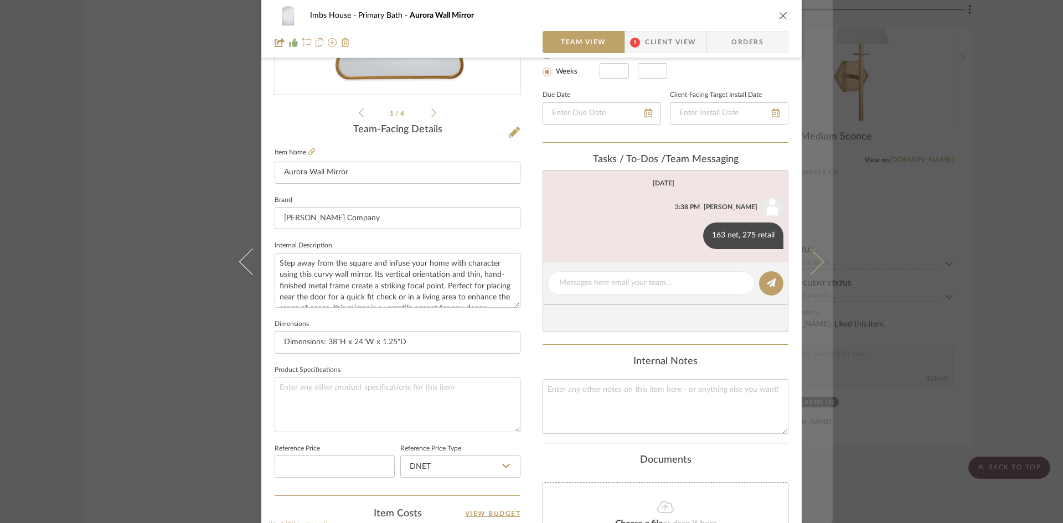
type input "2"
click at [814, 259] on icon at bounding box center [810, 261] width 27 height 27
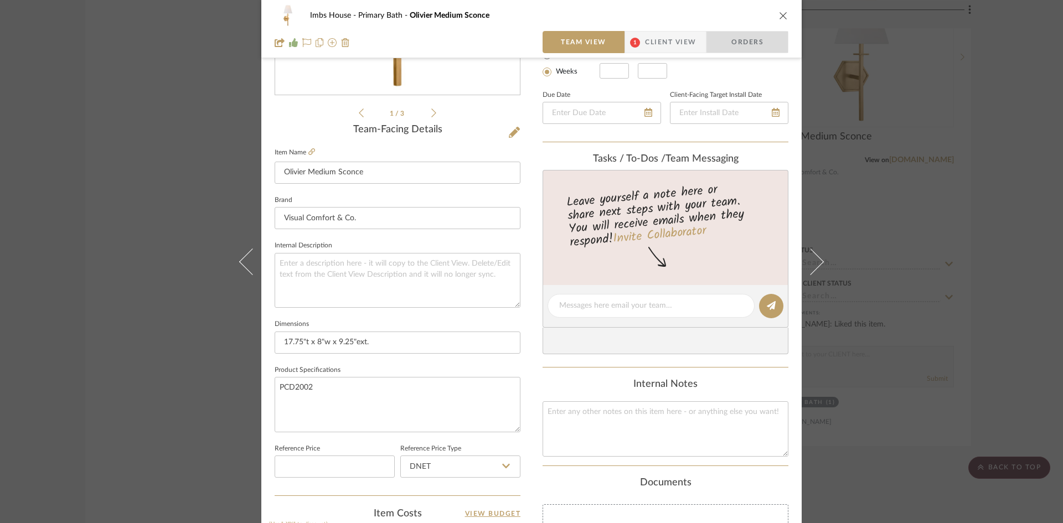
drag, startPoint x: 728, startPoint y: 51, endPoint x: 743, endPoint y: 69, distance: 23.2
drag, startPoint x: 743, startPoint y: 69, endPoint x: 776, endPoint y: 13, distance: 64.6
click at [779, 13] on icon "close" at bounding box center [783, 15] width 9 height 9
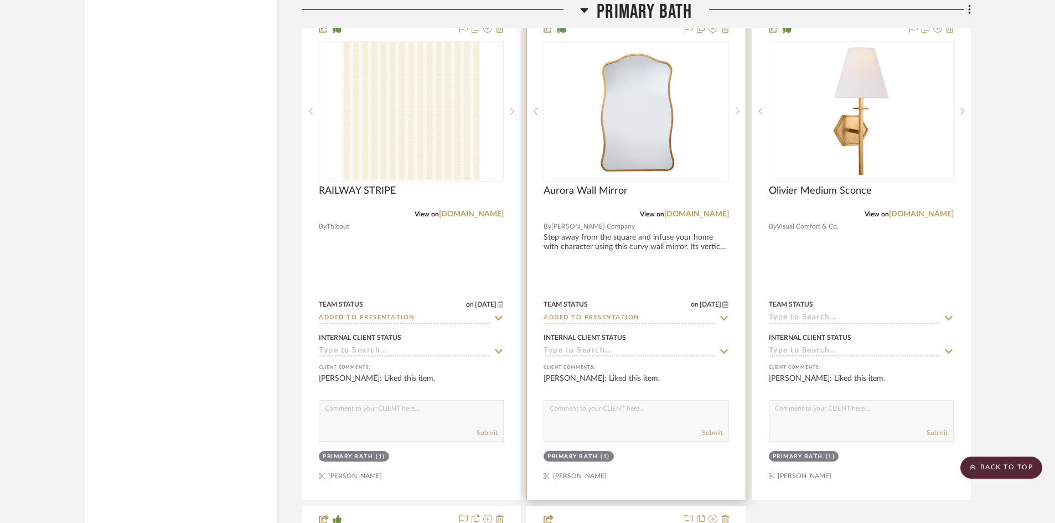
scroll to position [13127, 0]
click at [632, 156] on img "0" at bounding box center [636, 112] width 111 height 138
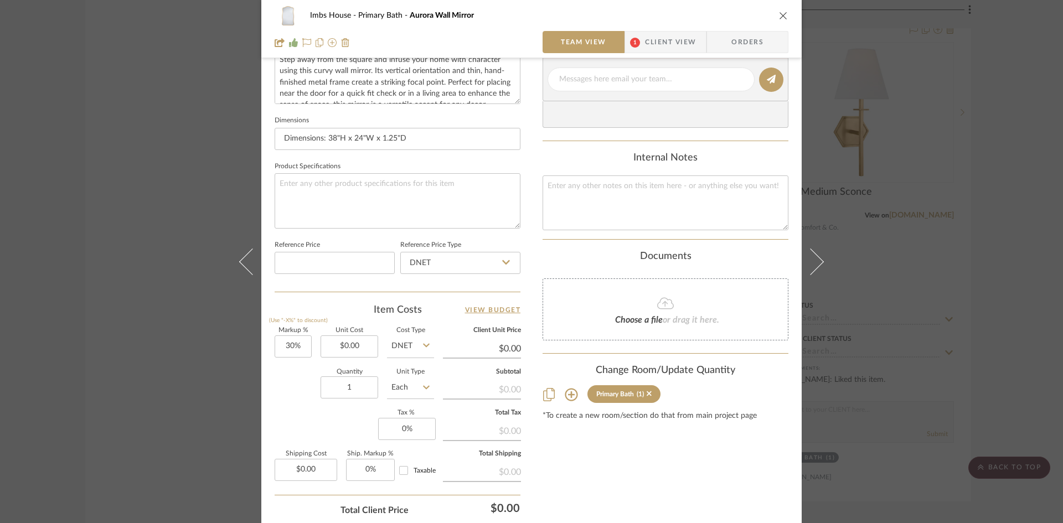
scroll to position [508, 0]
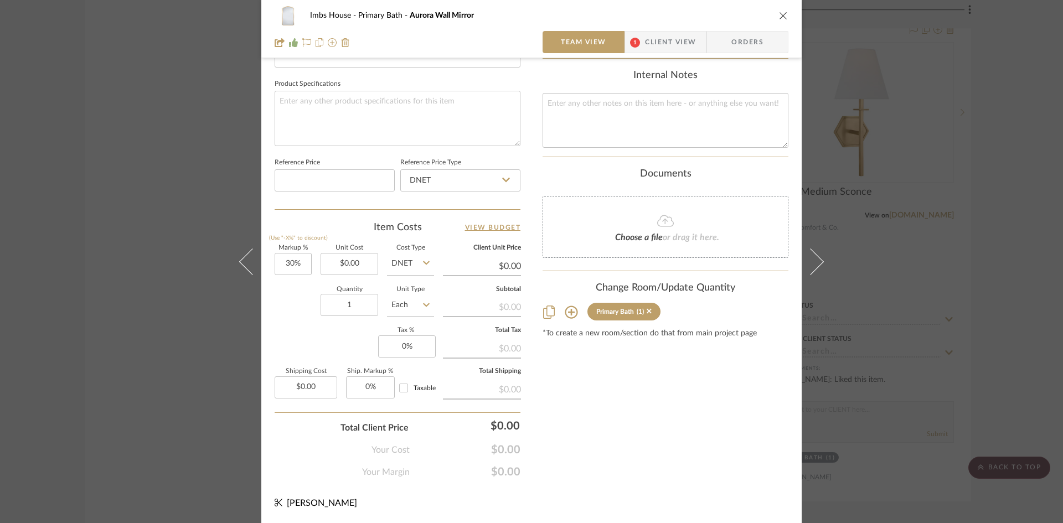
click at [566, 308] on icon at bounding box center [571, 312] width 13 height 13
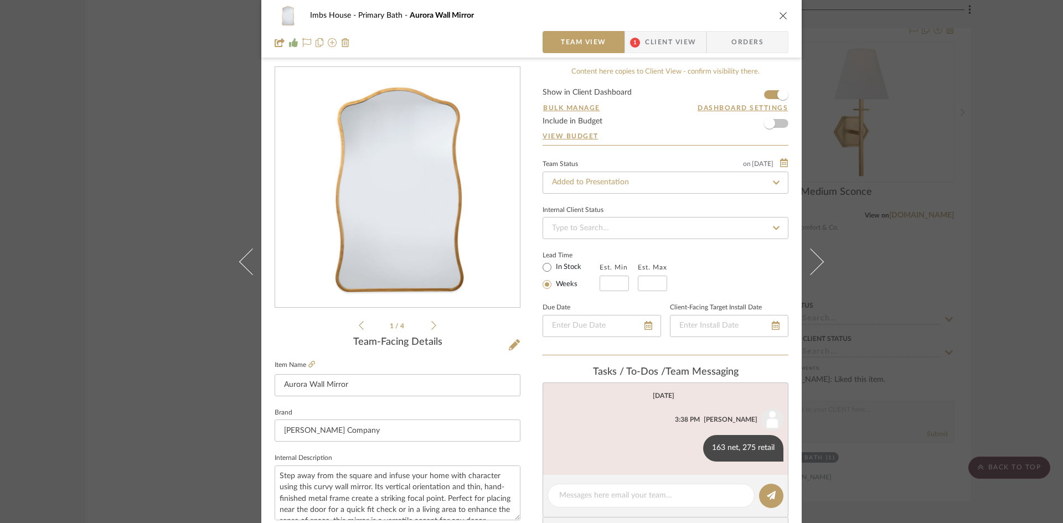
scroll to position [0, 0]
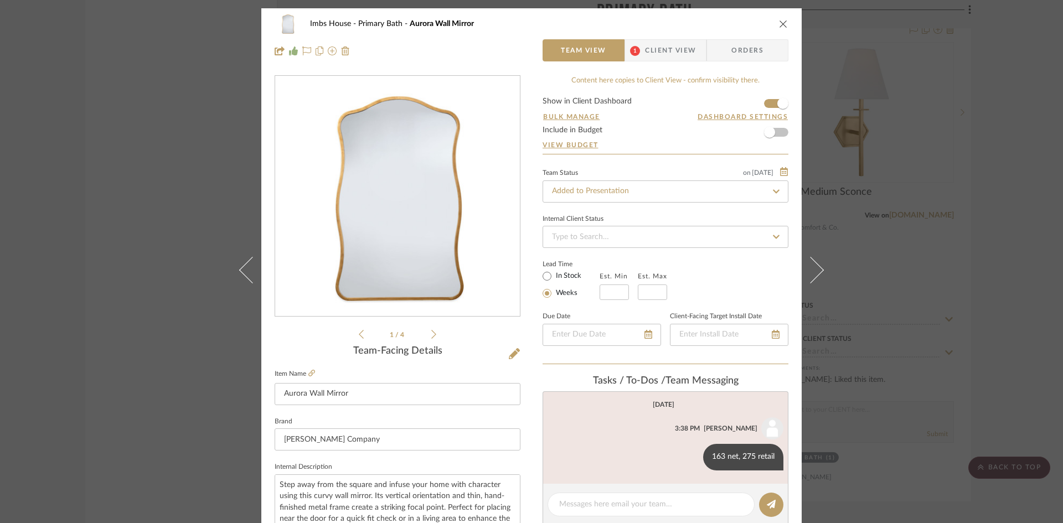
type input "2"
click at [705, 276] on div "Lead Time In Stock Weeks Est. Min Est. Max" at bounding box center [666, 278] width 246 height 43
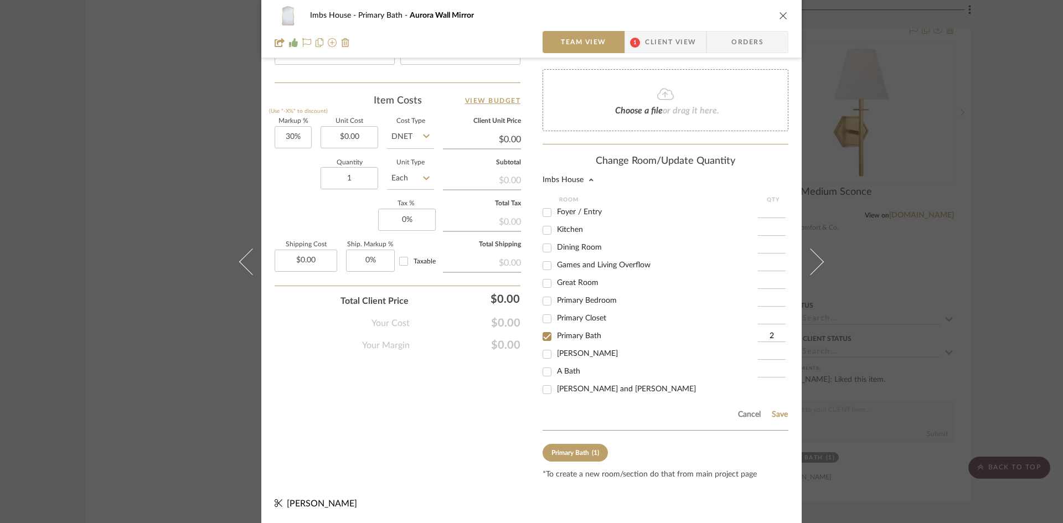
scroll to position [635, 0]
click at [780, 411] on button "Save" at bounding box center [779, 414] width 17 height 9
type input "2"
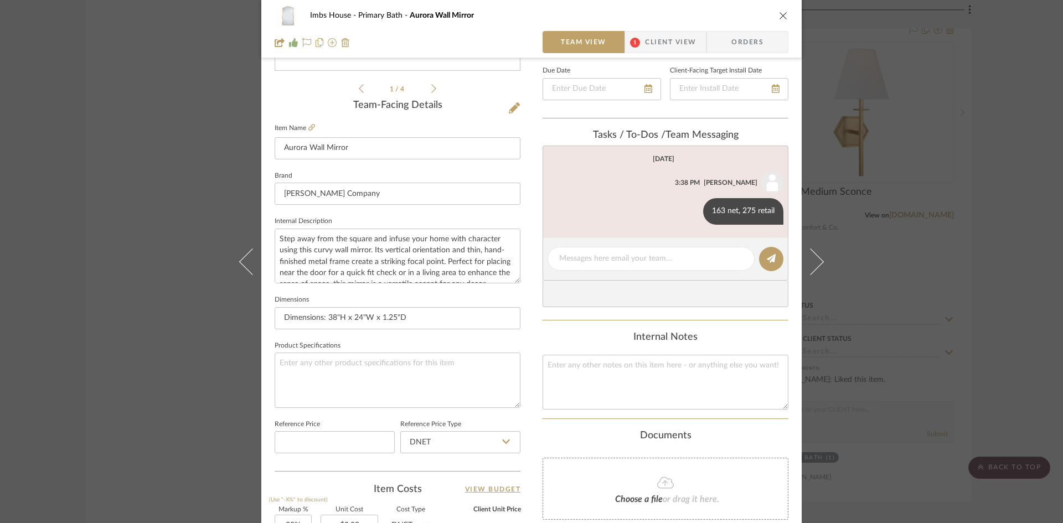
scroll to position [231, 0]
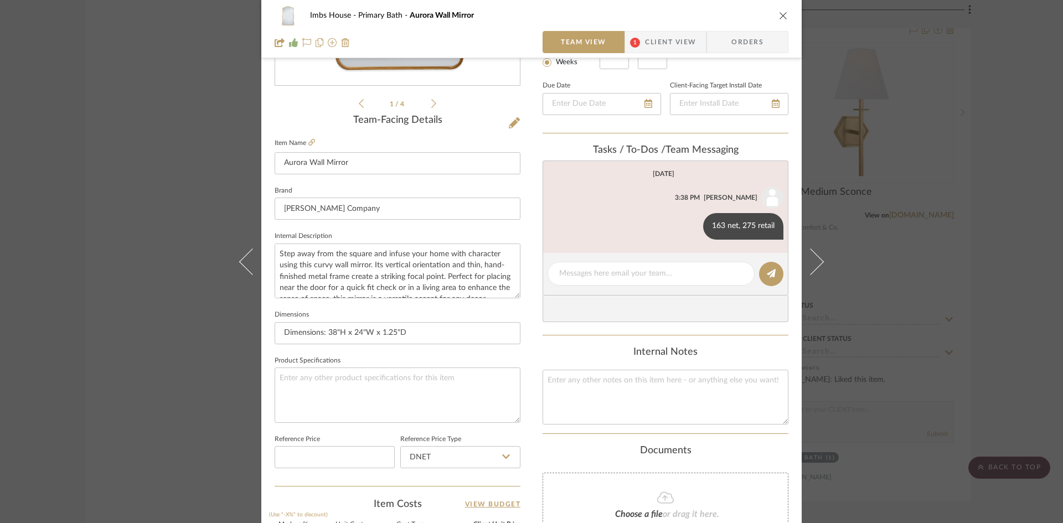
click at [779, 16] on icon "close" at bounding box center [783, 15] width 9 height 9
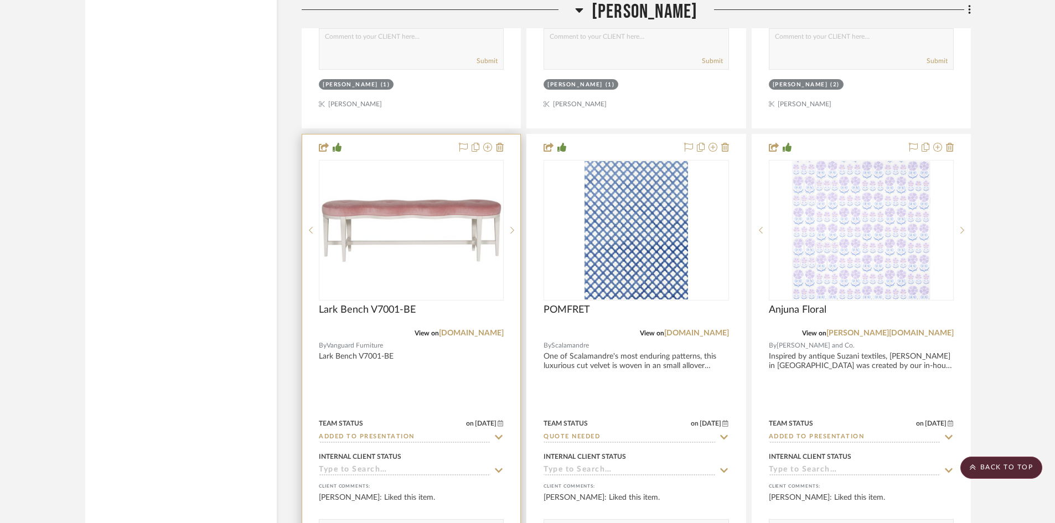
scroll to position [16061, 0]
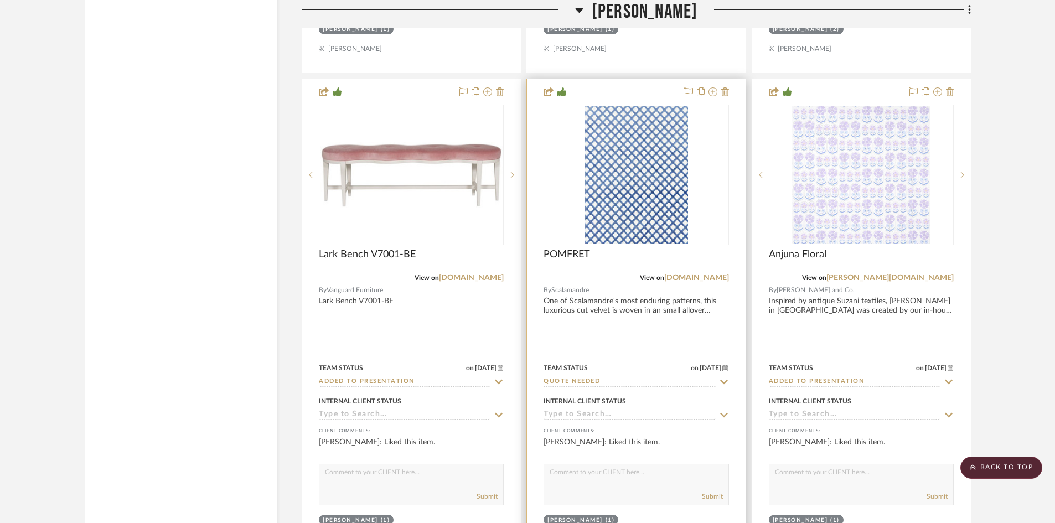
click at [664, 383] on input "Quote Needed" at bounding box center [630, 382] width 172 height 11
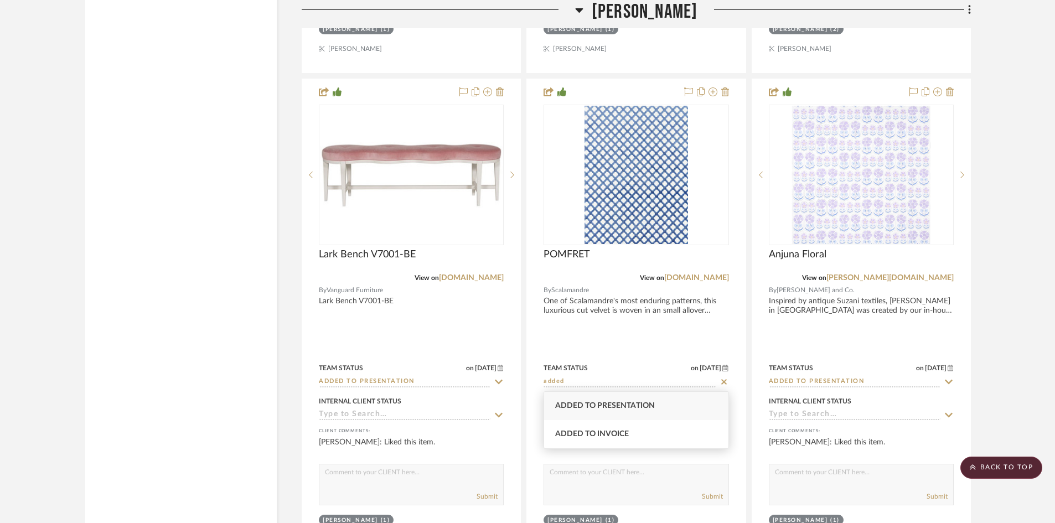
type input "added"
click at [650, 408] on span "Added to Presentation" at bounding box center [605, 406] width 100 height 8
type input "[DATE]"
type input "Added to Presentation"
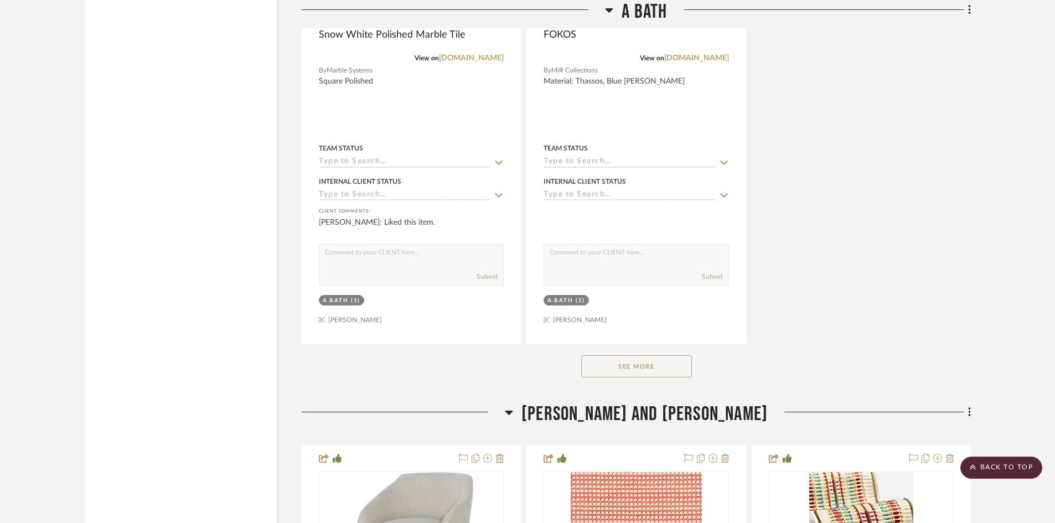
scroll to position [18330, 0]
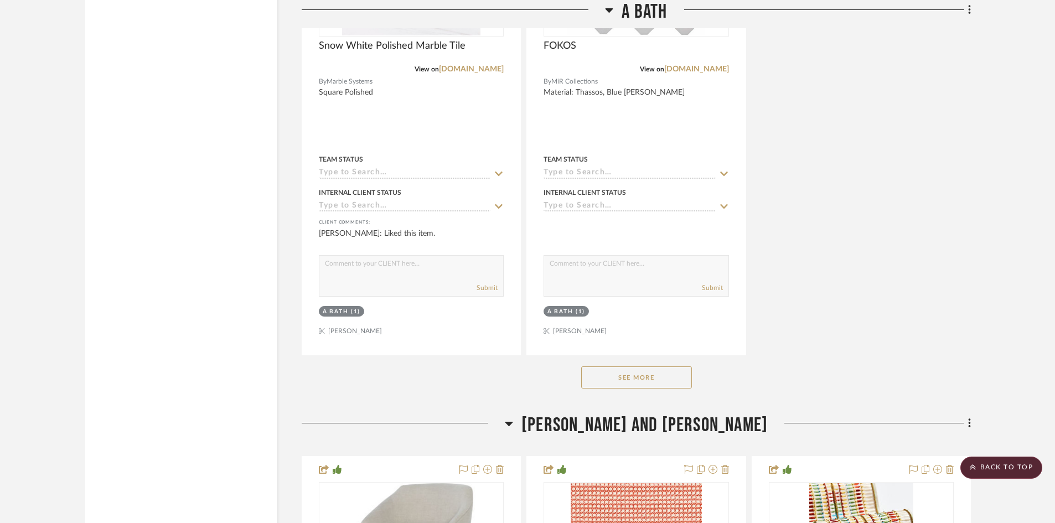
click at [651, 377] on button "See More" at bounding box center [636, 377] width 111 height 22
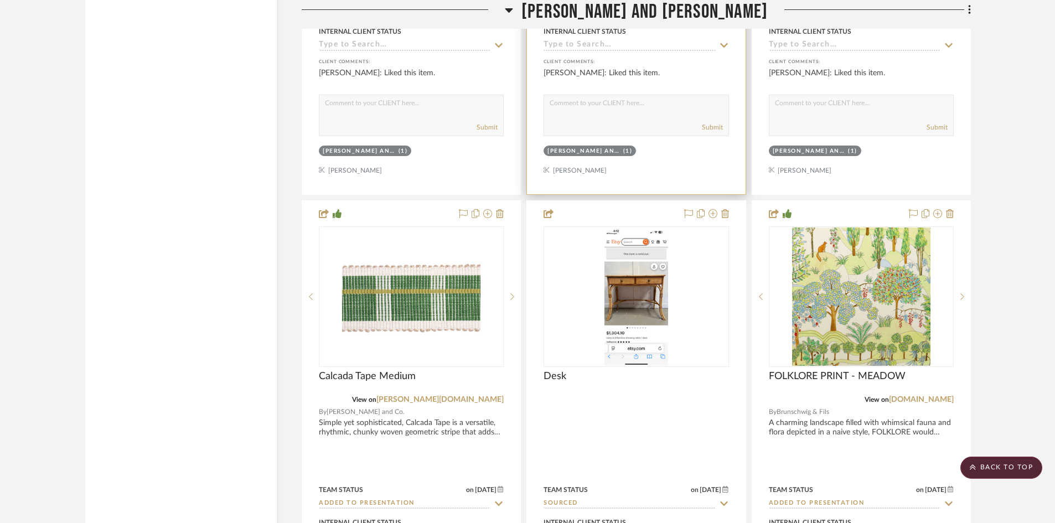
scroll to position [19604, 0]
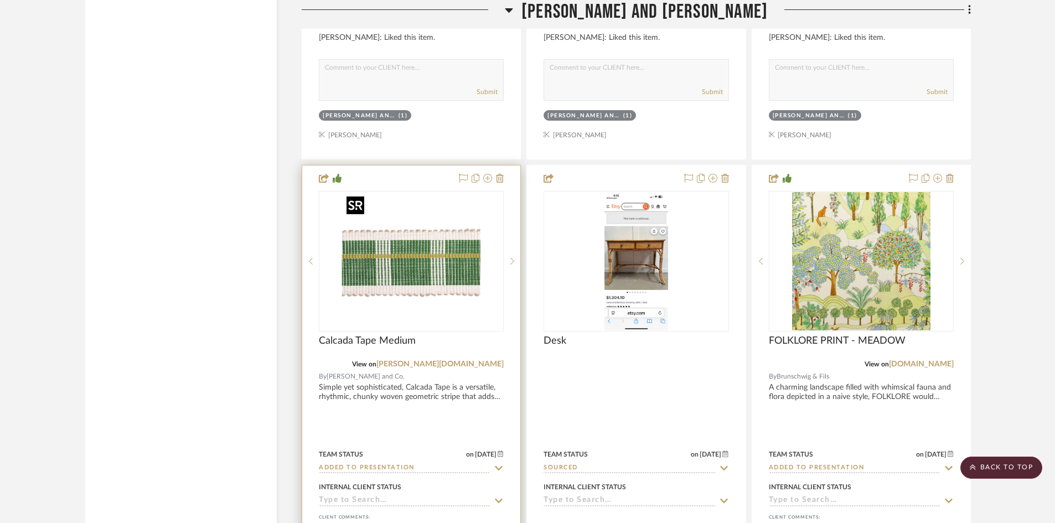
click at [407, 261] on img "0" at bounding box center [411, 261] width 138 height 138
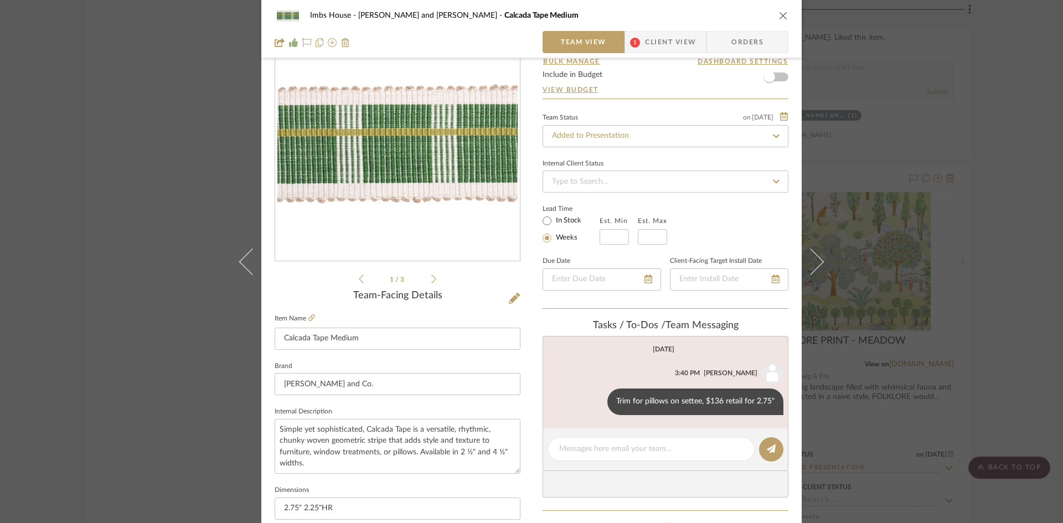
scroll to position [0, 0]
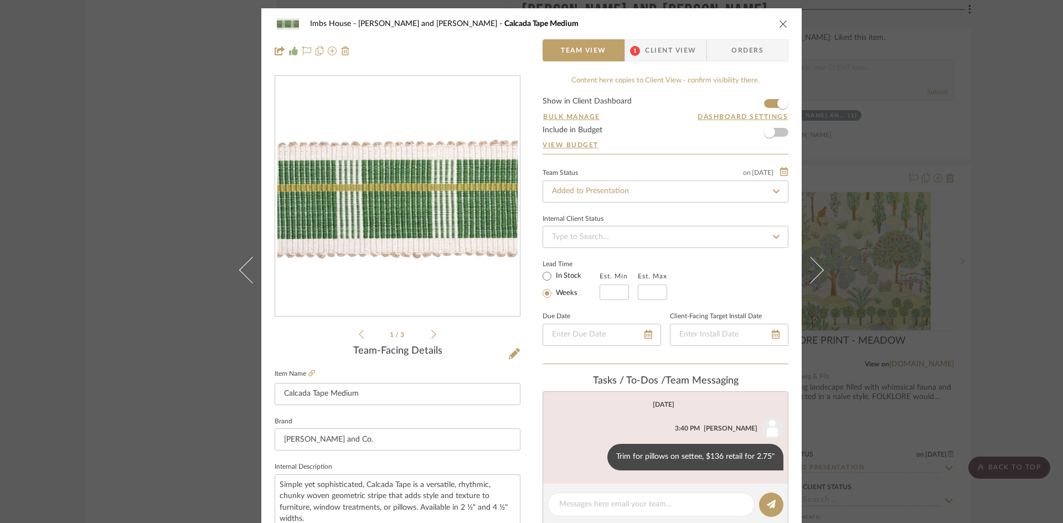
click at [779, 19] on icon "close" at bounding box center [783, 23] width 9 height 9
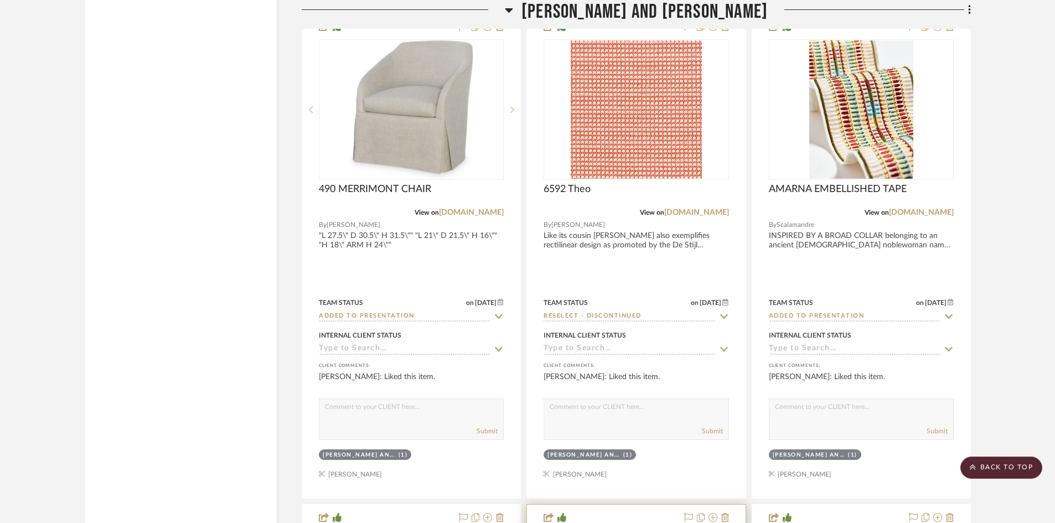
scroll to position [18718, 0]
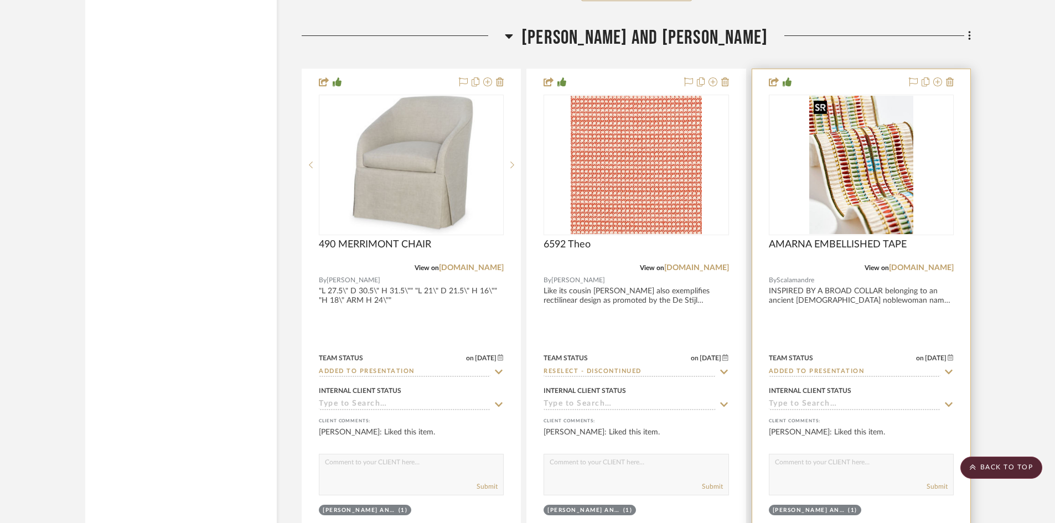
click at [844, 194] on img "0" at bounding box center [861, 165] width 104 height 138
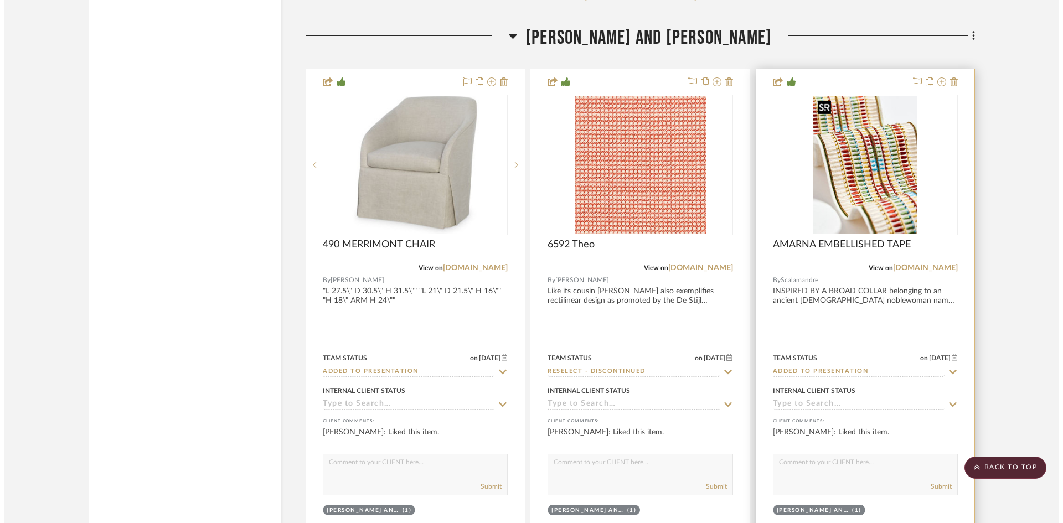
scroll to position [0, 0]
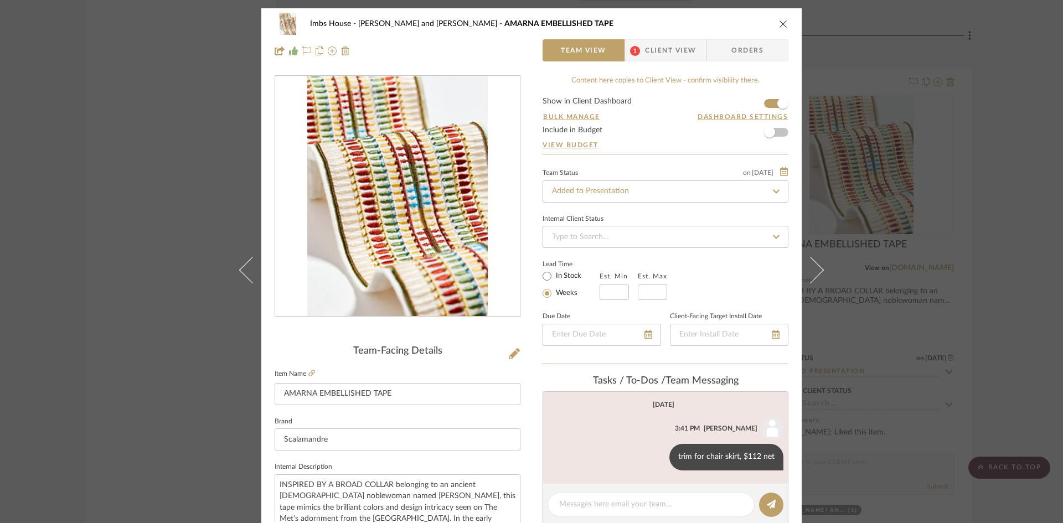
click at [780, 23] on icon "close" at bounding box center [783, 23] width 9 height 9
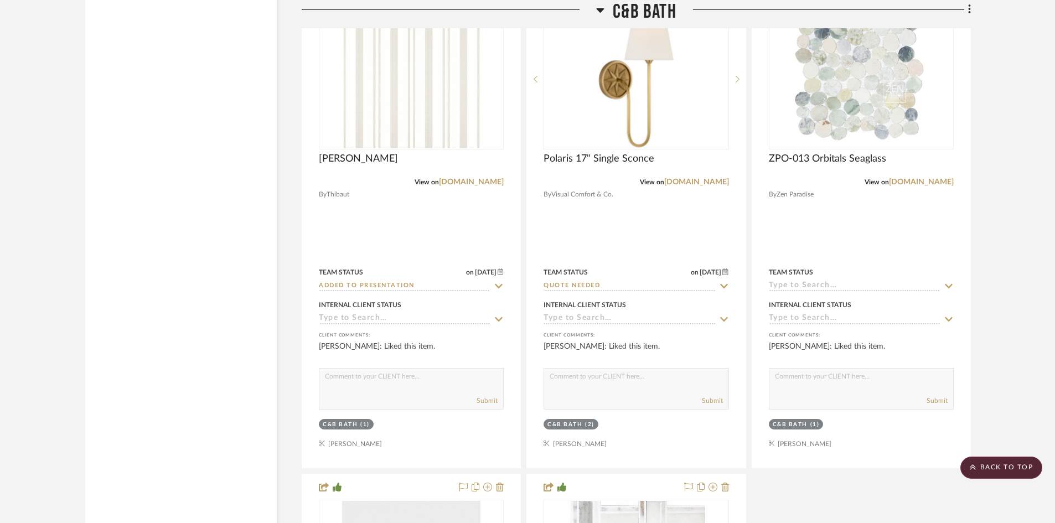
scroll to position [21375, 0]
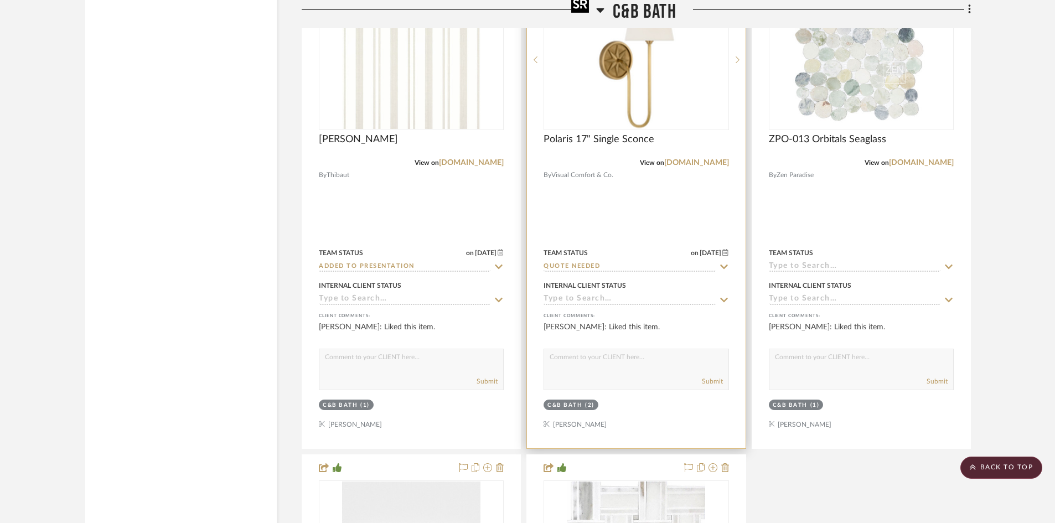
click at [632, 107] on img "0" at bounding box center [636, 60] width 138 height 138
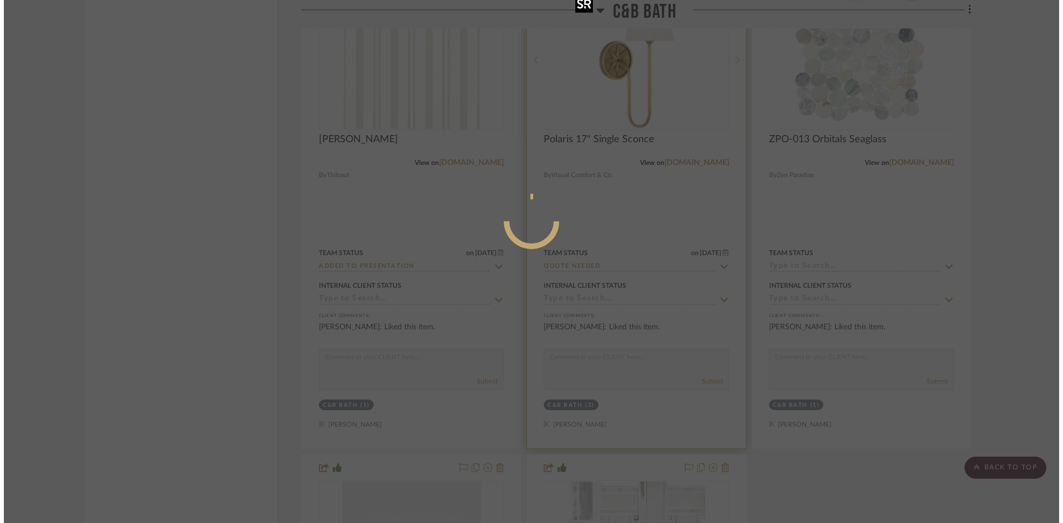
scroll to position [0, 0]
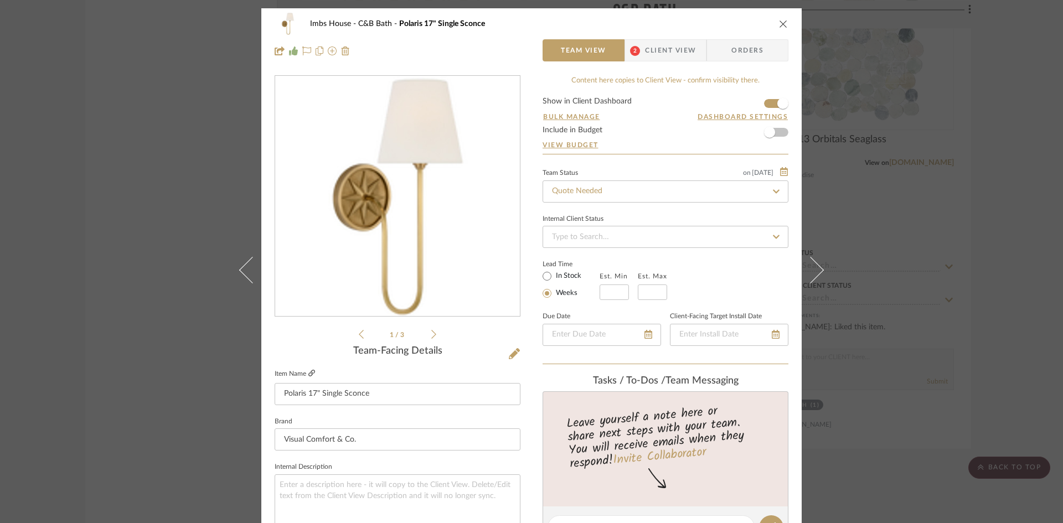
click at [309, 371] on icon at bounding box center [311, 373] width 7 height 7
click at [607, 188] on input "Quote Needed" at bounding box center [666, 191] width 246 height 22
type input "added"
click at [607, 220] on span "Added to Presentation" at bounding box center [588, 221] width 77 height 8
type input "[DATE]"
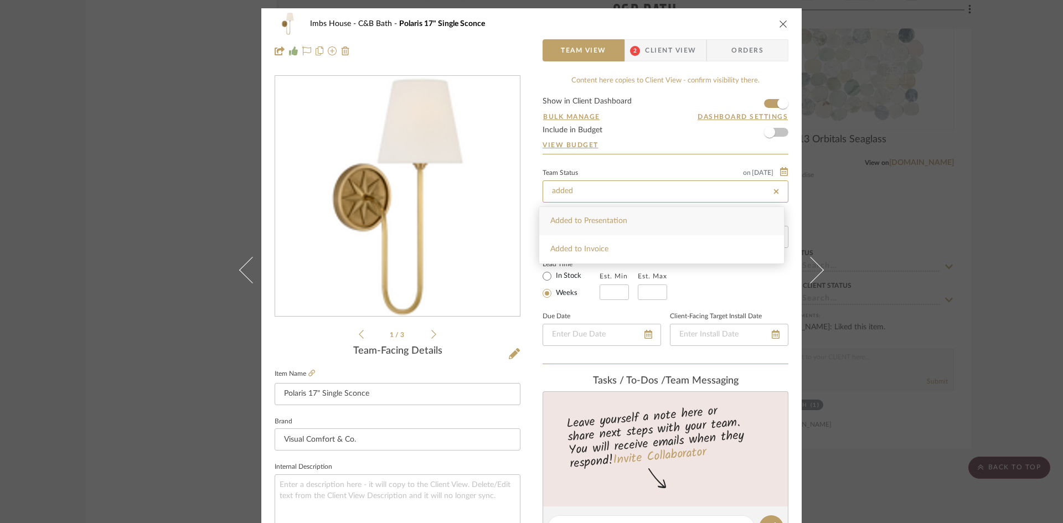
type input "Added to Presentation"
type input "[DATE]"
type input "Added to Presentation"
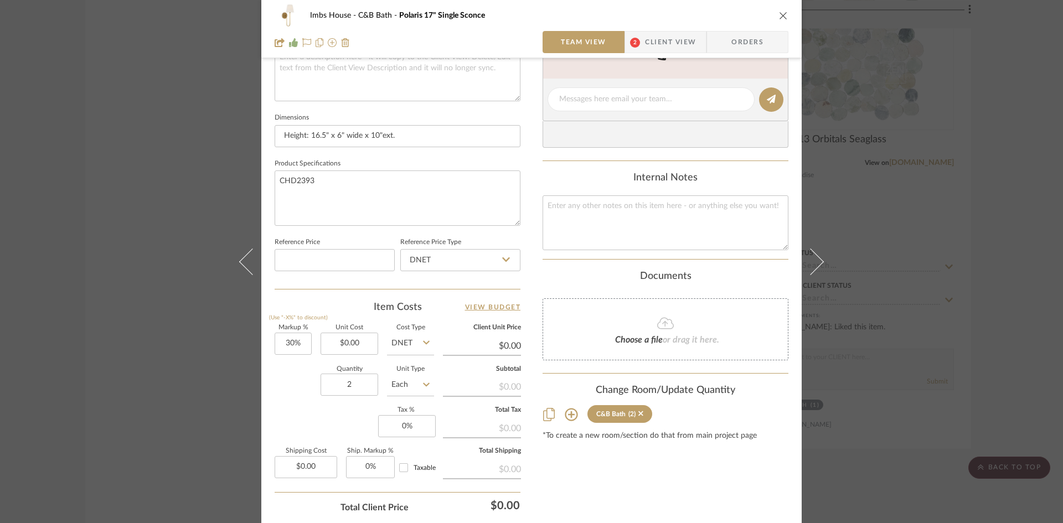
scroll to position [498, 0]
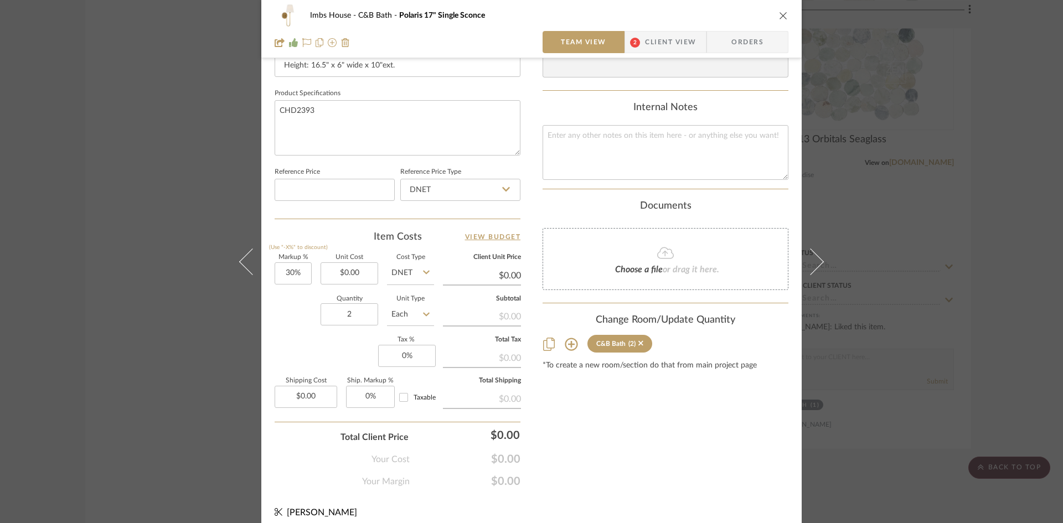
click at [781, 12] on icon "close" at bounding box center [783, 15] width 9 height 9
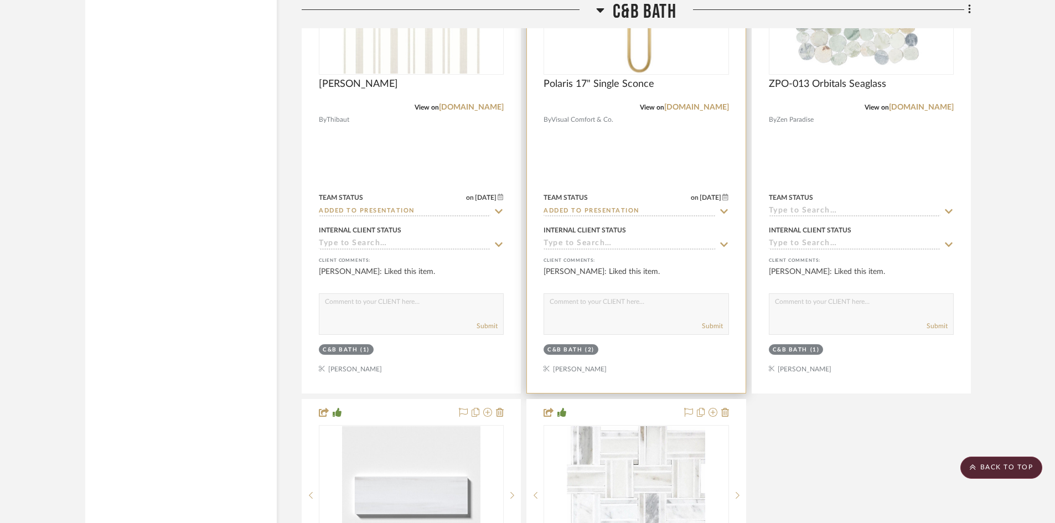
scroll to position [21375, 0]
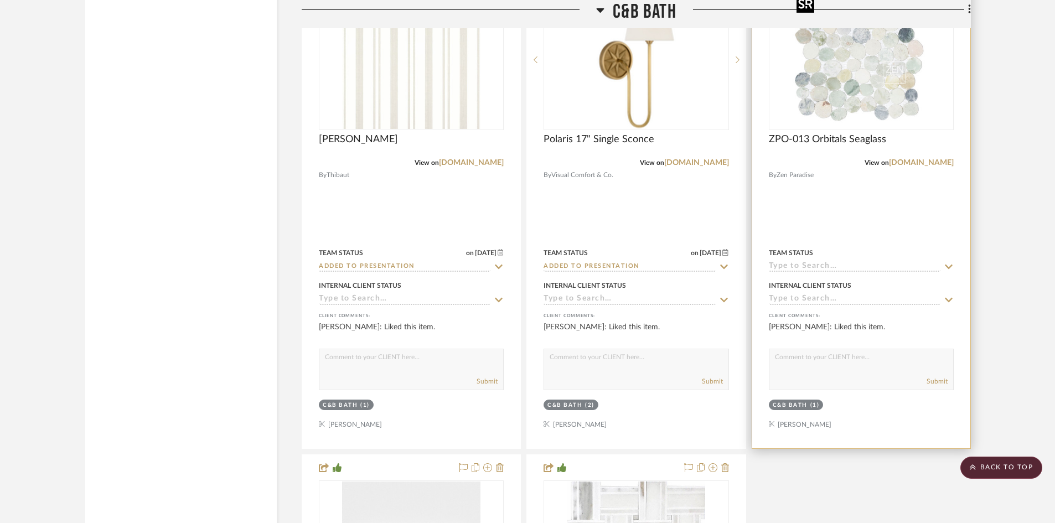
click at [859, 95] on img "0" at bounding box center [861, 60] width 138 height 138
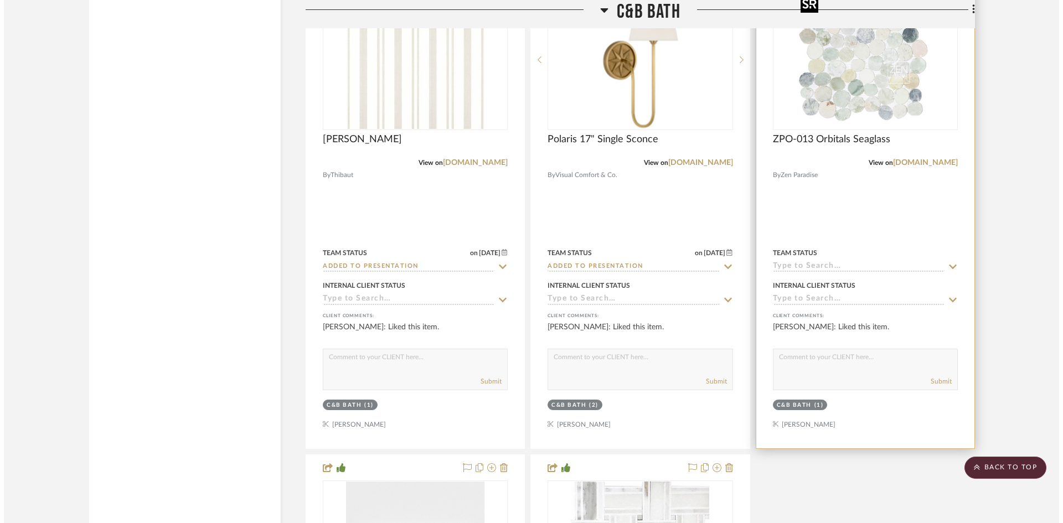
scroll to position [0, 0]
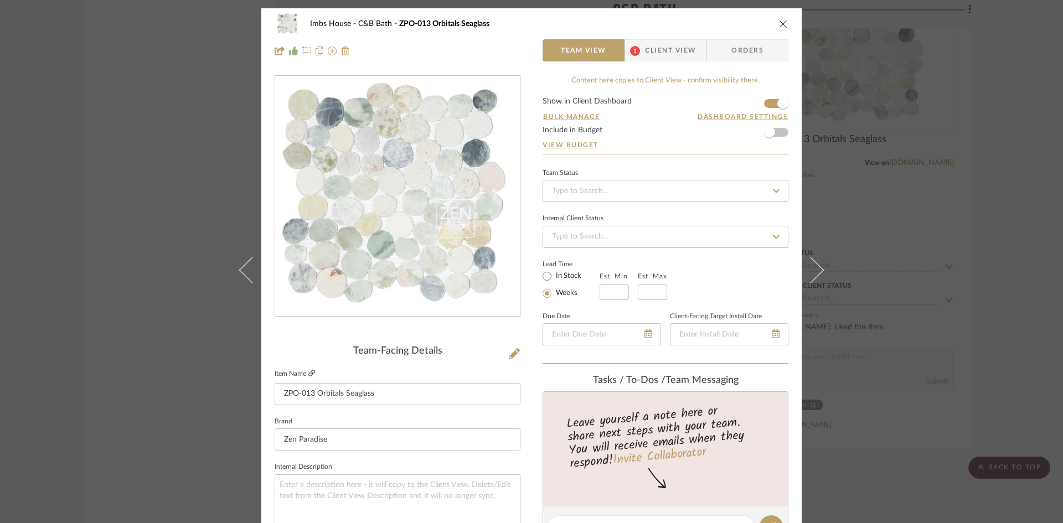
click at [309, 371] on icon at bounding box center [311, 373] width 7 height 7
click at [781, 20] on icon "close" at bounding box center [783, 23] width 9 height 9
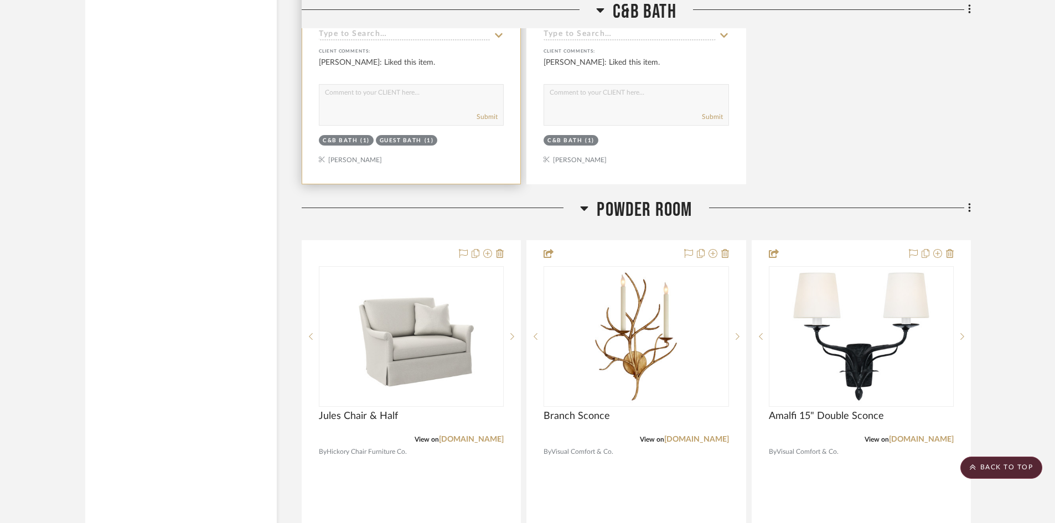
scroll to position [22150, 0]
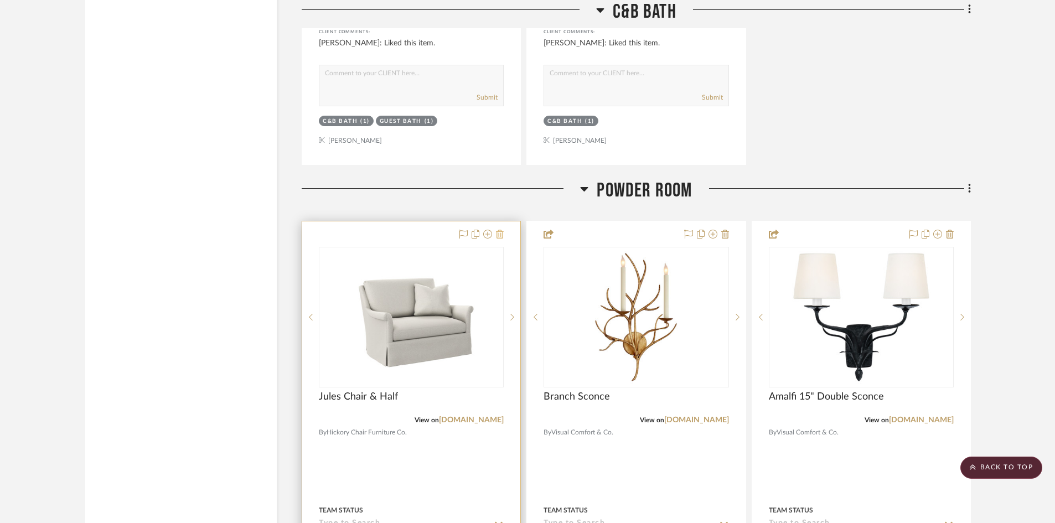
click at [500, 234] on icon at bounding box center [500, 234] width 8 height 9
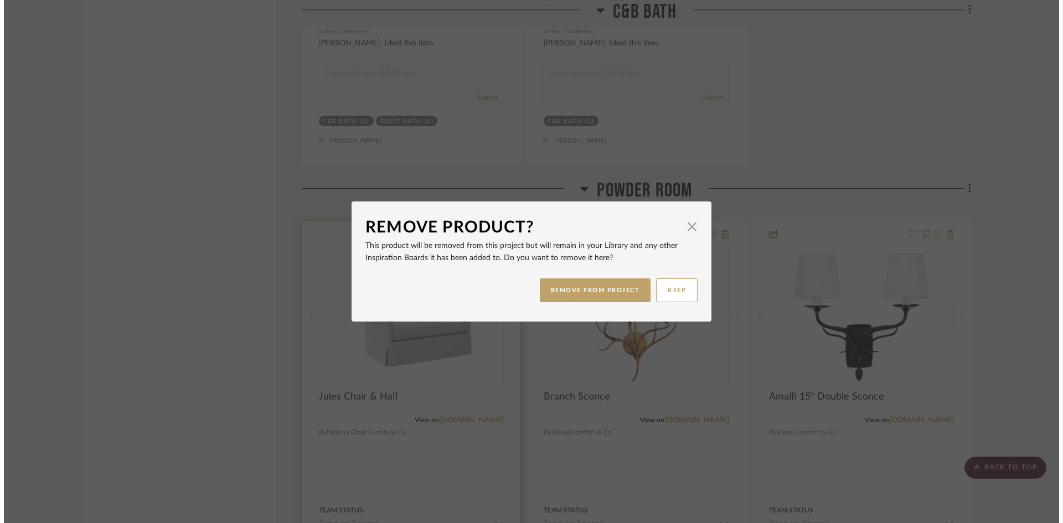
scroll to position [0, 0]
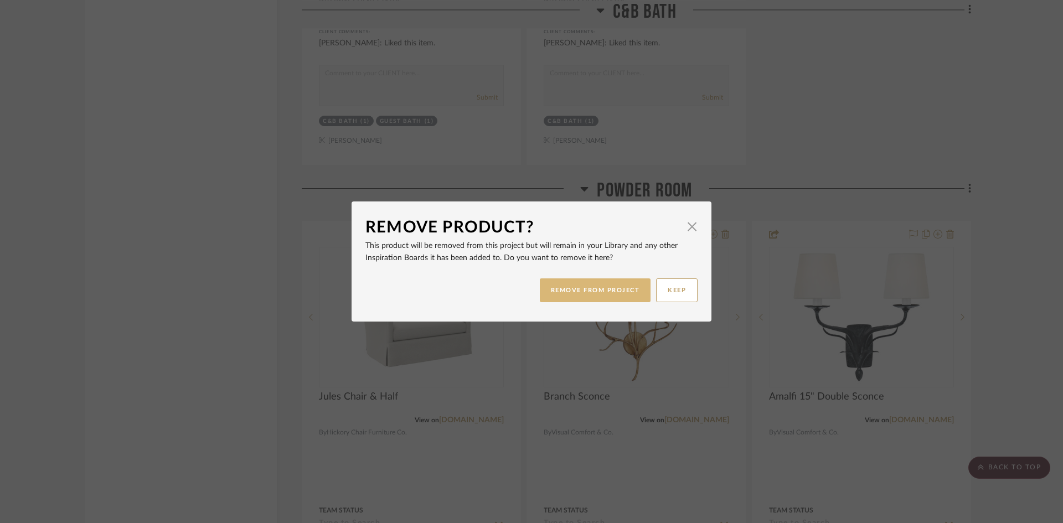
click at [575, 288] on button "REMOVE FROM PROJECT" at bounding box center [595, 290] width 111 height 24
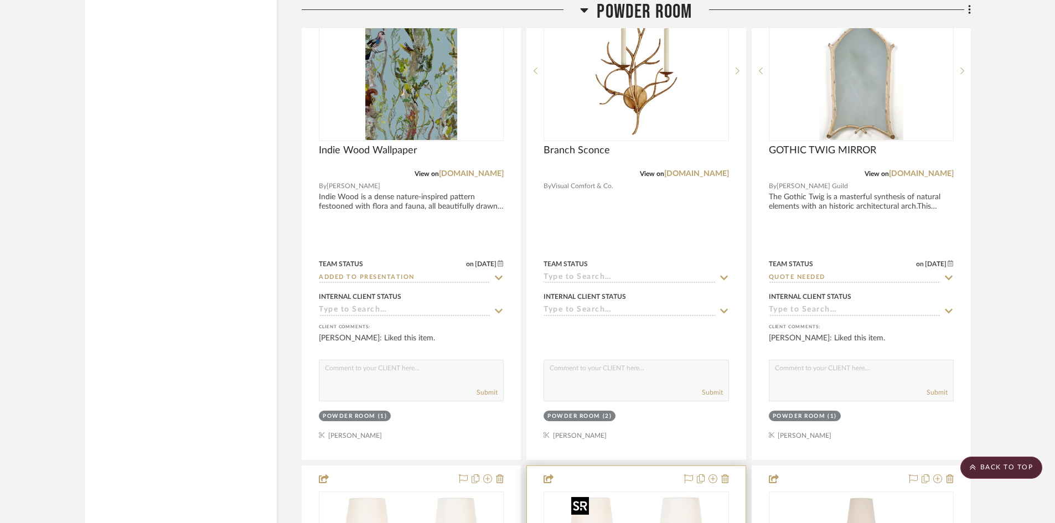
scroll to position [22316, 0]
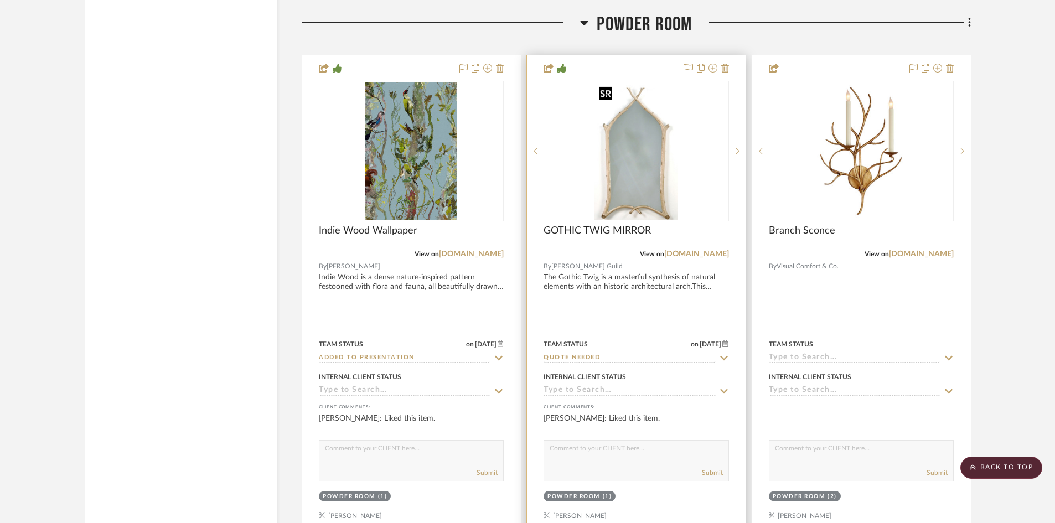
click at [631, 189] on img "0" at bounding box center [637, 151] width 84 height 138
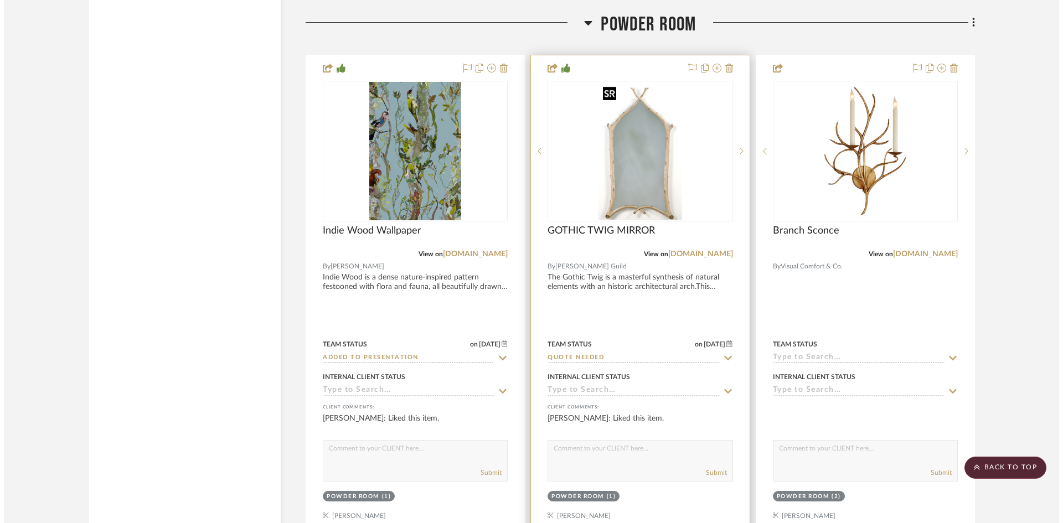
scroll to position [0, 0]
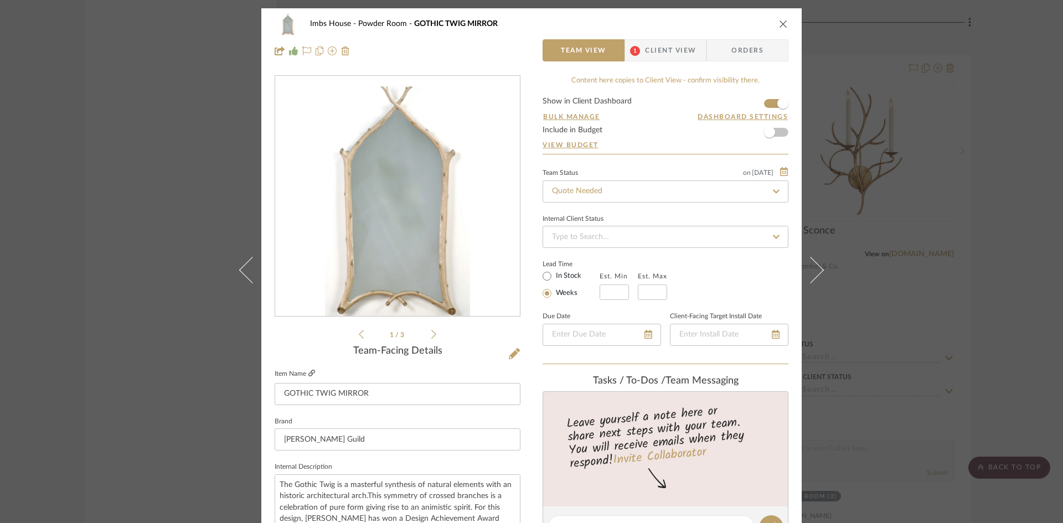
click at [311, 376] on icon at bounding box center [311, 373] width 7 height 7
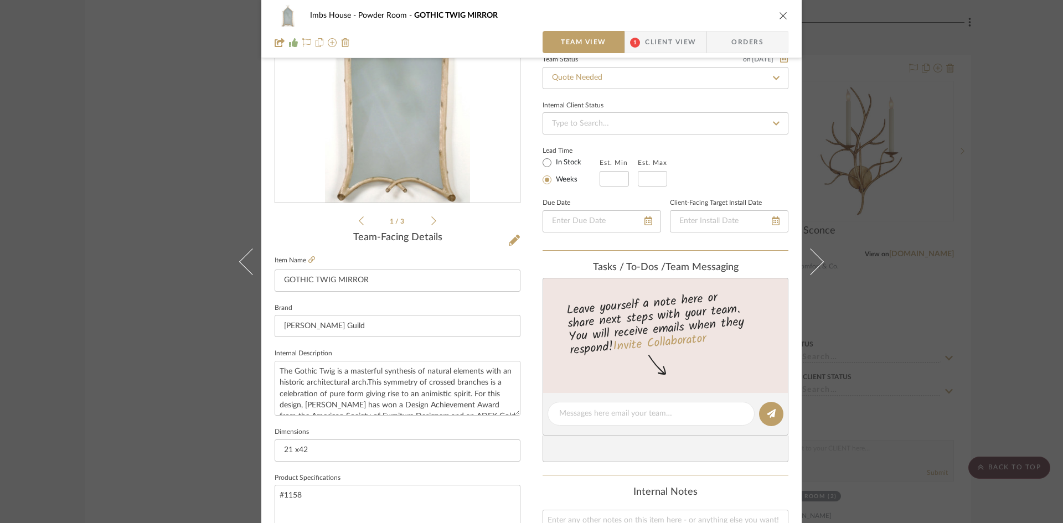
scroll to position [55, 0]
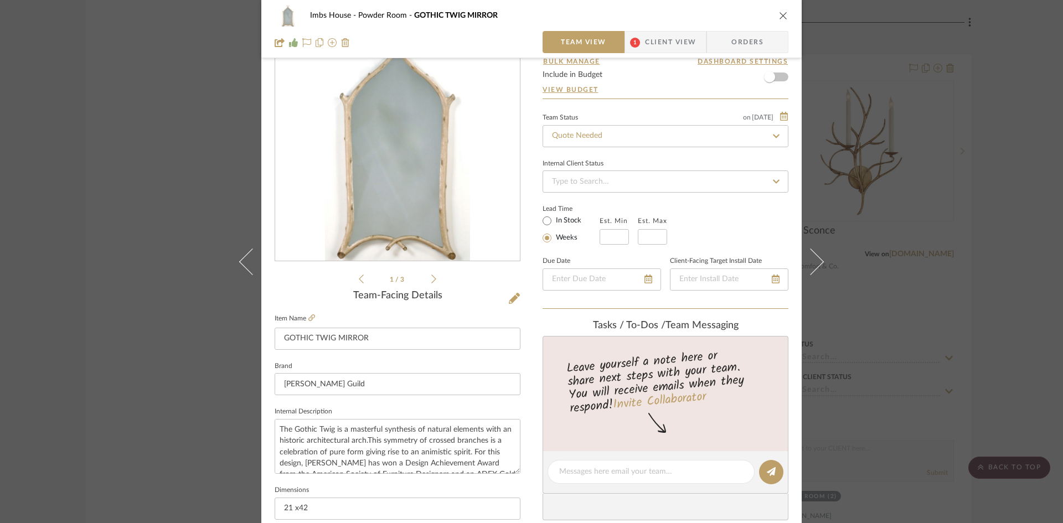
click at [431, 274] on icon at bounding box center [433, 279] width 5 height 10
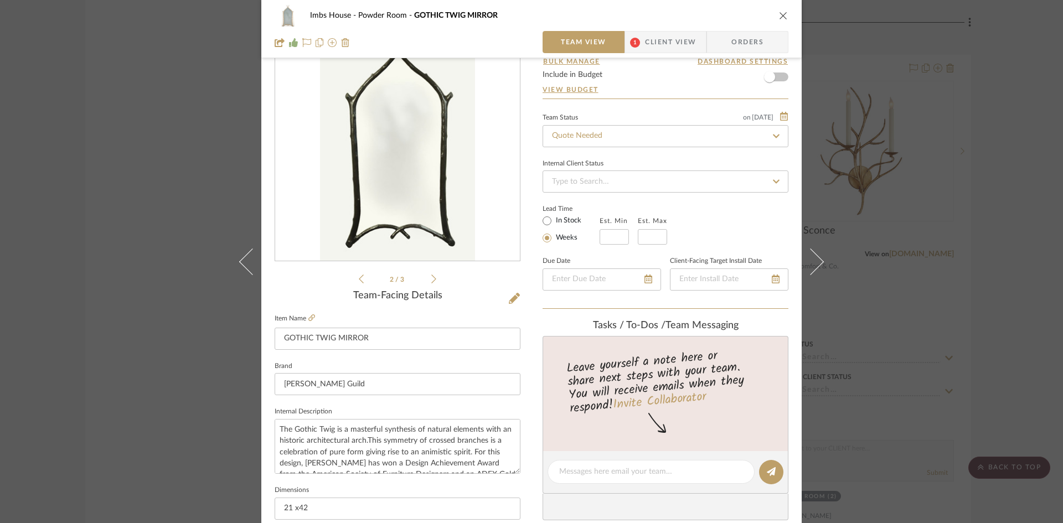
click at [431, 274] on icon at bounding box center [433, 279] width 5 height 10
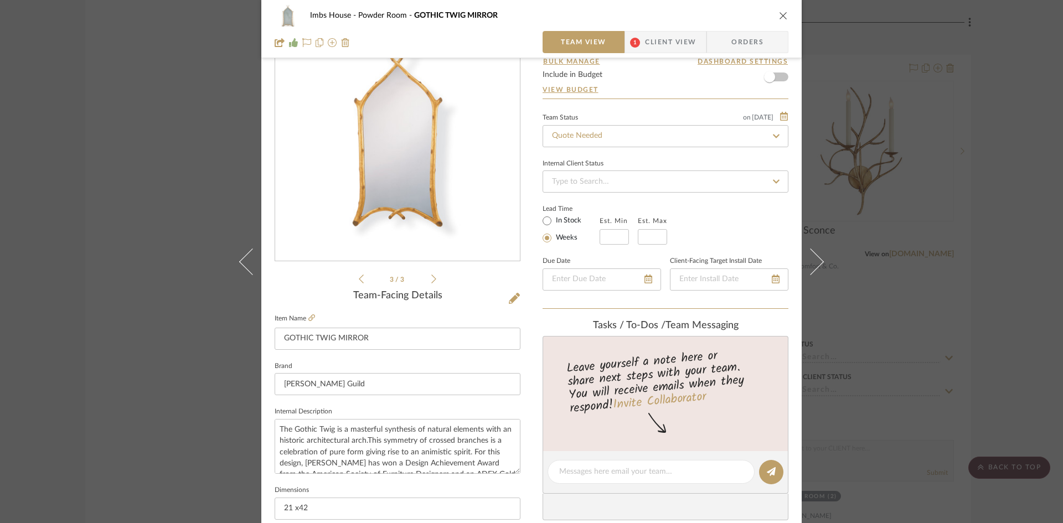
click at [359, 278] on icon at bounding box center [361, 279] width 5 height 10
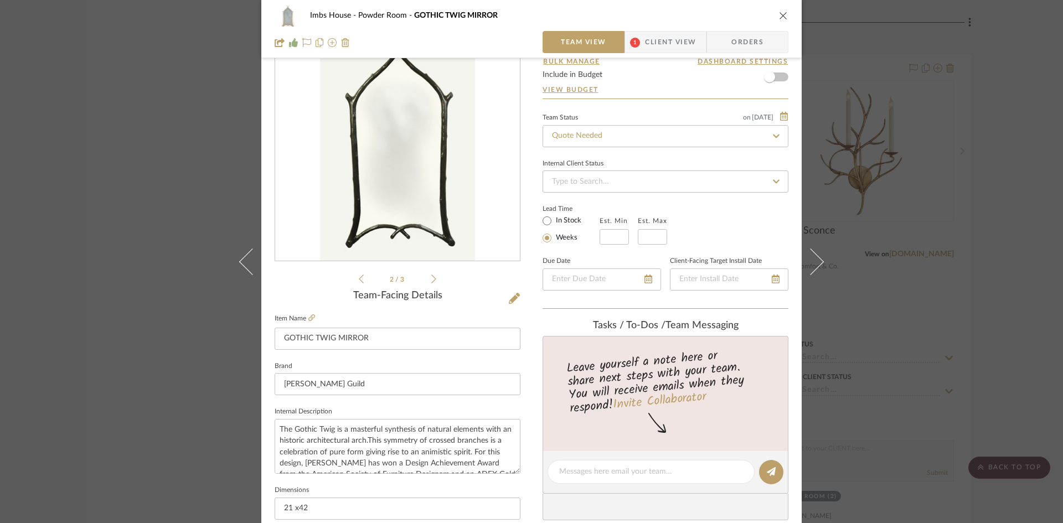
click at [359, 278] on icon at bounding box center [361, 279] width 5 height 10
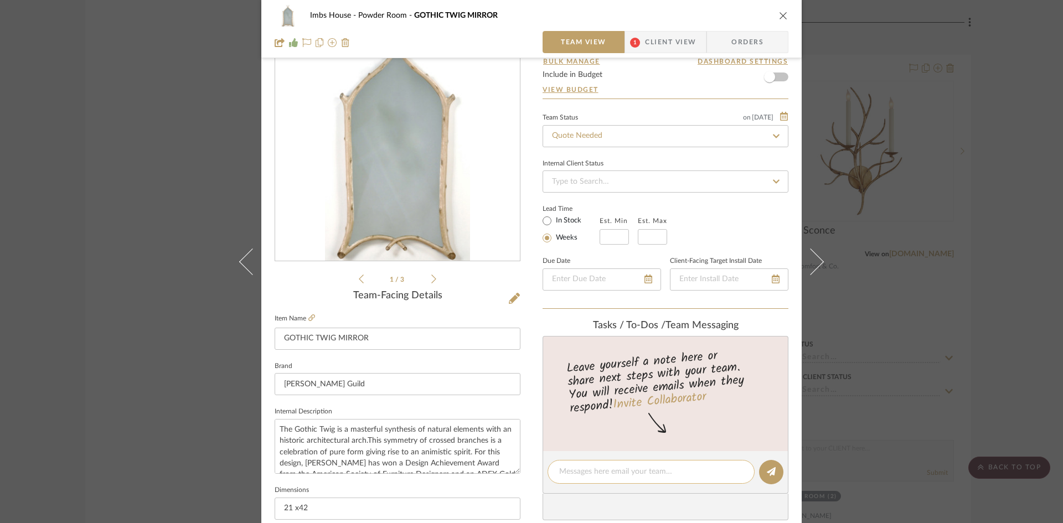
click at [597, 473] on textarea at bounding box center [651, 472] width 184 height 12
type textarea "cant log in. quoted retail from www"
click at [771, 471] on icon at bounding box center [771, 471] width 9 height 9
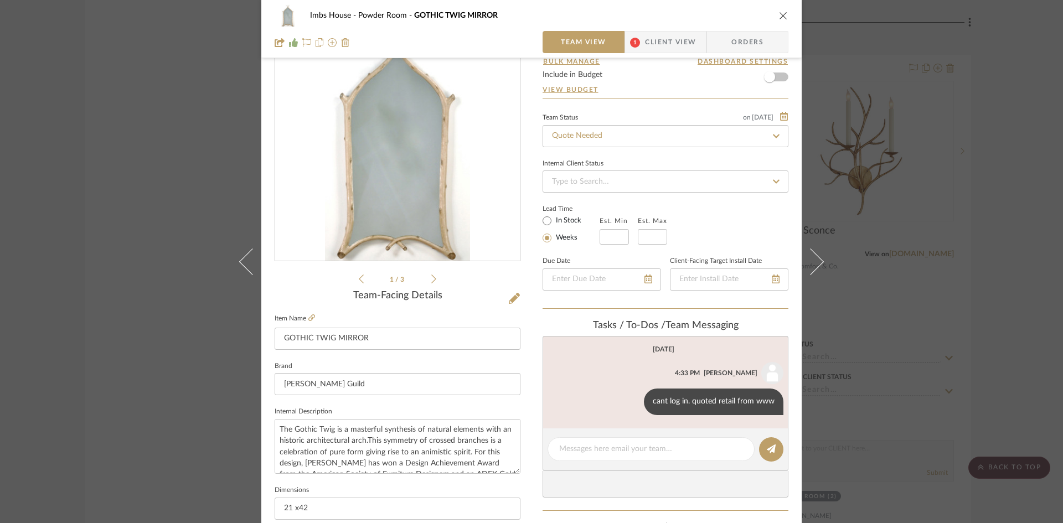
drag, startPoint x: 778, startPoint y: 16, endPoint x: 769, endPoint y: 23, distance: 11.8
click at [779, 16] on icon "close" at bounding box center [783, 15] width 9 height 9
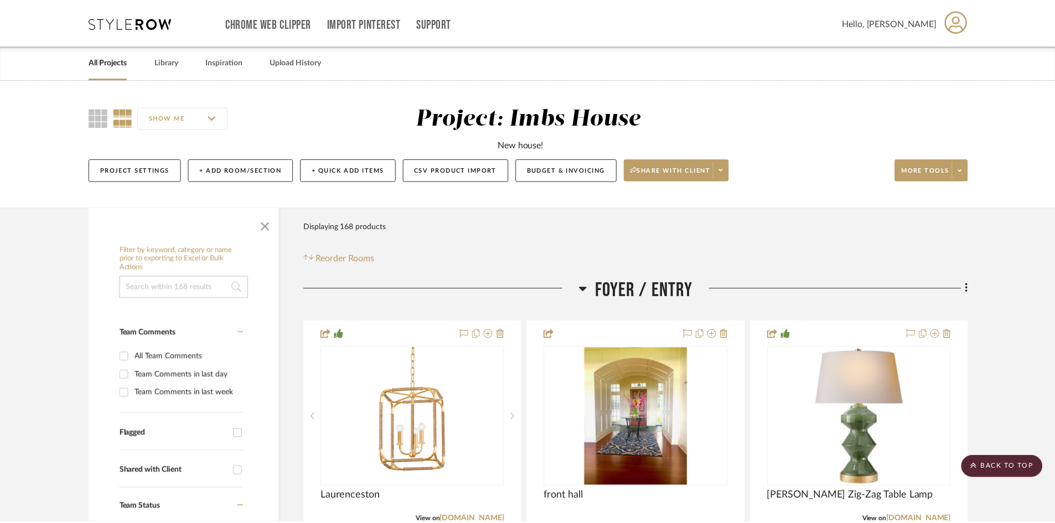
scroll to position [22316, 0]
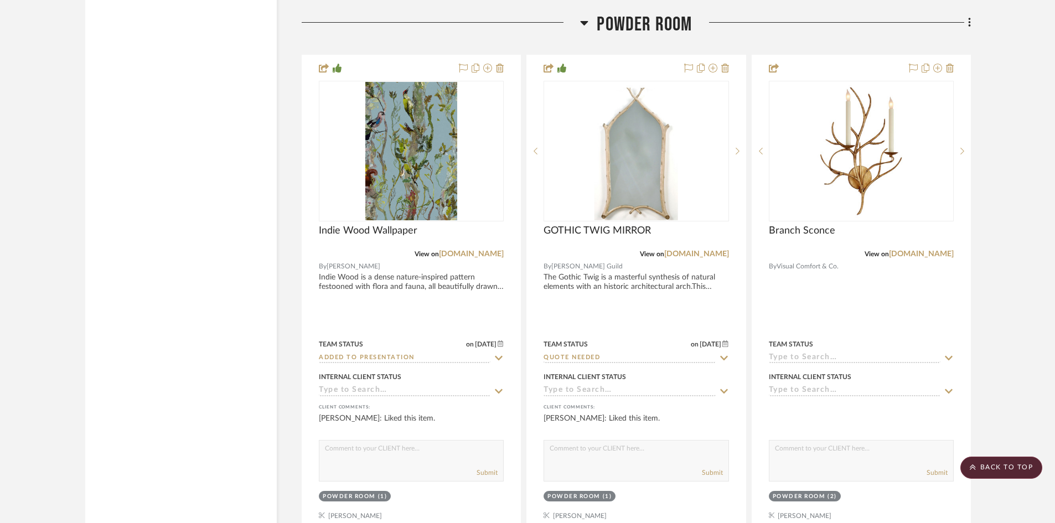
drag, startPoint x: 769, startPoint y: 23, endPoint x: 988, endPoint y: 273, distance: 332.3
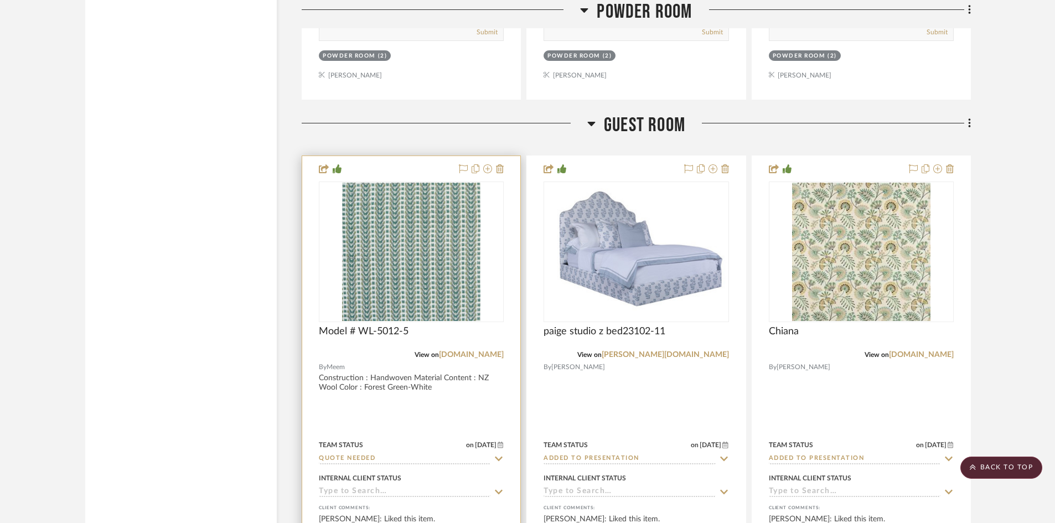
scroll to position [23257, 0]
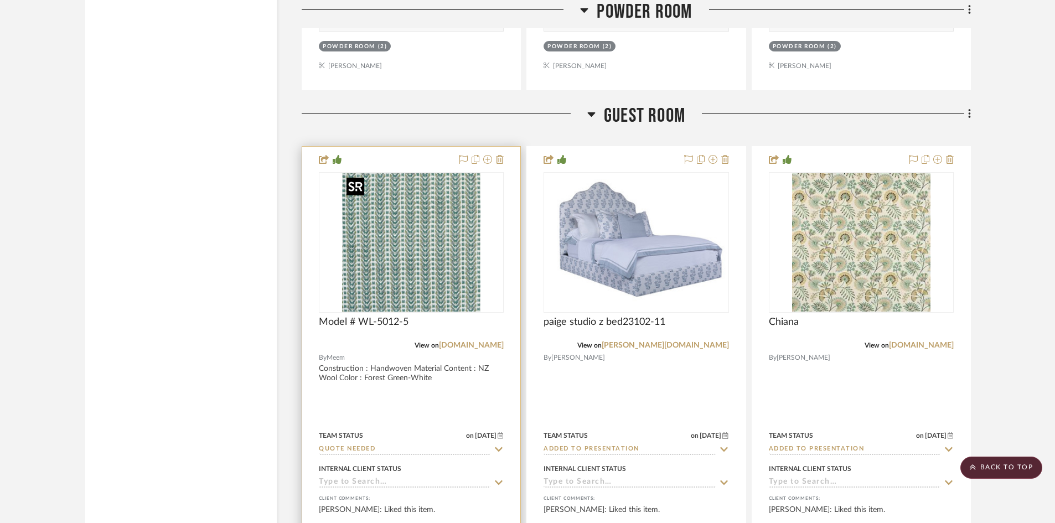
click at [411, 279] on img "0" at bounding box center [411, 242] width 138 height 138
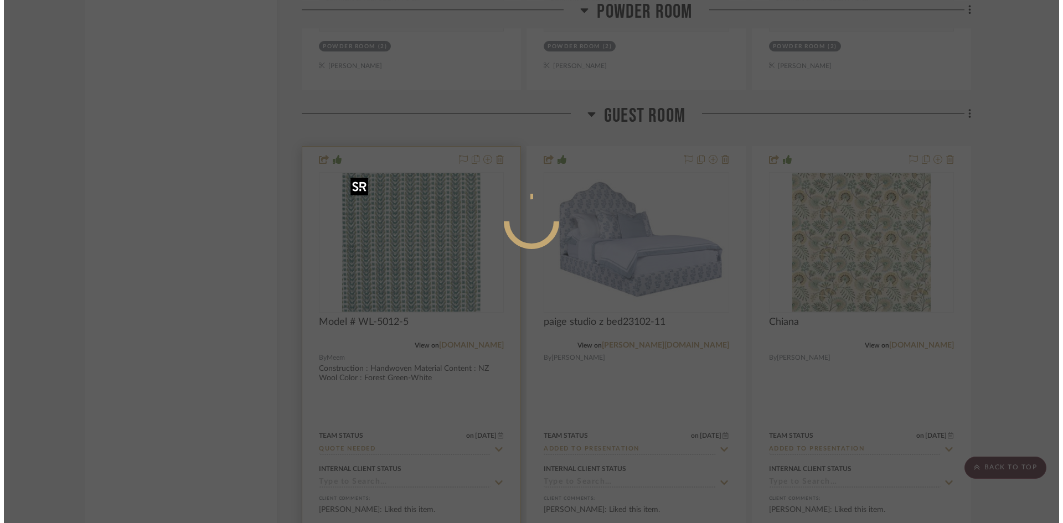
scroll to position [0, 0]
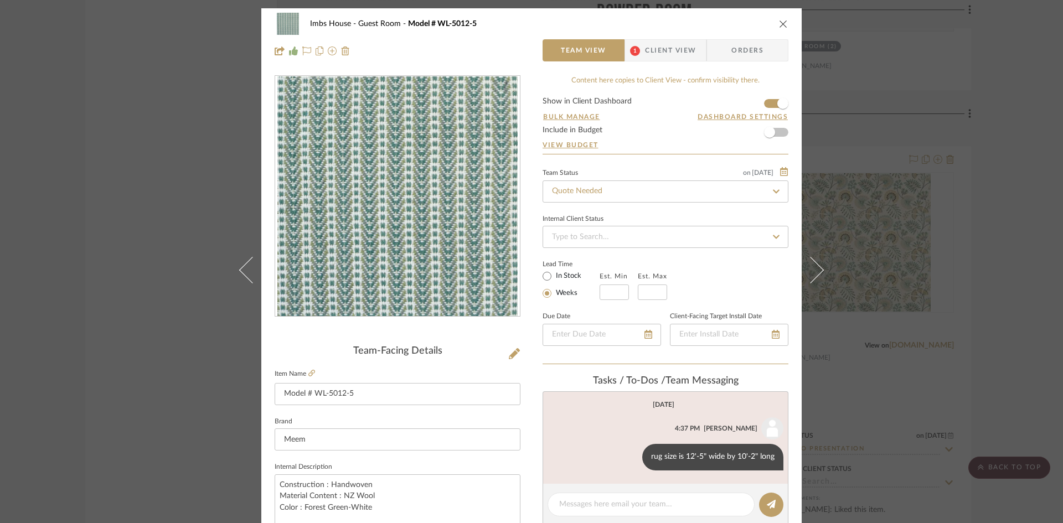
click at [779, 23] on icon "close" at bounding box center [783, 23] width 9 height 9
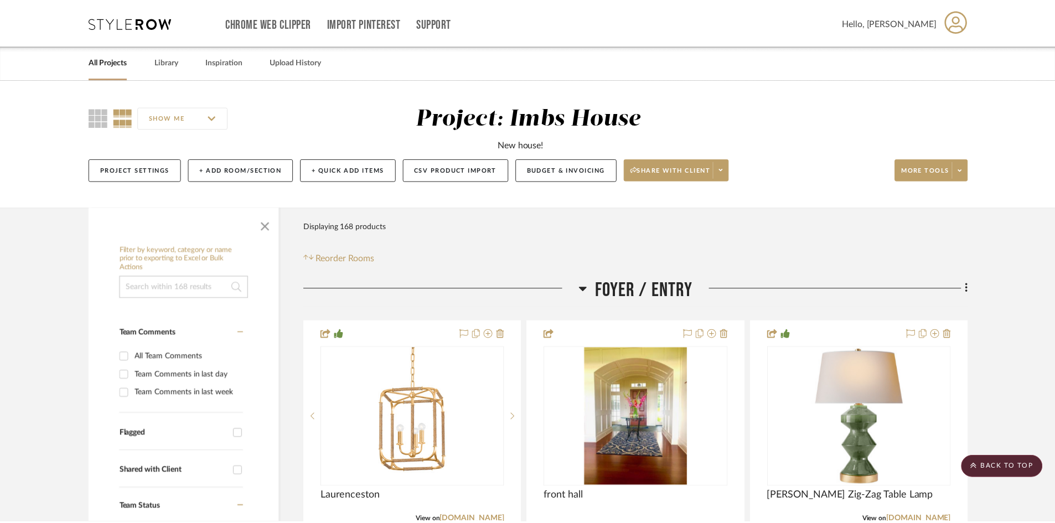
scroll to position [23257, 0]
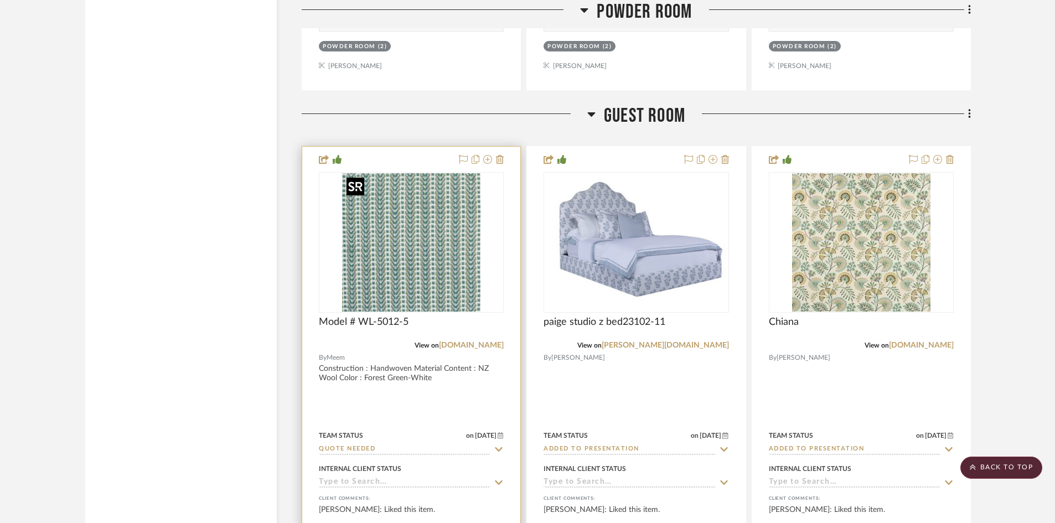
click at [427, 242] on img "0" at bounding box center [411, 242] width 138 height 138
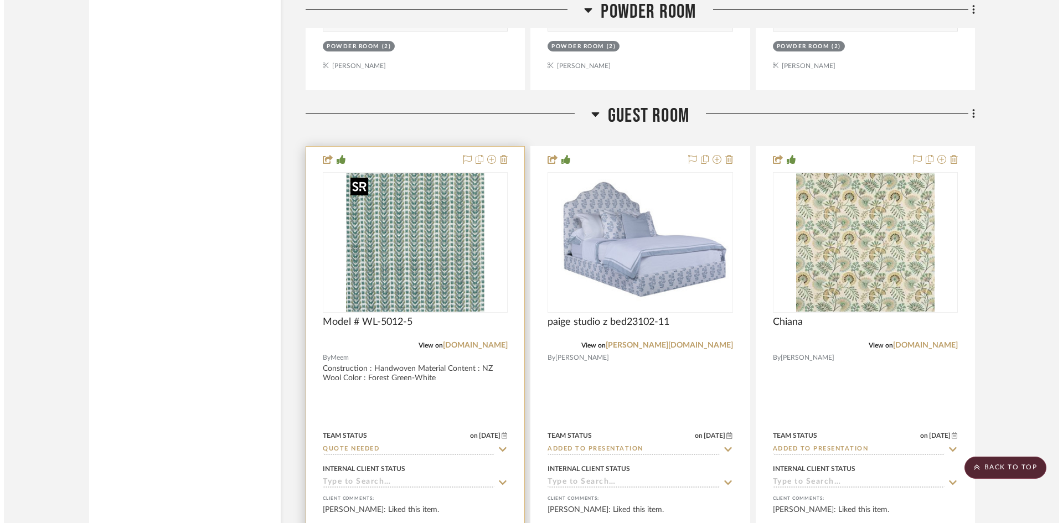
scroll to position [0, 0]
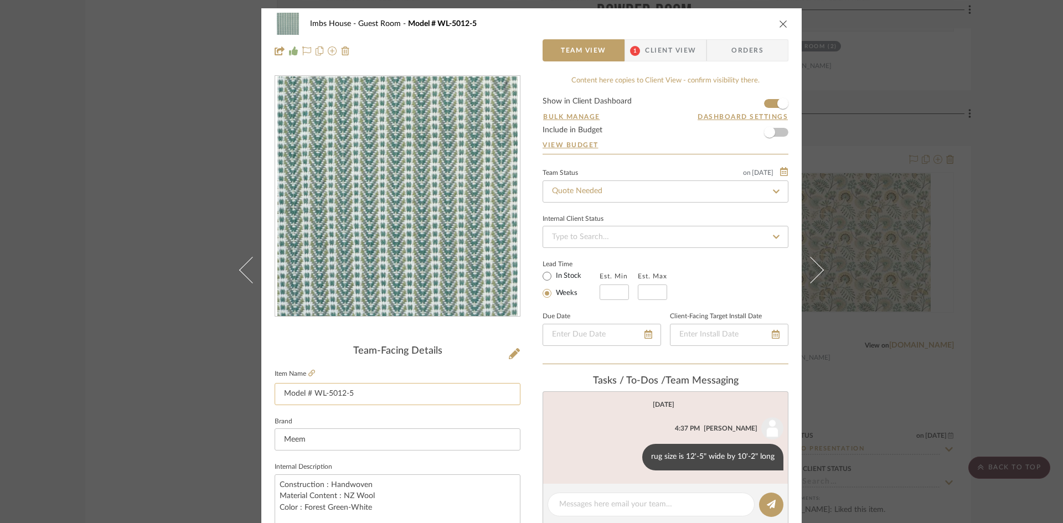
drag, startPoint x: 356, startPoint y: 394, endPoint x: 274, endPoint y: 395, distance: 81.9
click at [275, 395] on input "Model # WL-5012-5" at bounding box center [398, 394] width 246 height 22
click at [780, 22] on icon "close" at bounding box center [783, 23] width 9 height 9
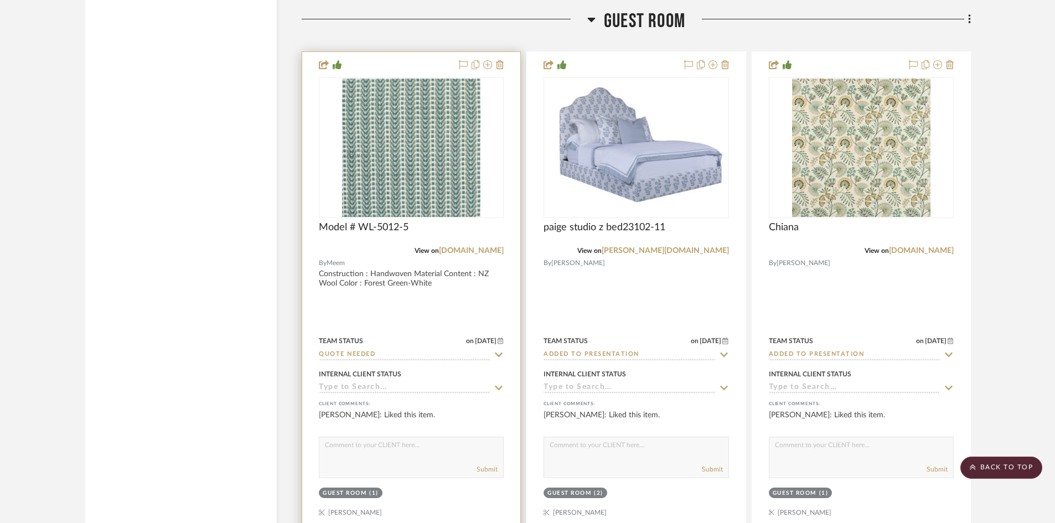
scroll to position [23368, 0]
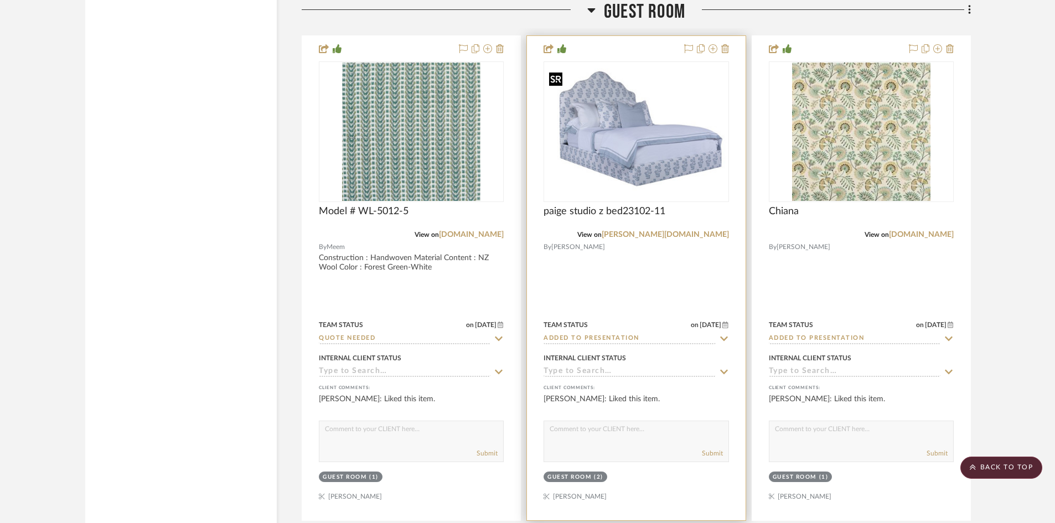
click at [663, 158] on img "0" at bounding box center [636, 132] width 183 height 128
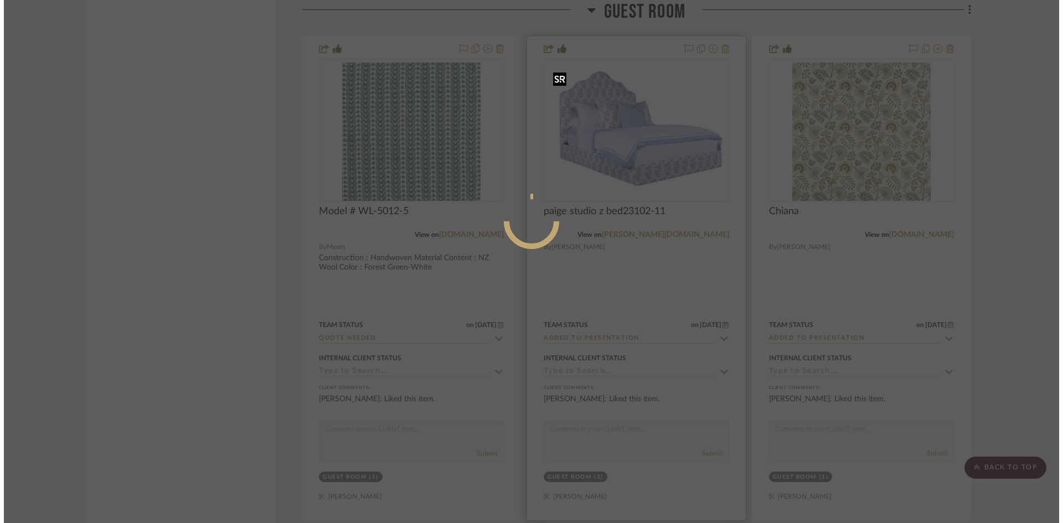
scroll to position [0, 0]
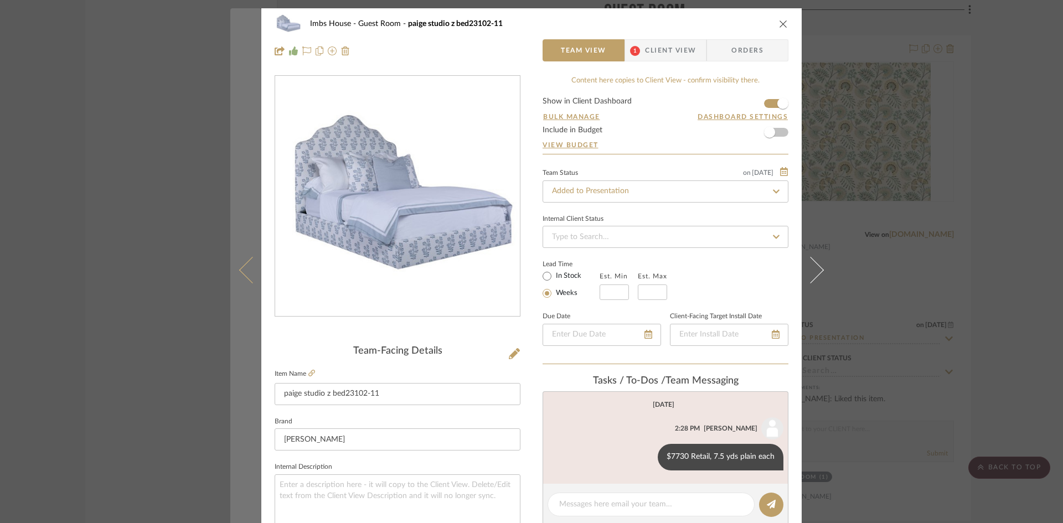
click at [239, 272] on icon at bounding box center [252, 269] width 27 height 27
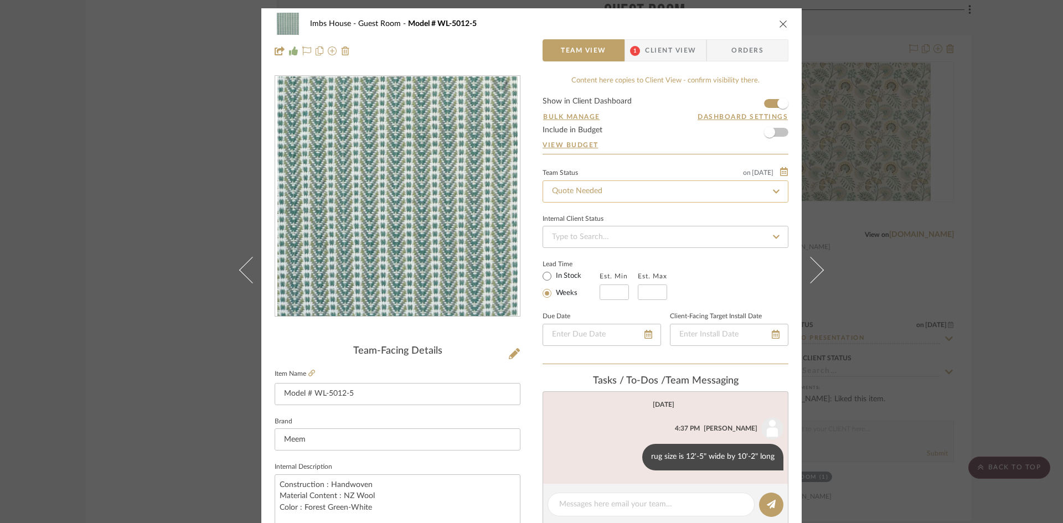
click at [602, 187] on input "Quote Needed" at bounding box center [666, 191] width 246 height 22
type input "added"
click at [603, 219] on span "Added to Presentation" at bounding box center [588, 221] width 77 height 8
type input "[DATE]"
type input "Added to Presentation"
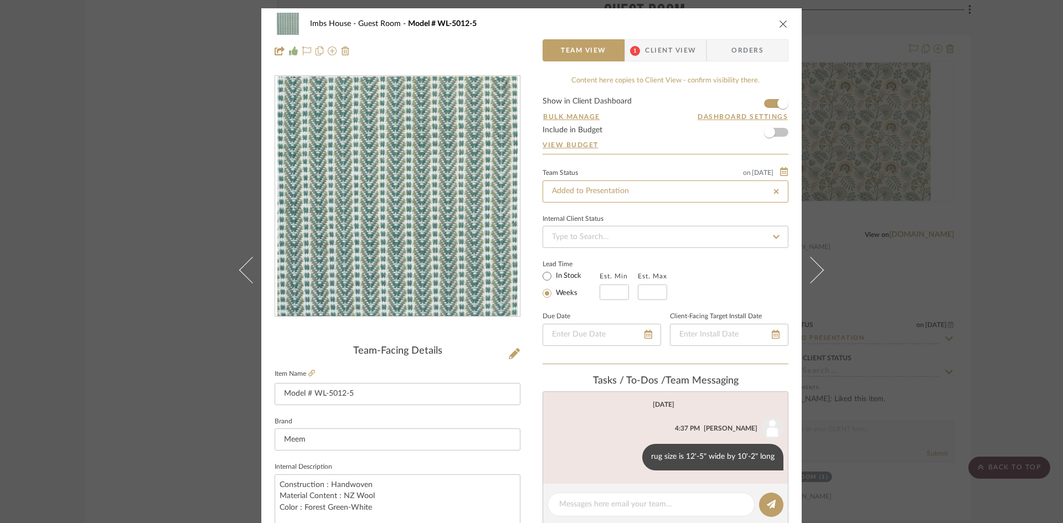
type input "[DATE]"
type input "Added to Presentation"
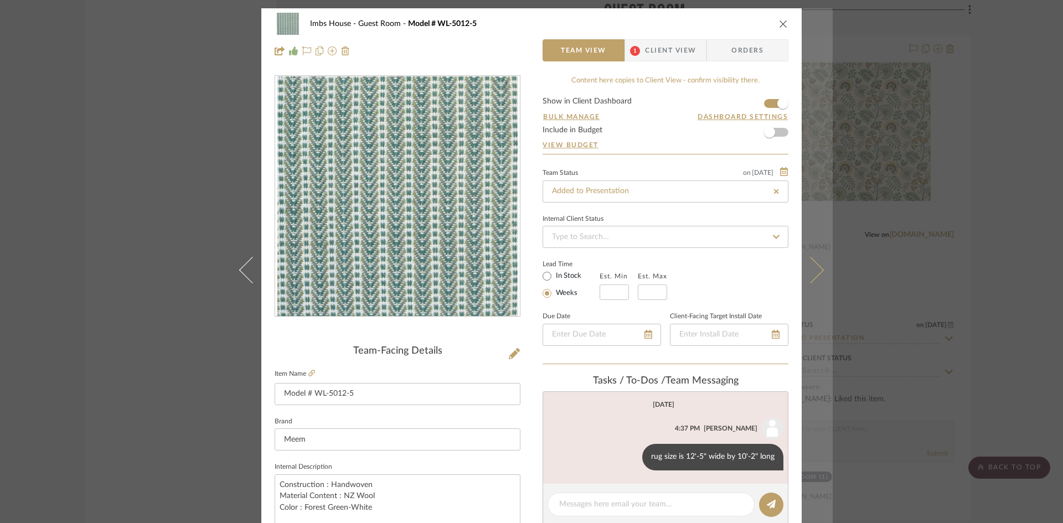
click at [817, 266] on button at bounding box center [817, 269] width 31 height 523
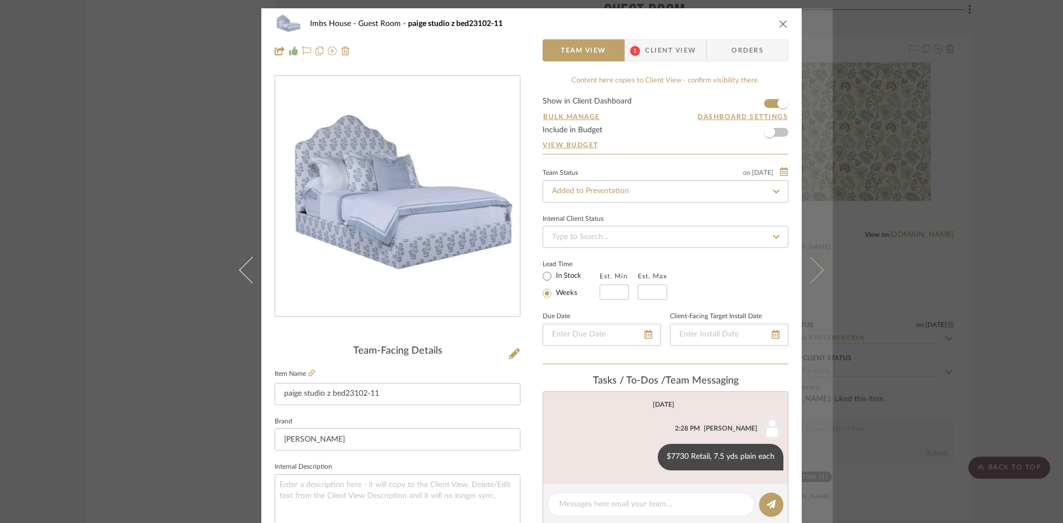
click at [813, 270] on icon at bounding box center [810, 269] width 27 height 27
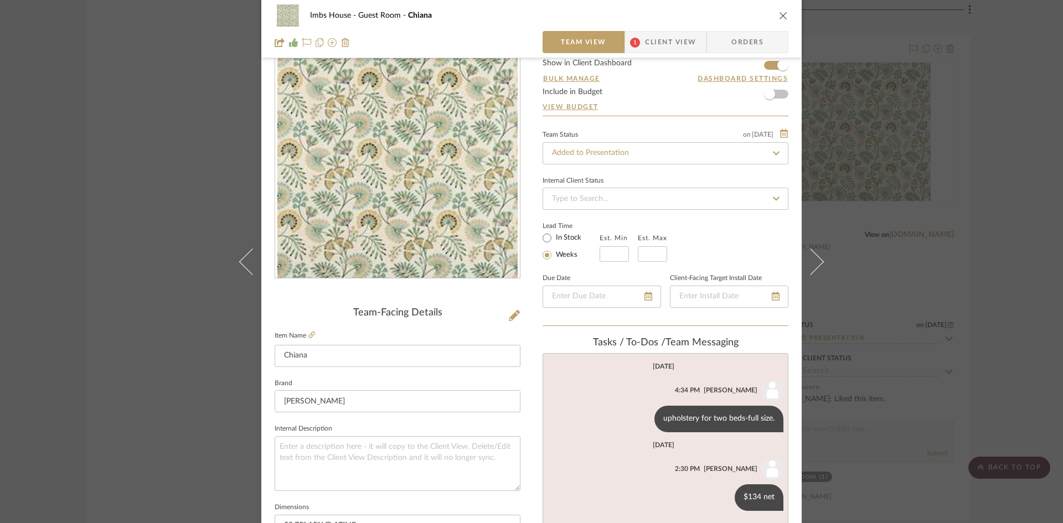
scroll to position [55, 0]
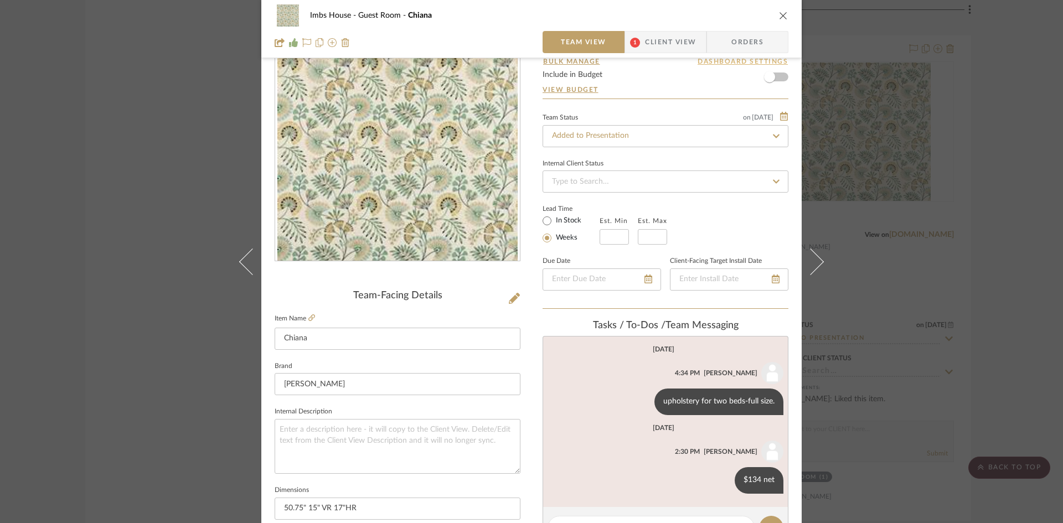
drag, startPoint x: 786, startPoint y: 50, endPoint x: 778, endPoint y: 66, distance: 18.1
drag, startPoint x: 778, startPoint y: 66, endPoint x: 849, endPoint y: 374, distance: 316.4
click at [849, 374] on div "Imbs House Guest Room Chiana Team View 1 Client View Orders Team-Facing Details…" at bounding box center [531, 261] width 1063 height 523
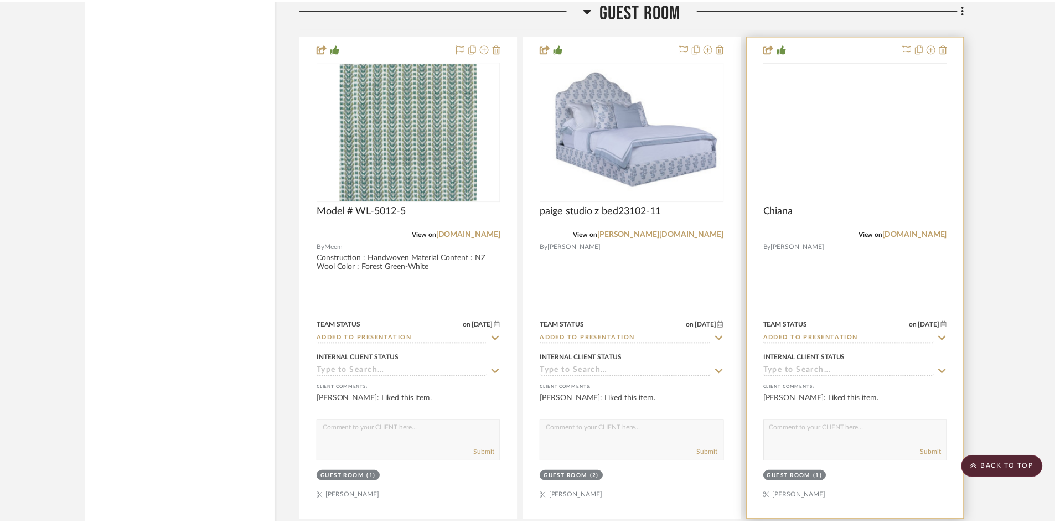
scroll to position [23368, 0]
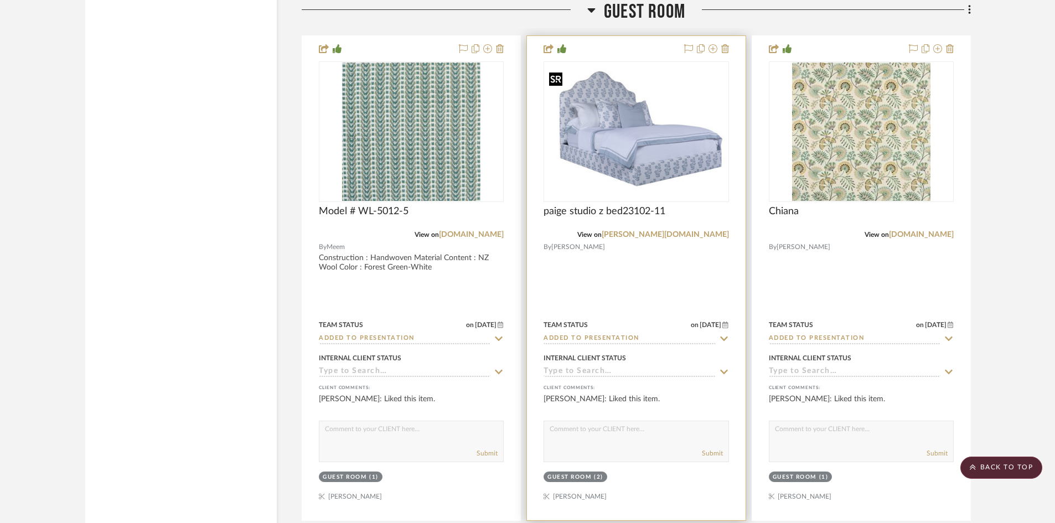
click at [657, 142] on img "0" at bounding box center [636, 132] width 183 height 128
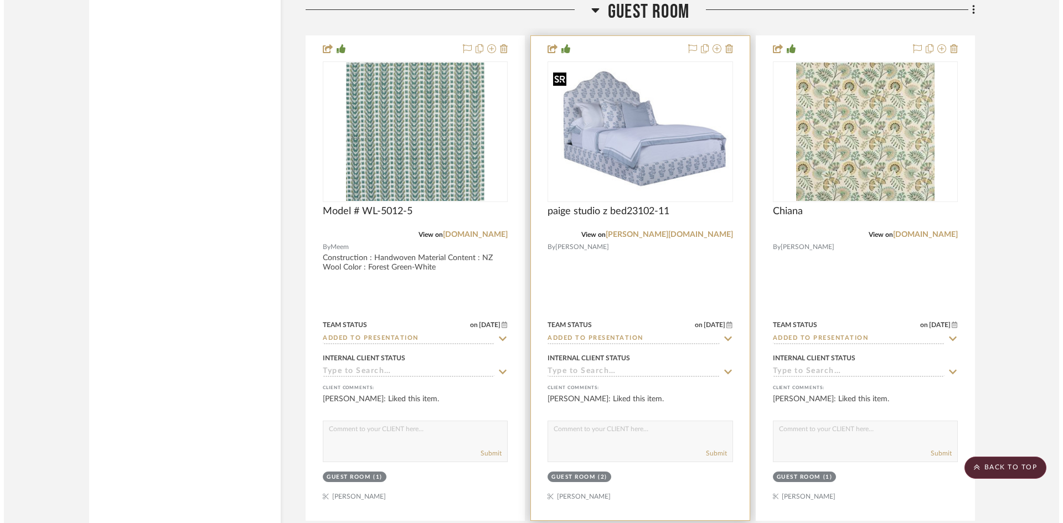
scroll to position [0, 0]
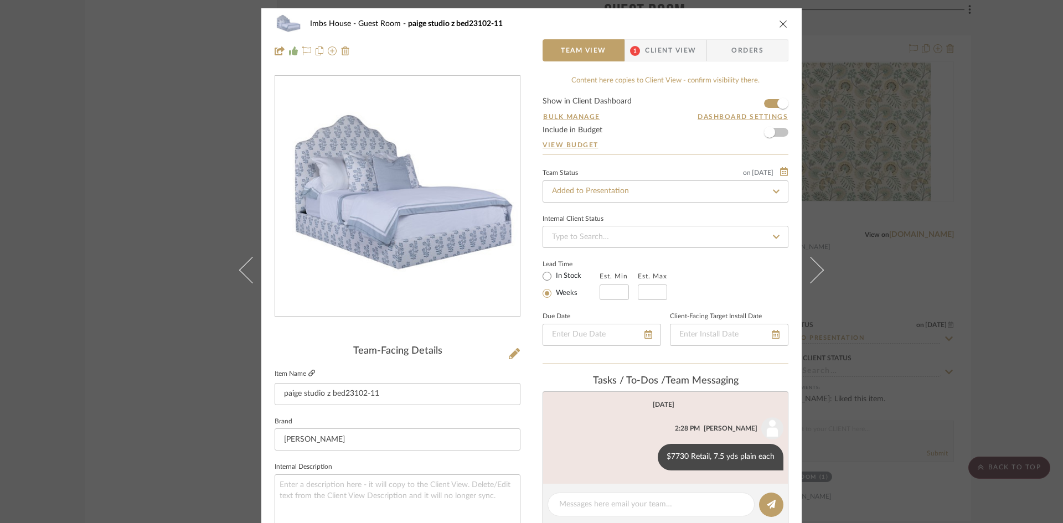
click at [308, 371] on icon at bounding box center [311, 373] width 7 height 7
click at [779, 22] on icon "close" at bounding box center [783, 23] width 9 height 9
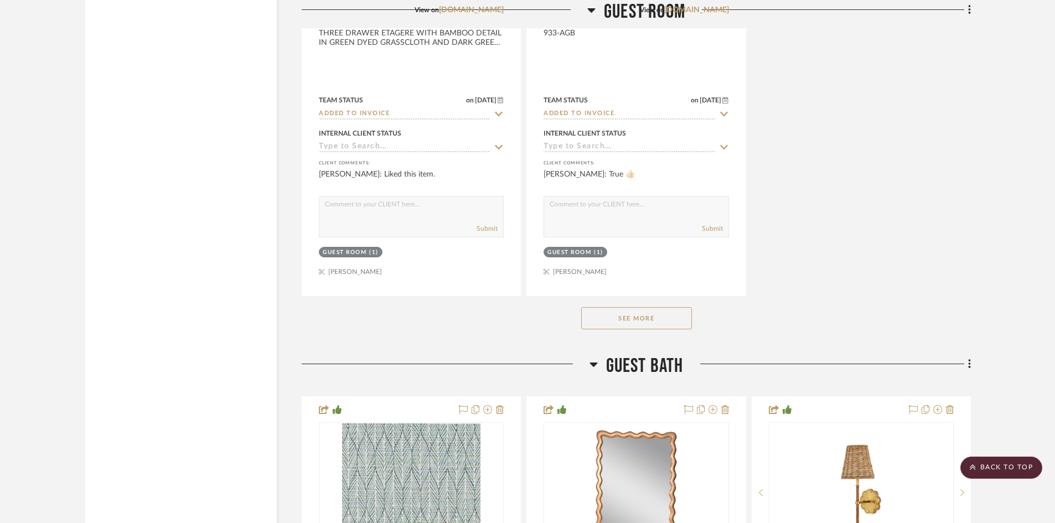
scroll to position [24586, 0]
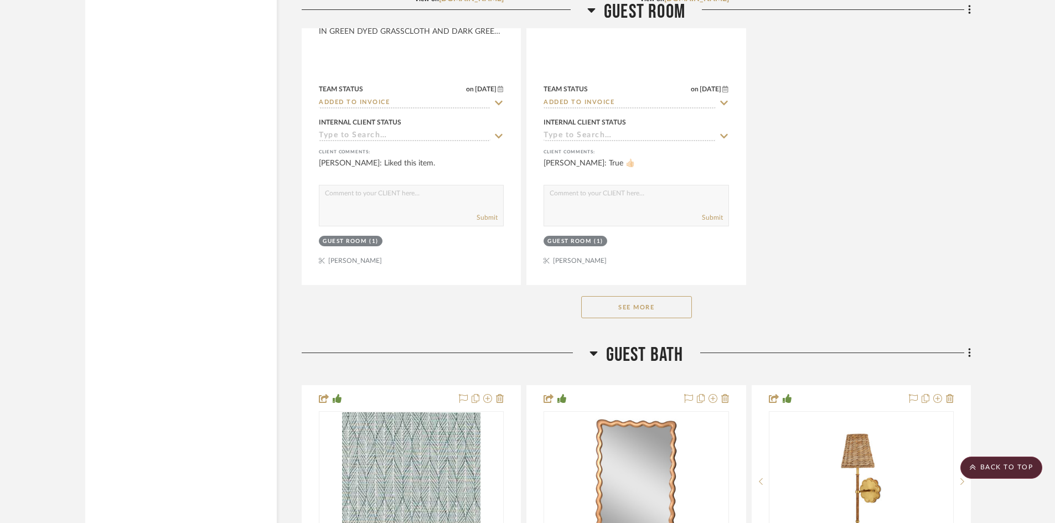
click at [654, 308] on button "See More" at bounding box center [636, 307] width 111 height 22
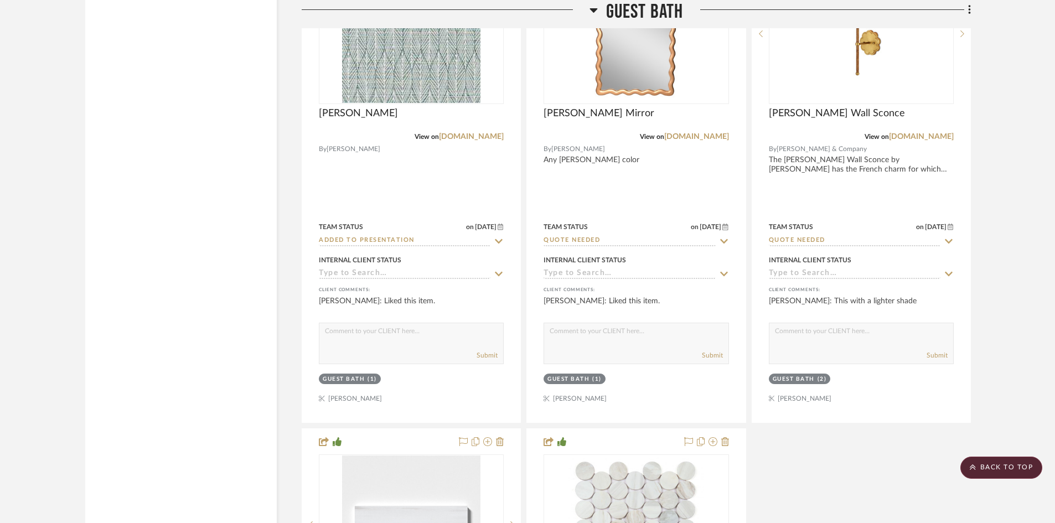
scroll to position [25416, 0]
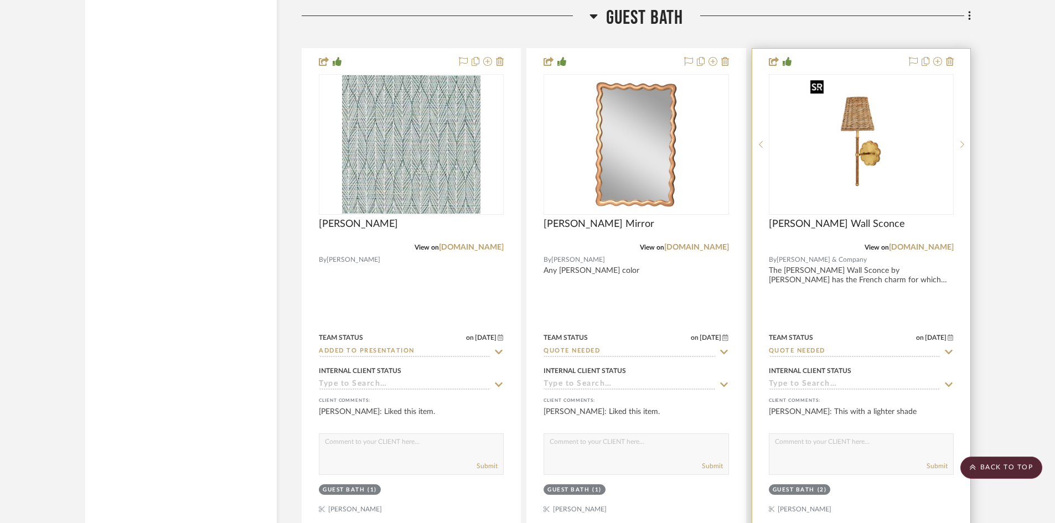
click at [870, 183] on img "0" at bounding box center [861, 144] width 111 height 138
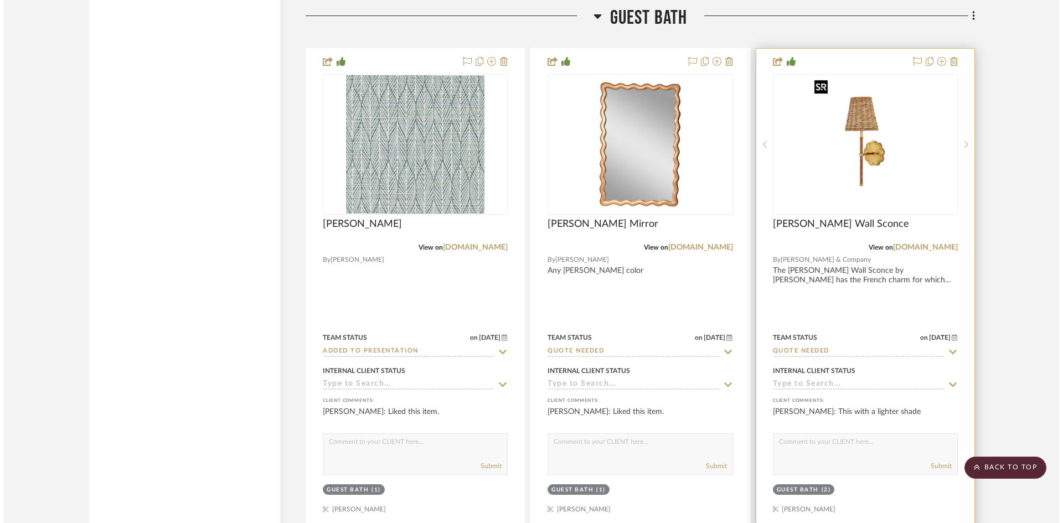
scroll to position [0, 0]
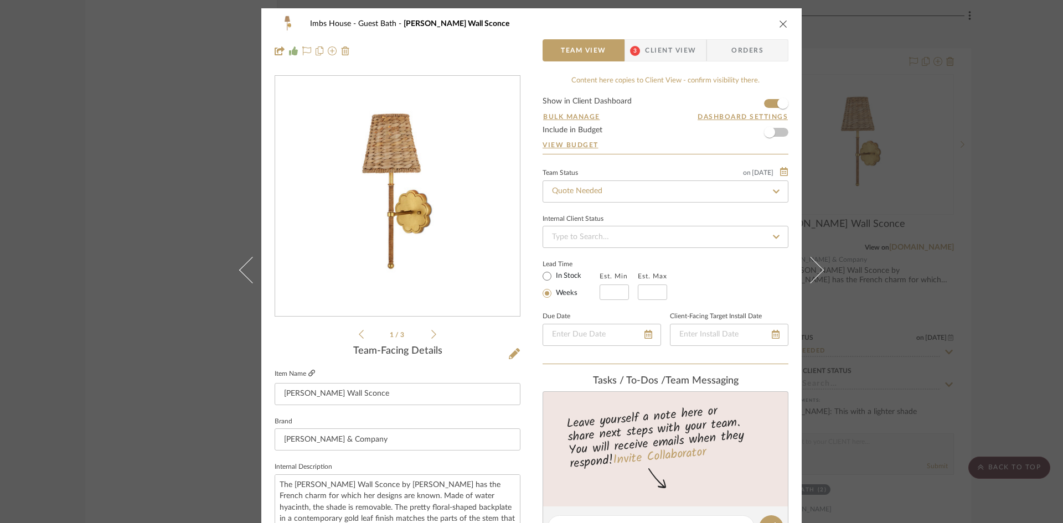
click at [308, 373] on icon at bounding box center [311, 373] width 7 height 7
click at [596, 193] on input "Quote Needed" at bounding box center [666, 191] width 246 height 22
type input "added"
click at [643, 215] on div "Added to Presentation" at bounding box center [661, 221] width 245 height 28
type input "[DATE]"
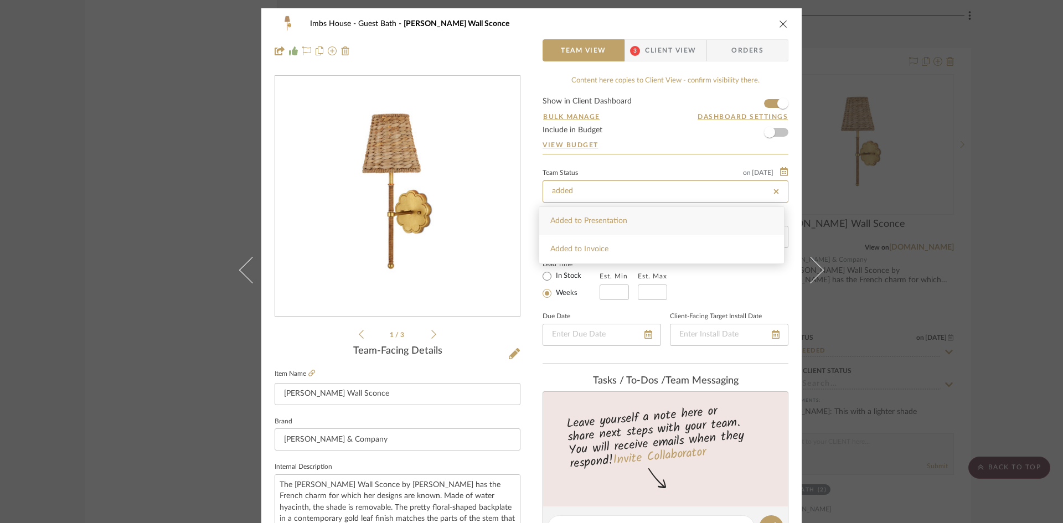
type input "Added to Presentation"
type input "[DATE]"
type input "Added to Presentation"
click at [779, 22] on icon "close" at bounding box center [783, 23] width 9 height 9
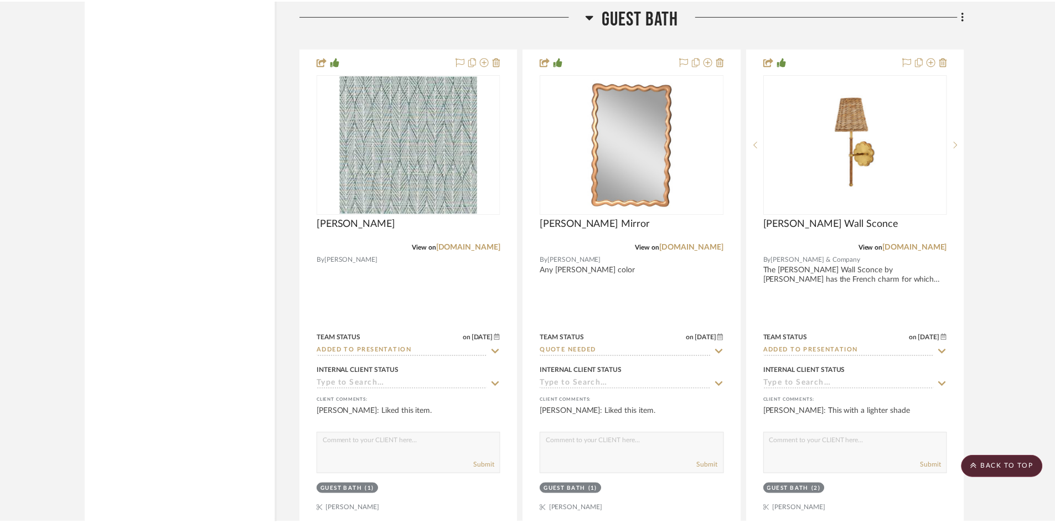
scroll to position [25416, 0]
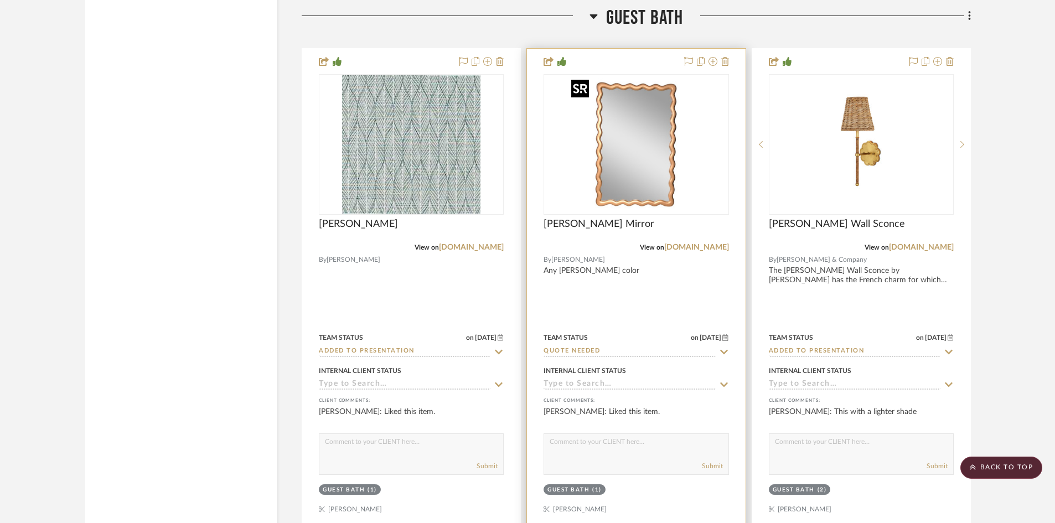
click at [643, 185] on img "0" at bounding box center [636, 144] width 138 height 138
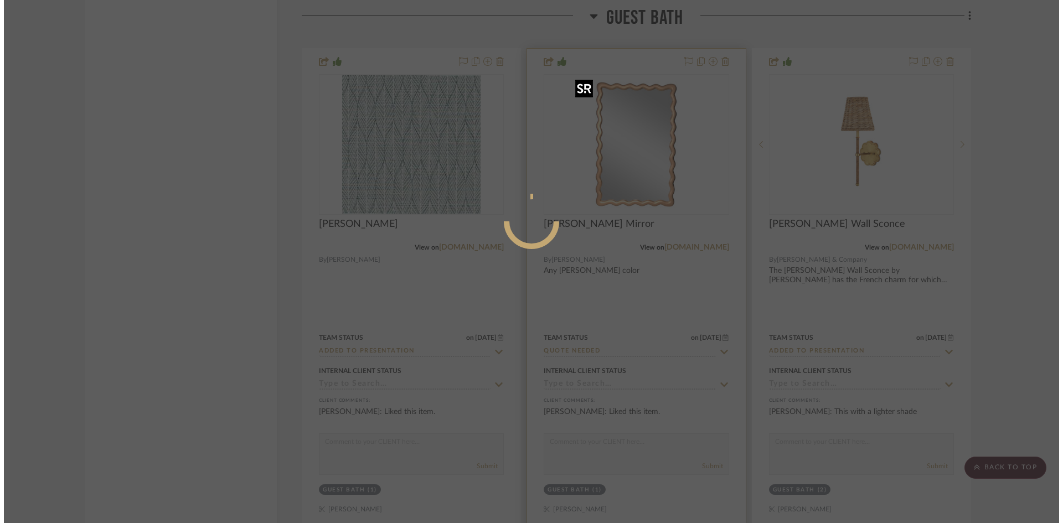
scroll to position [0, 0]
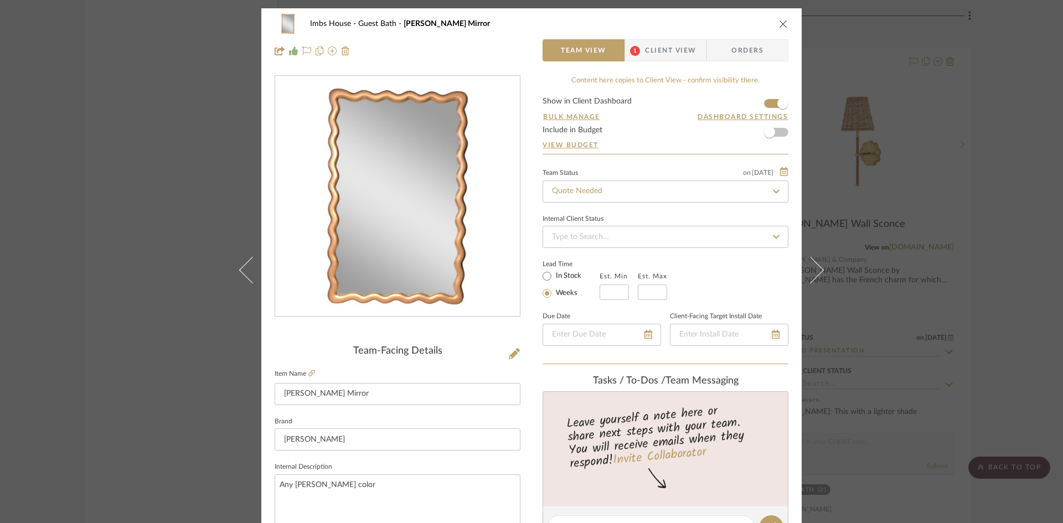
click at [442, 242] on img "0" at bounding box center [397, 196] width 240 height 240
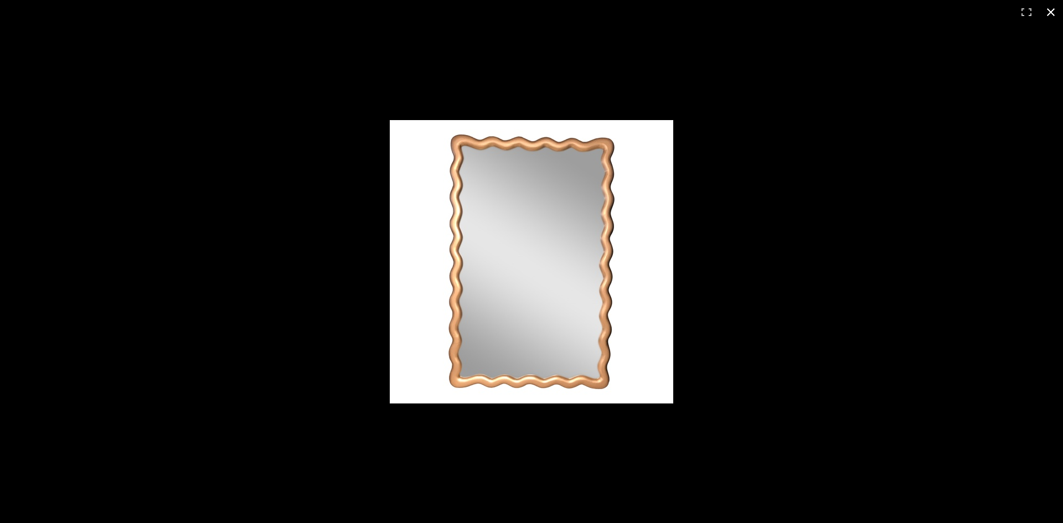
click at [1053, 10] on button at bounding box center [1051, 12] width 24 height 24
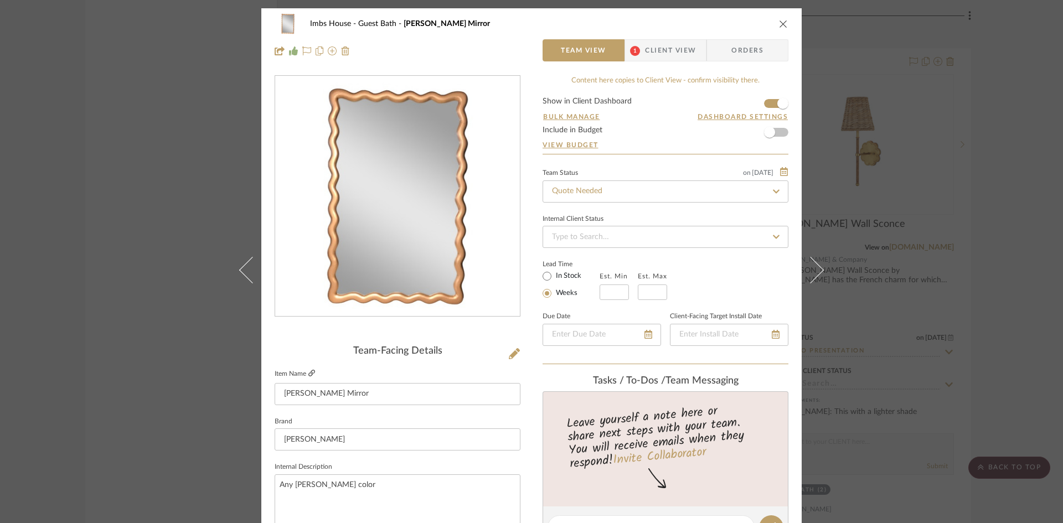
click at [308, 370] on icon at bounding box center [311, 373] width 7 height 7
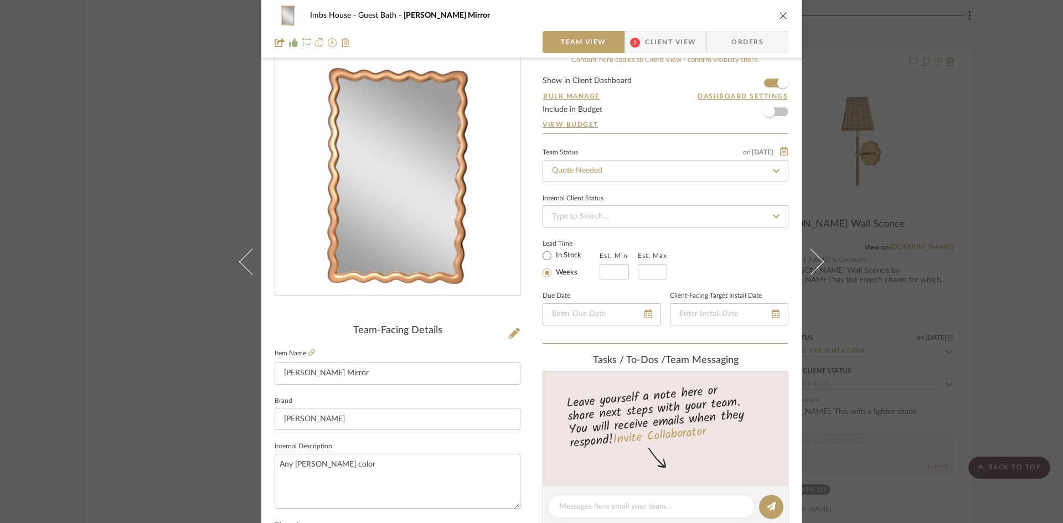
scroll to position [55, 0]
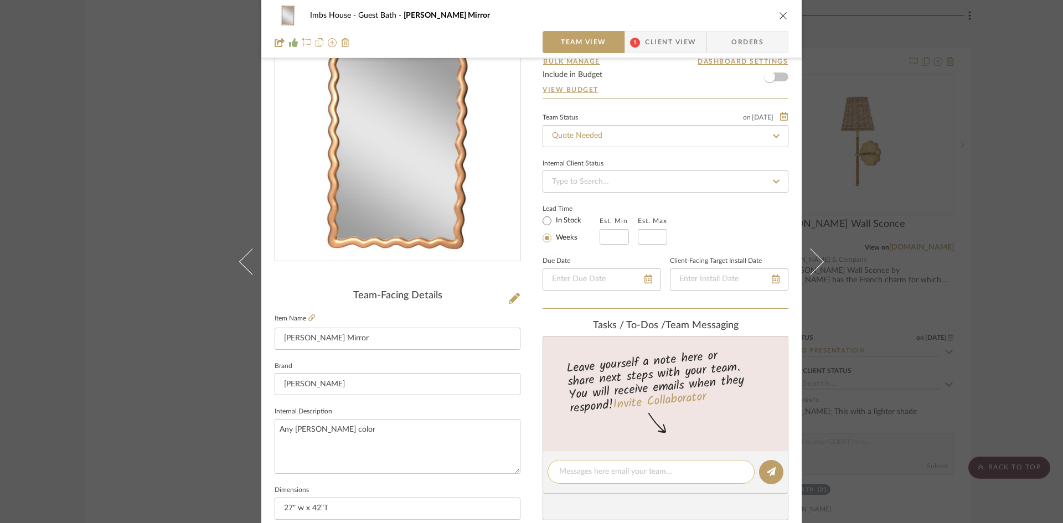
click at [590, 471] on textarea at bounding box center [651, 472] width 184 height 12
type textarea "519 net for a custom color"
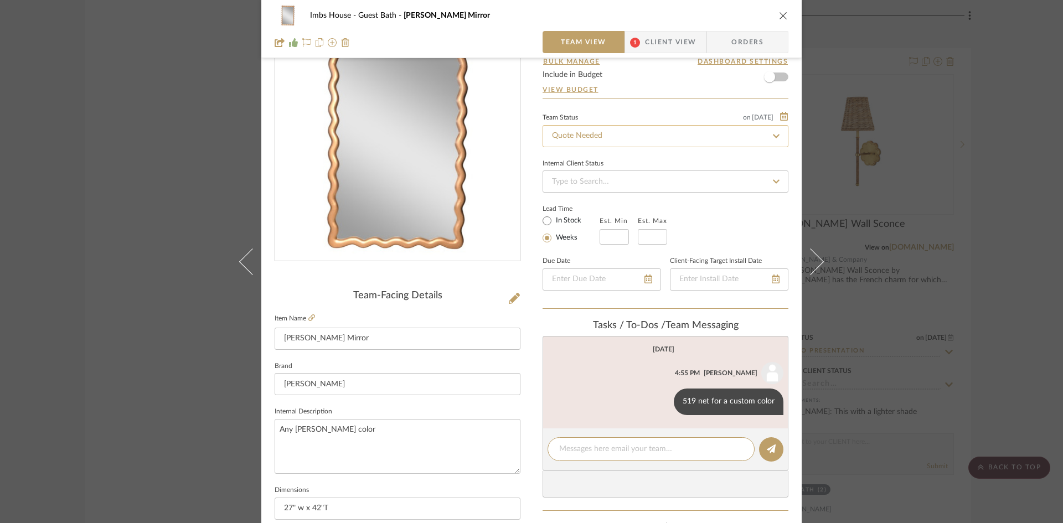
click at [649, 133] on input "Quote Needed" at bounding box center [666, 136] width 246 height 22
click at [637, 159] on div "Added to Presentation" at bounding box center [661, 166] width 245 height 28
type input "Added to Presentation"
click at [779, 11] on button "close" at bounding box center [783, 16] width 10 height 10
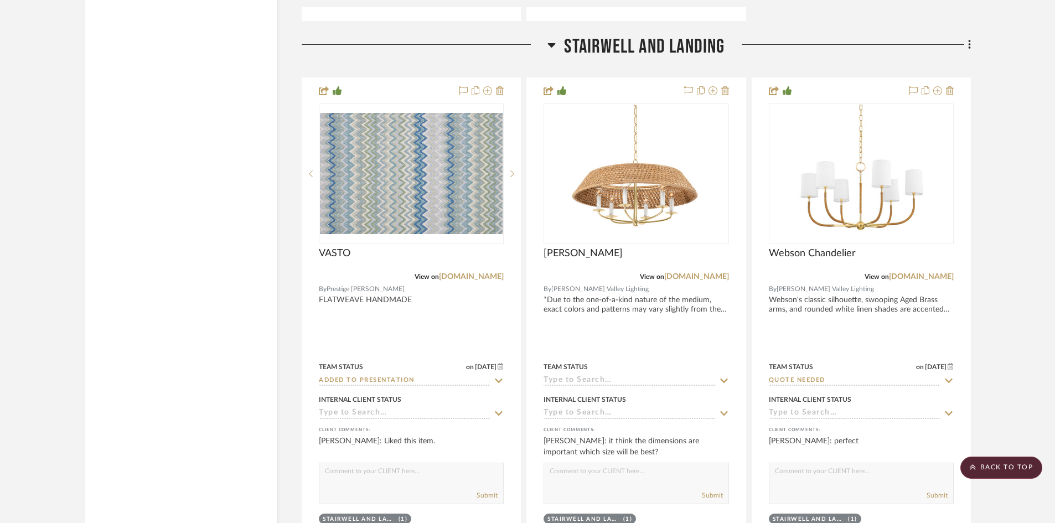
scroll to position [26468, 0]
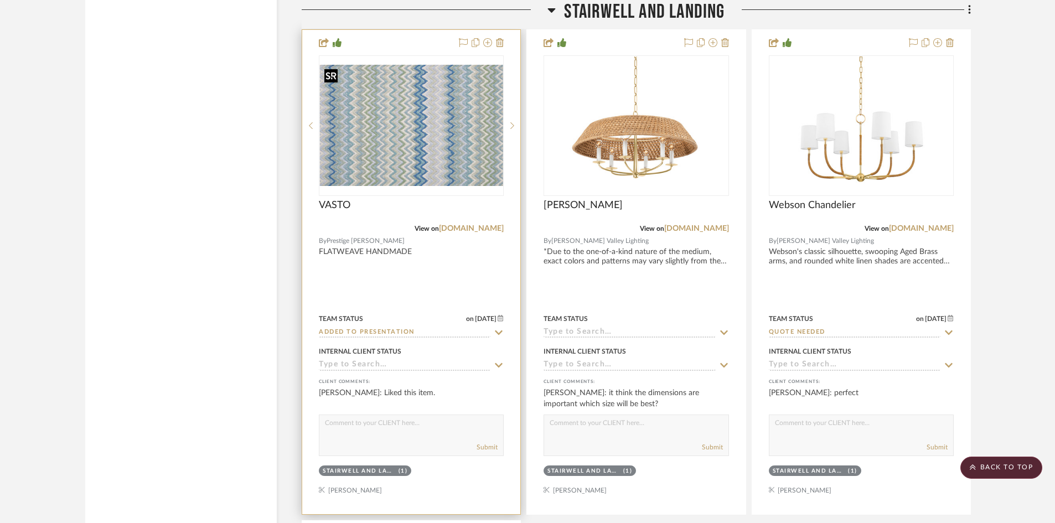
click at [0, 0] on img at bounding box center [0, 0] width 0 height 0
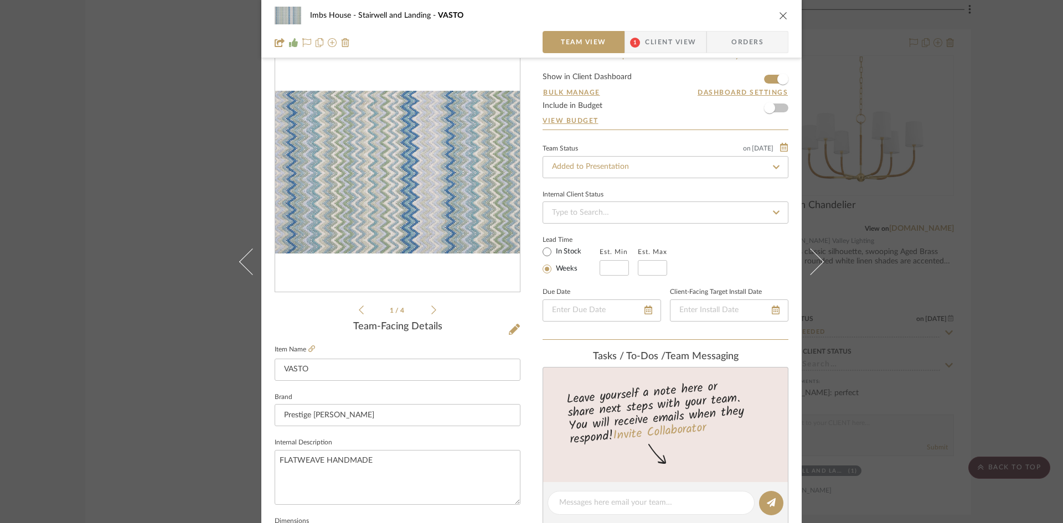
scroll to position [0, 0]
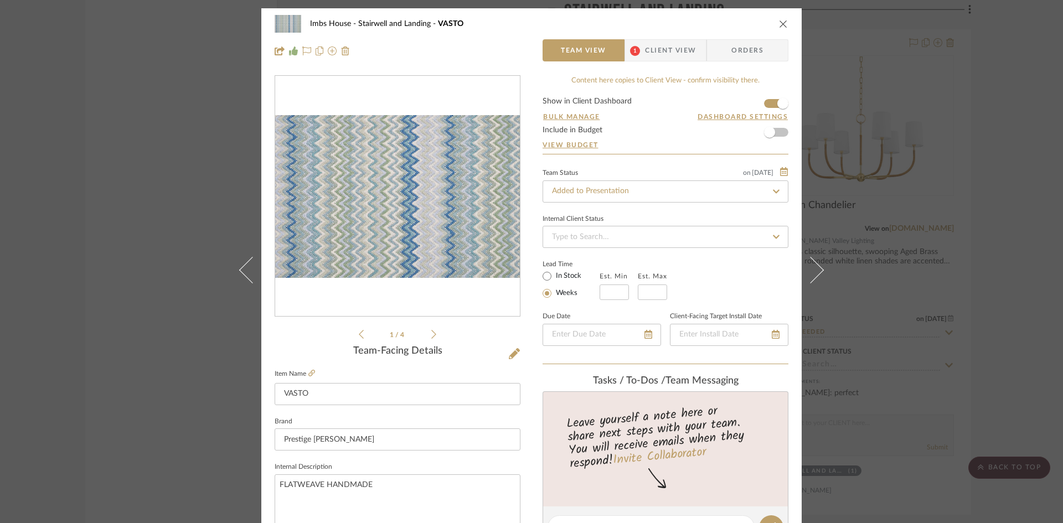
click at [779, 23] on icon "close" at bounding box center [783, 23] width 9 height 9
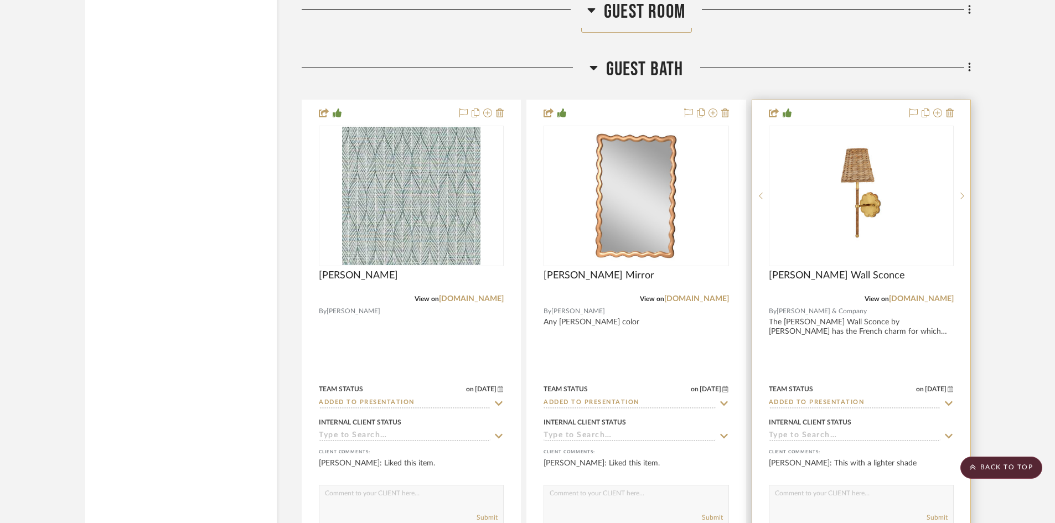
scroll to position [25361, 0]
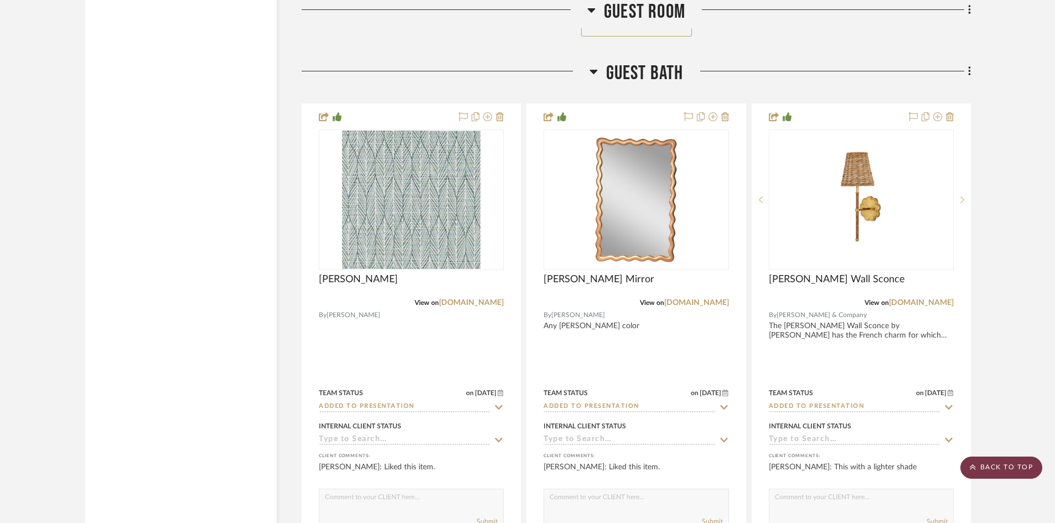
click at [978, 467] on scroll-to-top-button "BACK TO TOP" at bounding box center [1001, 468] width 82 height 22
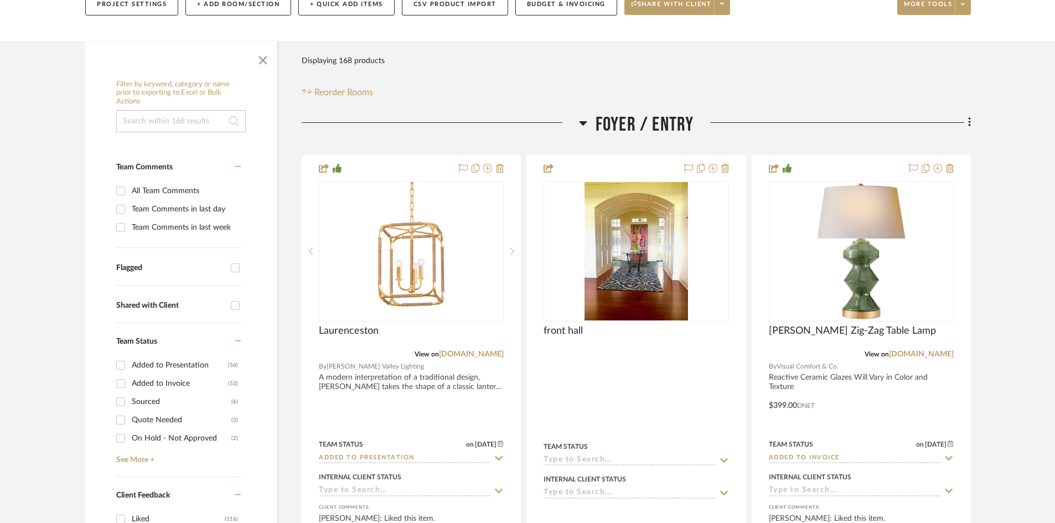
scroll to position [221, 0]
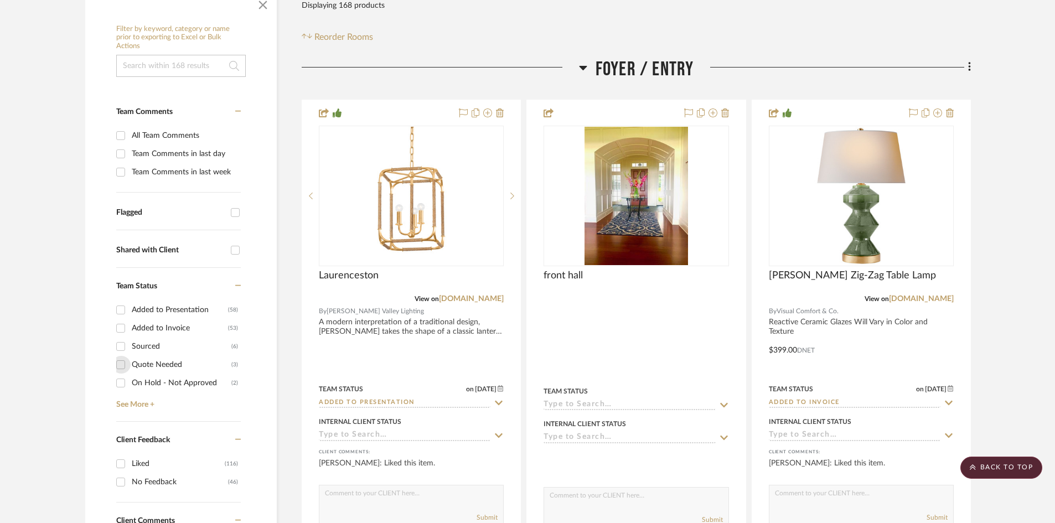
click at [125, 364] on input "Quote Needed (3)" at bounding box center [121, 365] width 18 height 18
checkbox input "true"
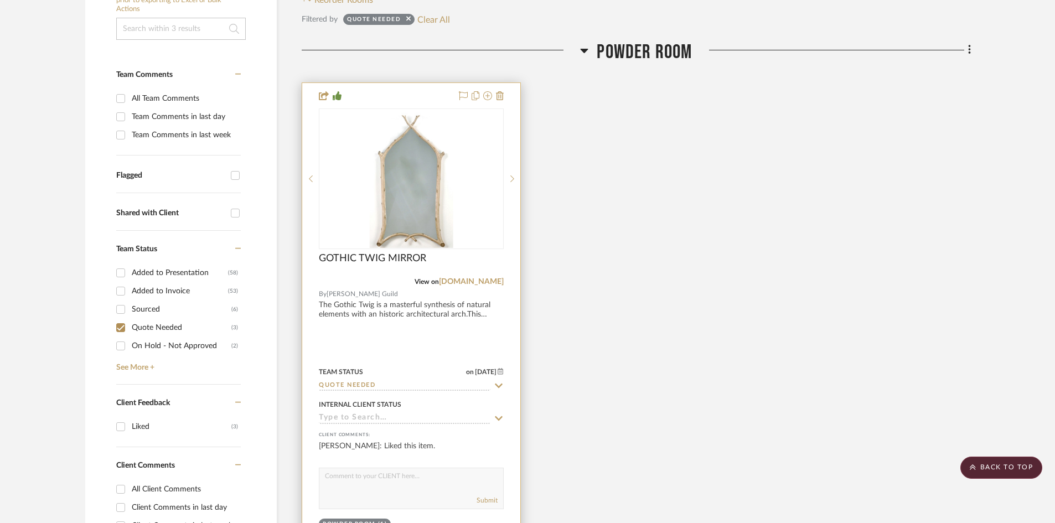
scroll to position [277, 0]
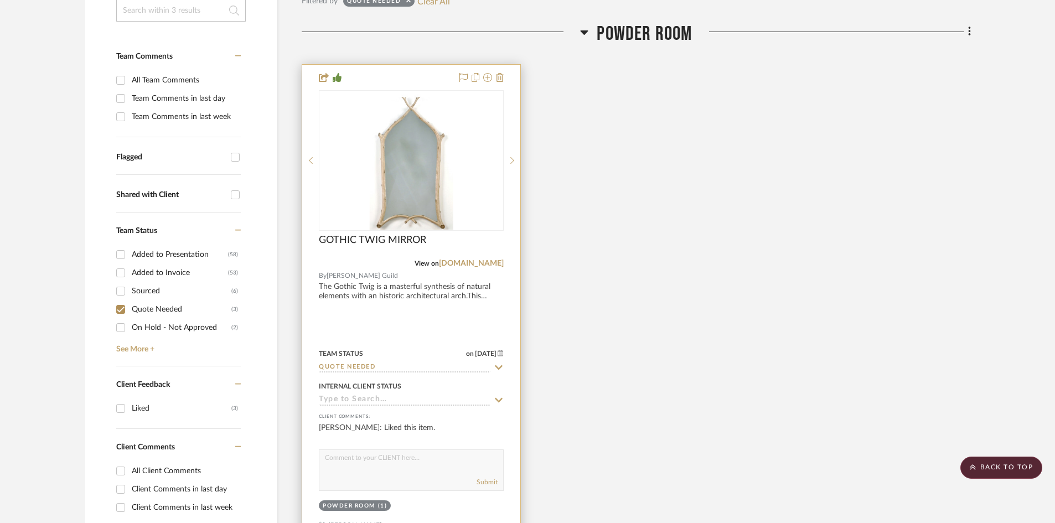
click at [383, 365] on input "Quote Needed" at bounding box center [405, 368] width 172 height 11
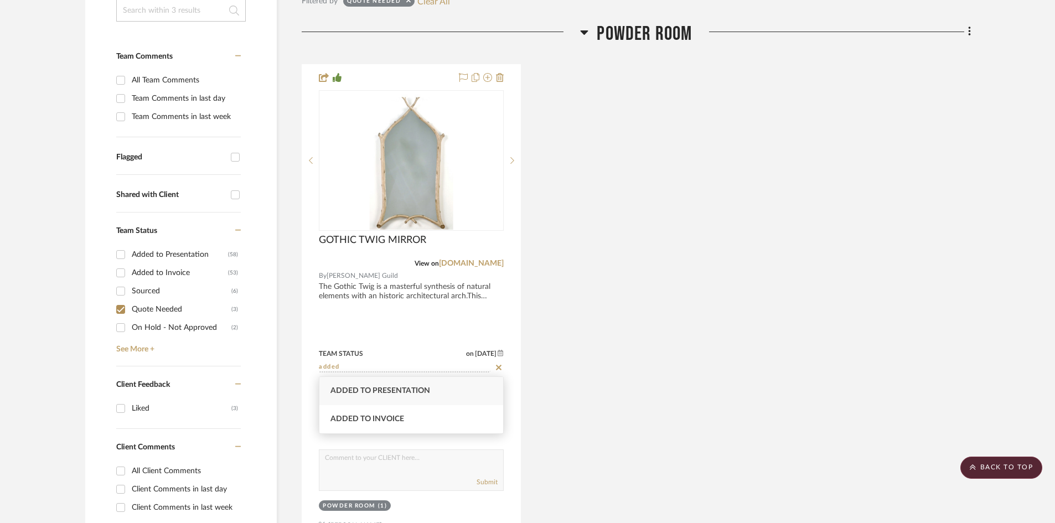
type input "added"
click at [381, 388] on span "Added to Presentation" at bounding box center [380, 391] width 100 height 8
type input "[DATE]"
type input "Added to Presentation"
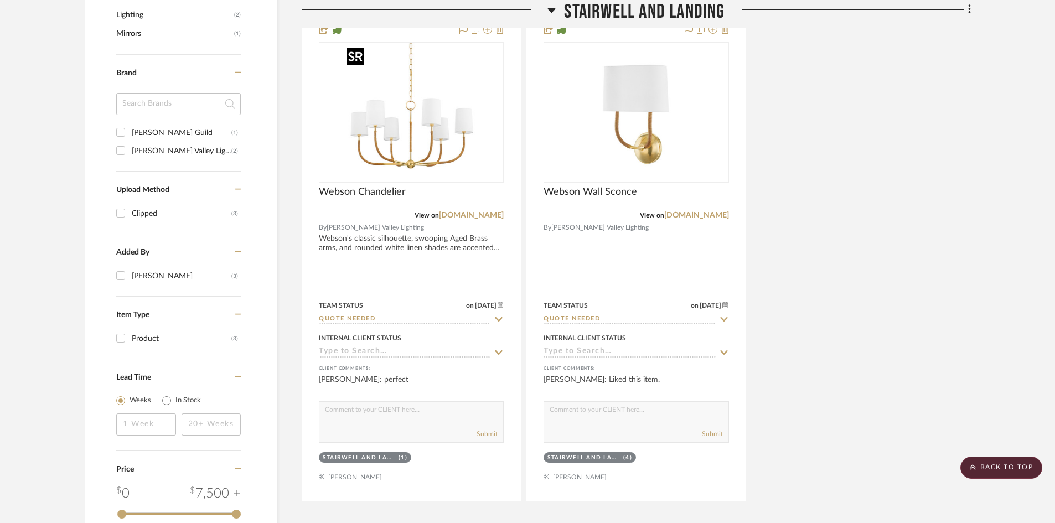
scroll to position [886, 0]
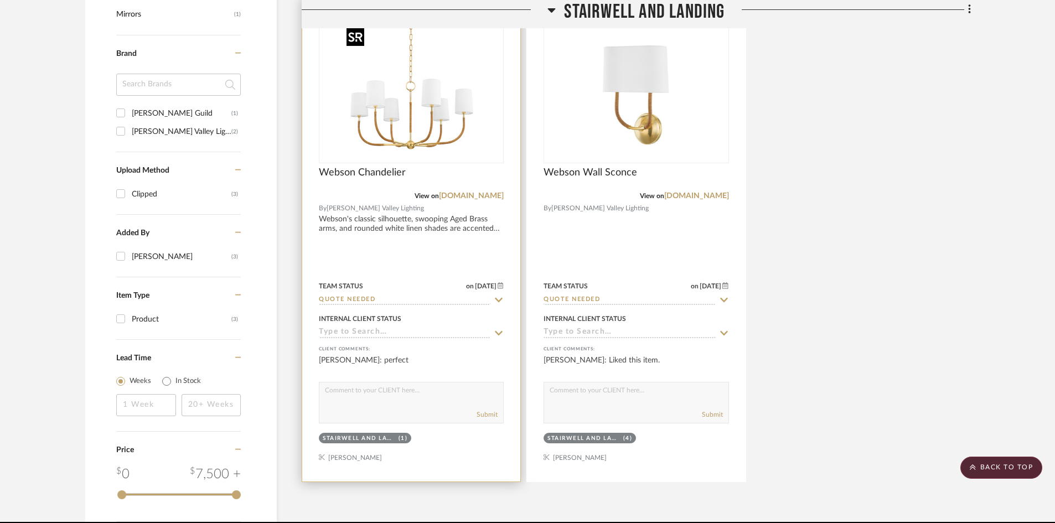
click at [411, 115] on img "0" at bounding box center [411, 93] width 138 height 138
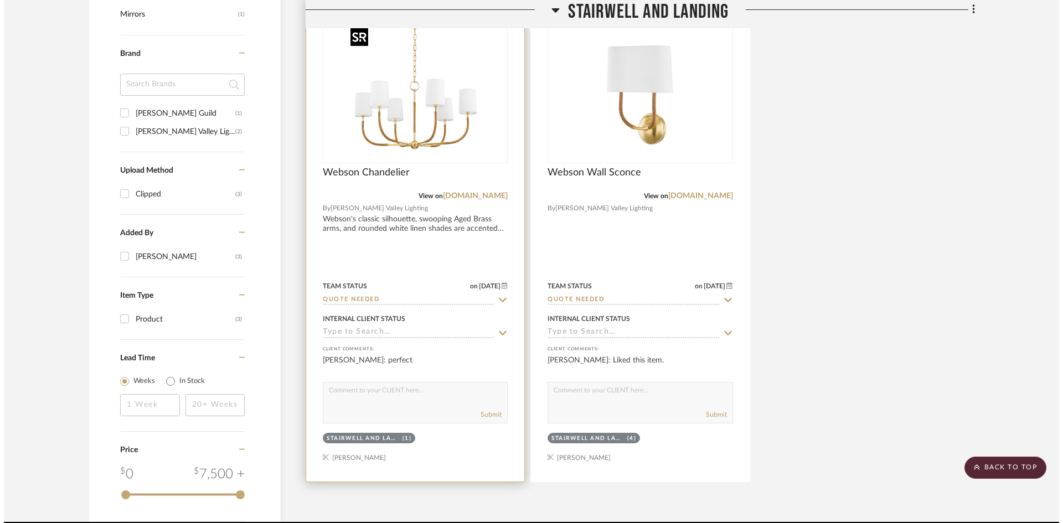
scroll to position [0, 0]
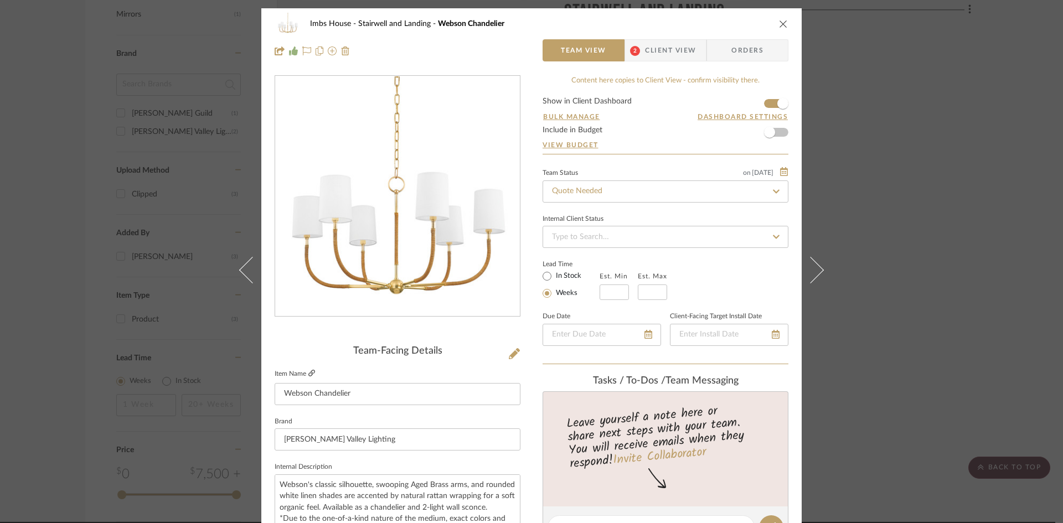
click at [308, 371] on icon at bounding box center [311, 373] width 7 height 7
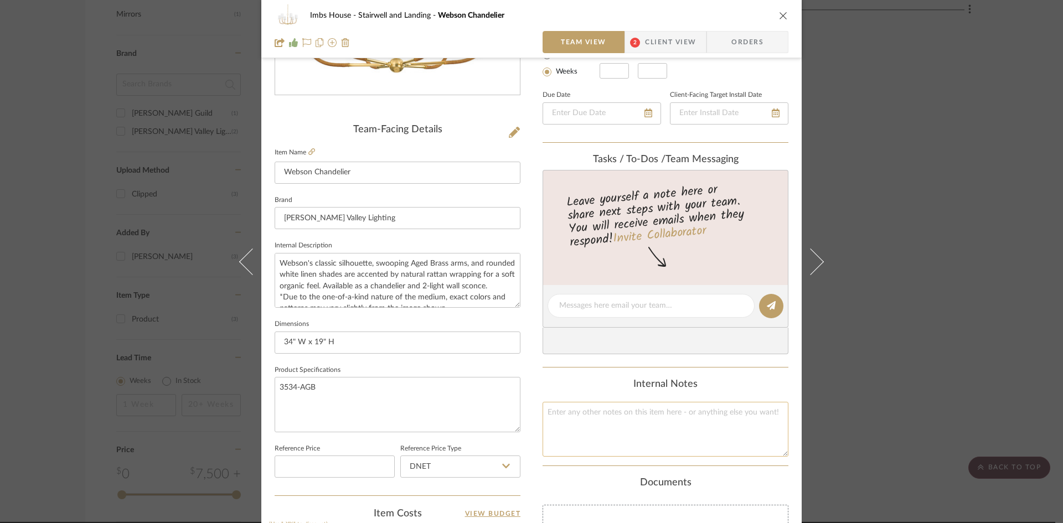
scroll to position [498, 0]
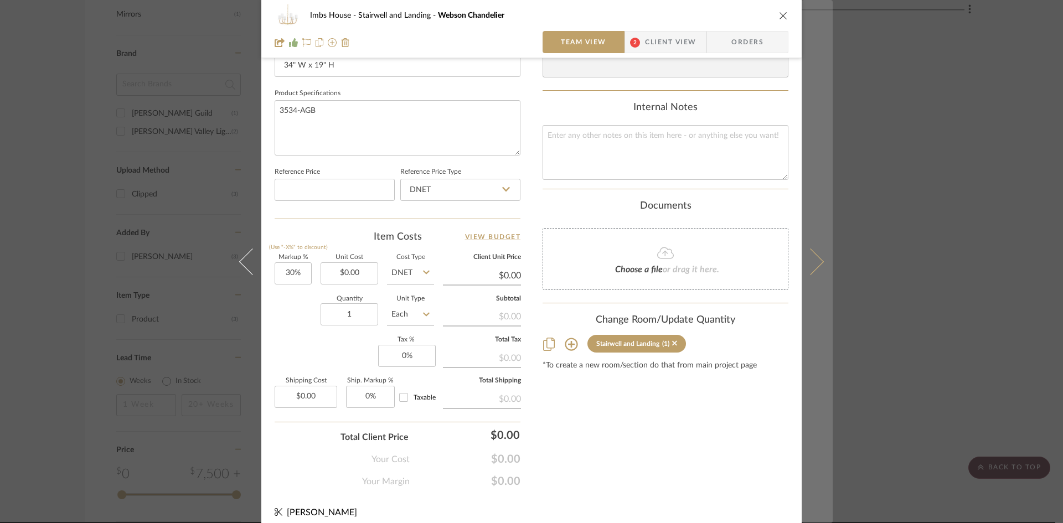
click at [815, 261] on icon at bounding box center [810, 261] width 27 height 27
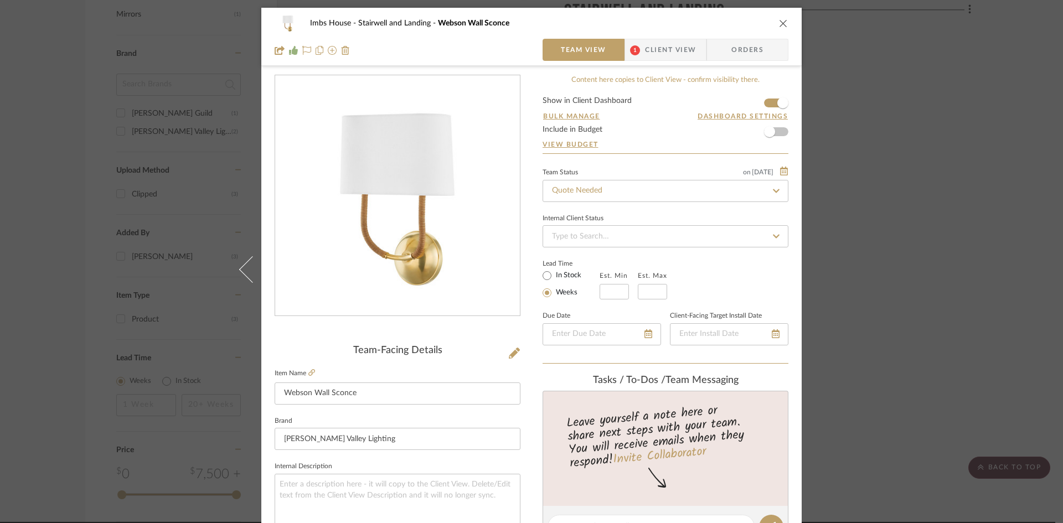
scroll to position [0, 0]
click at [308, 371] on icon at bounding box center [311, 373] width 7 height 7
click at [702, 192] on input "Quote Needed" at bounding box center [666, 191] width 246 height 22
click at [664, 216] on div "Added to Presentation" at bounding box center [661, 221] width 245 height 28
type input "Added to Presentation"
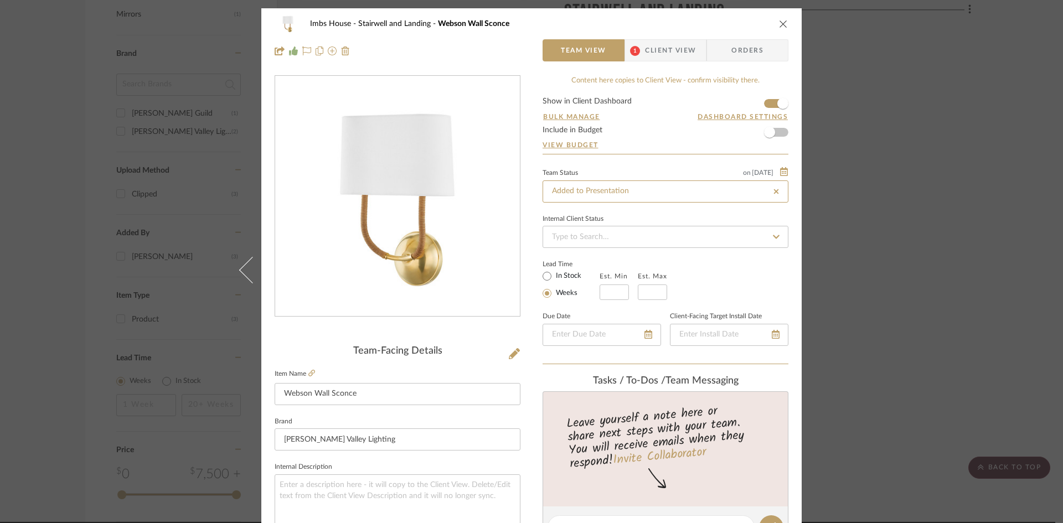
type input "Added to Presentation"
click at [781, 21] on icon "close" at bounding box center [783, 23] width 9 height 9
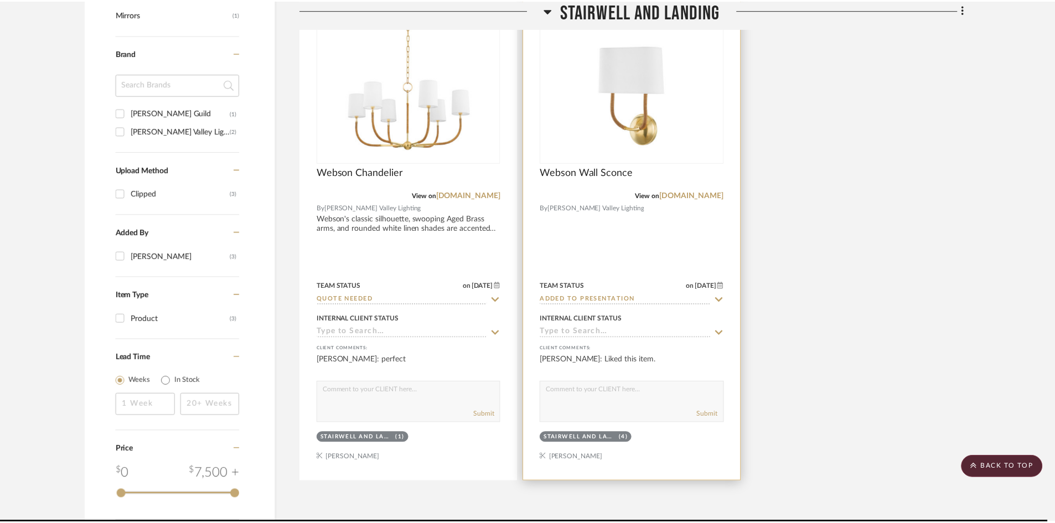
scroll to position [886, 0]
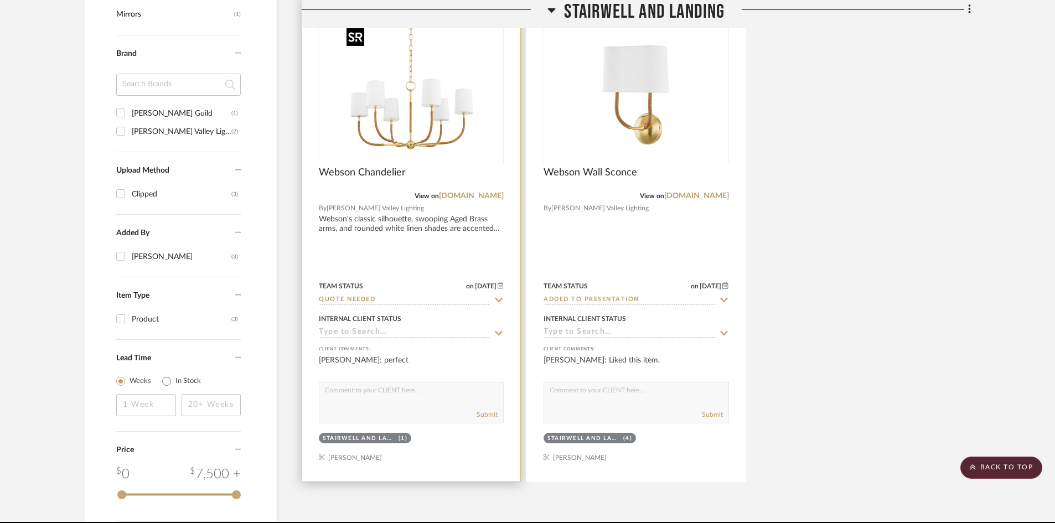
click at [427, 140] on img "0" at bounding box center [411, 93] width 138 height 138
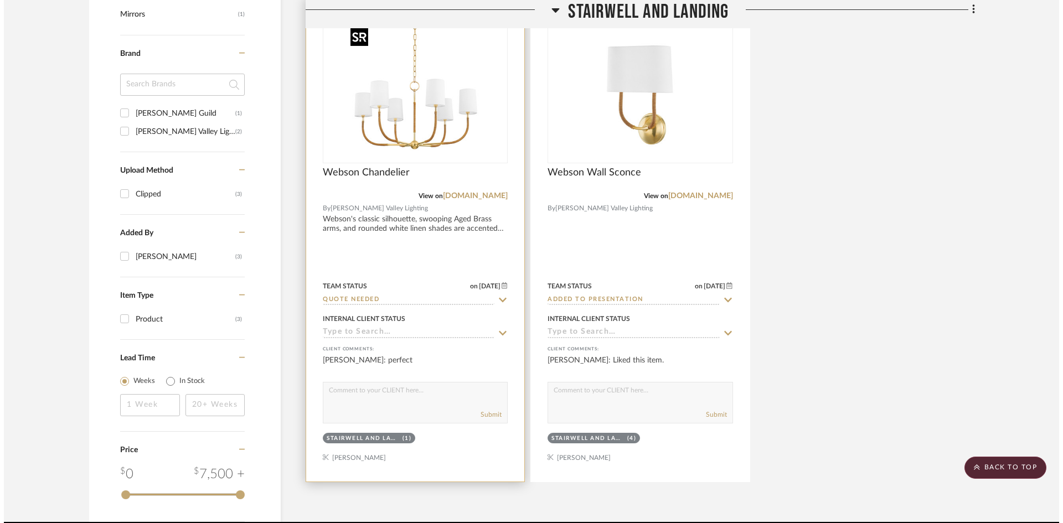
scroll to position [0, 0]
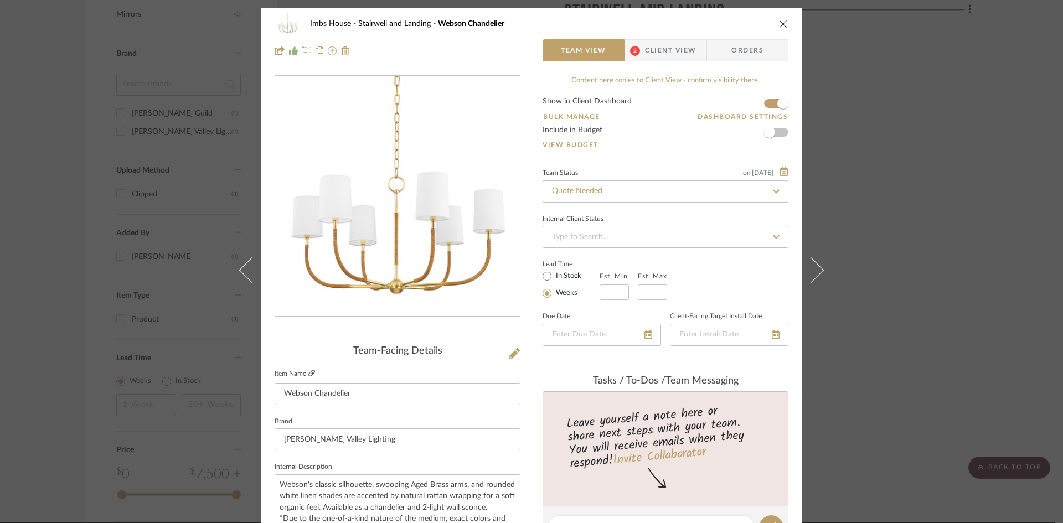
click at [308, 370] on icon at bounding box center [311, 373] width 7 height 7
click at [604, 188] on input "Quote Needed" at bounding box center [666, 191] width 246 height 22
click at [614, 214] on div "Added to Presentation" at bounding box center [661, 221] width 245 height 28
type input "Added to Presentation"
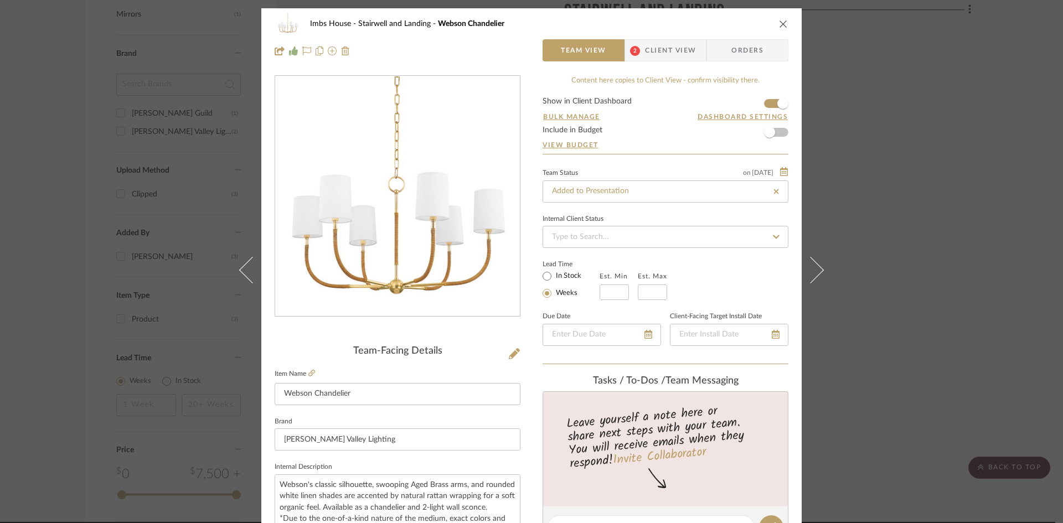
click at [782, 23] on icon "close" at bounding box center [783, 23] width 9 height 9
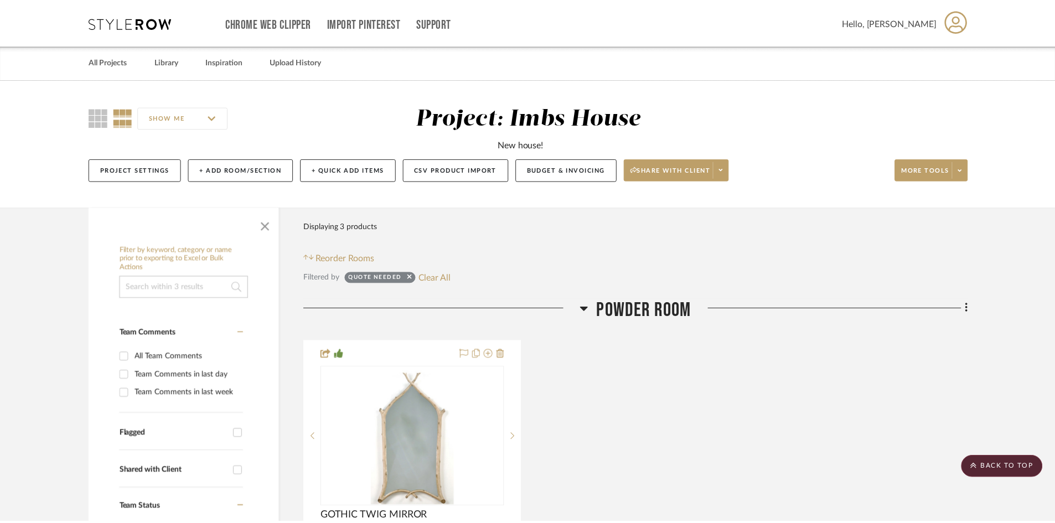
scroll to position [886, 0]
